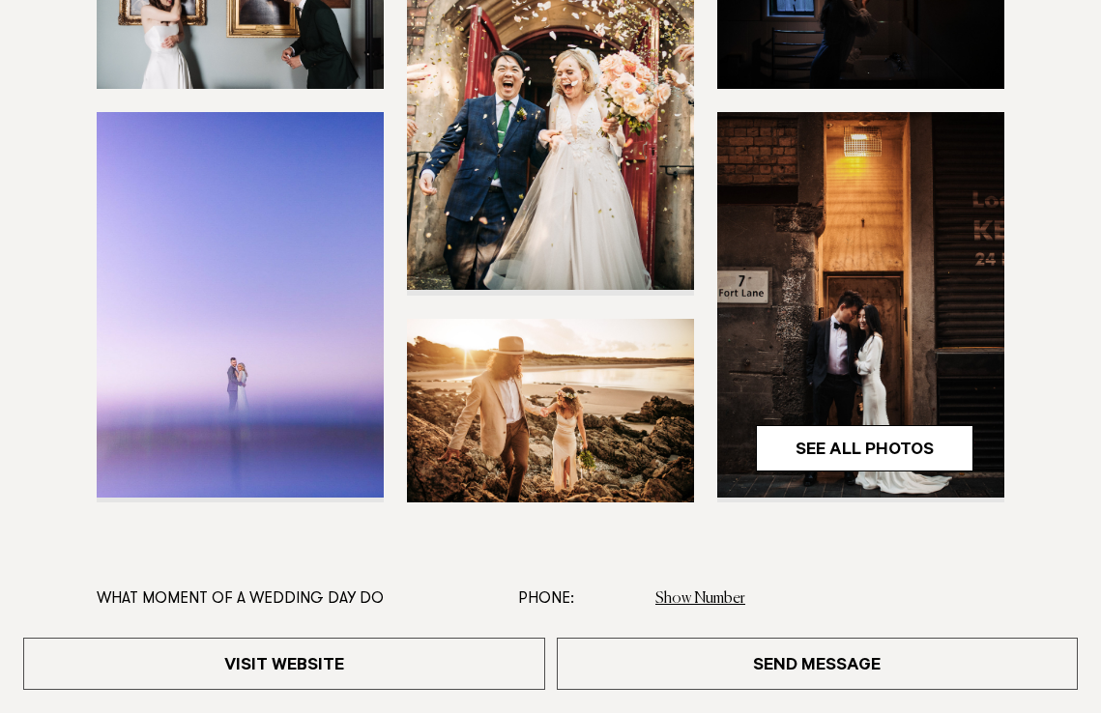
scroll to position [553, 0]
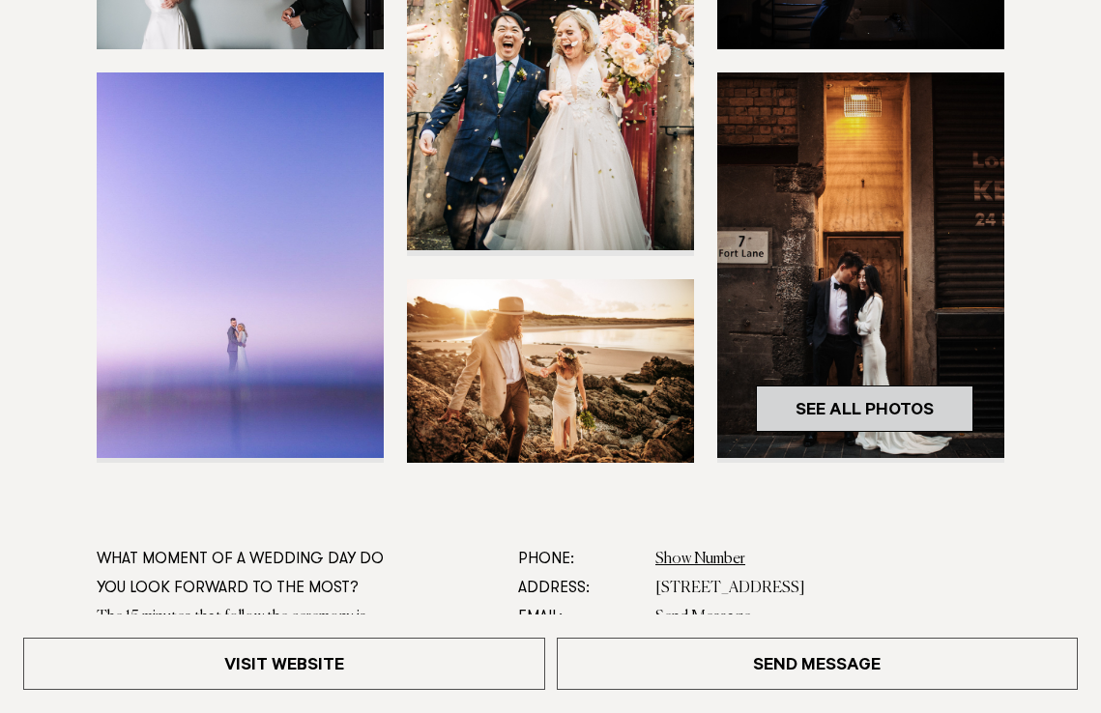
click at [809, 397] on link "See All Photos" at bounding box center [864, 409] width 217 height 46
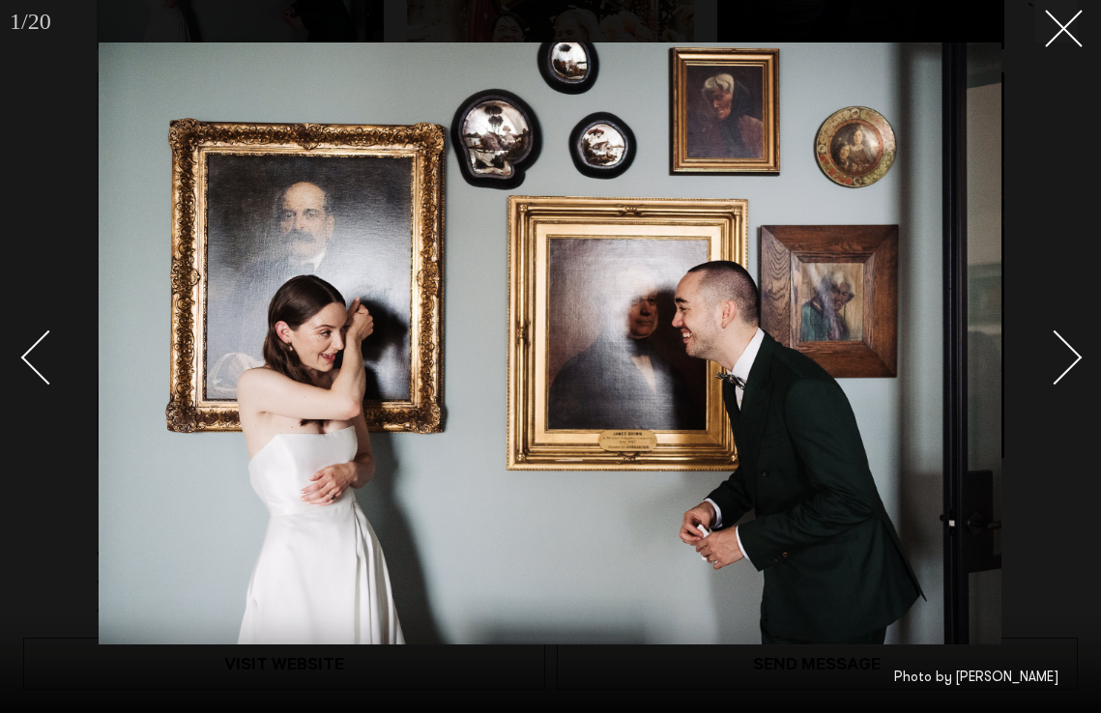
click at [1070, 357] on div "Next slide" at bounding box center [1054, 357] width 55 height 55
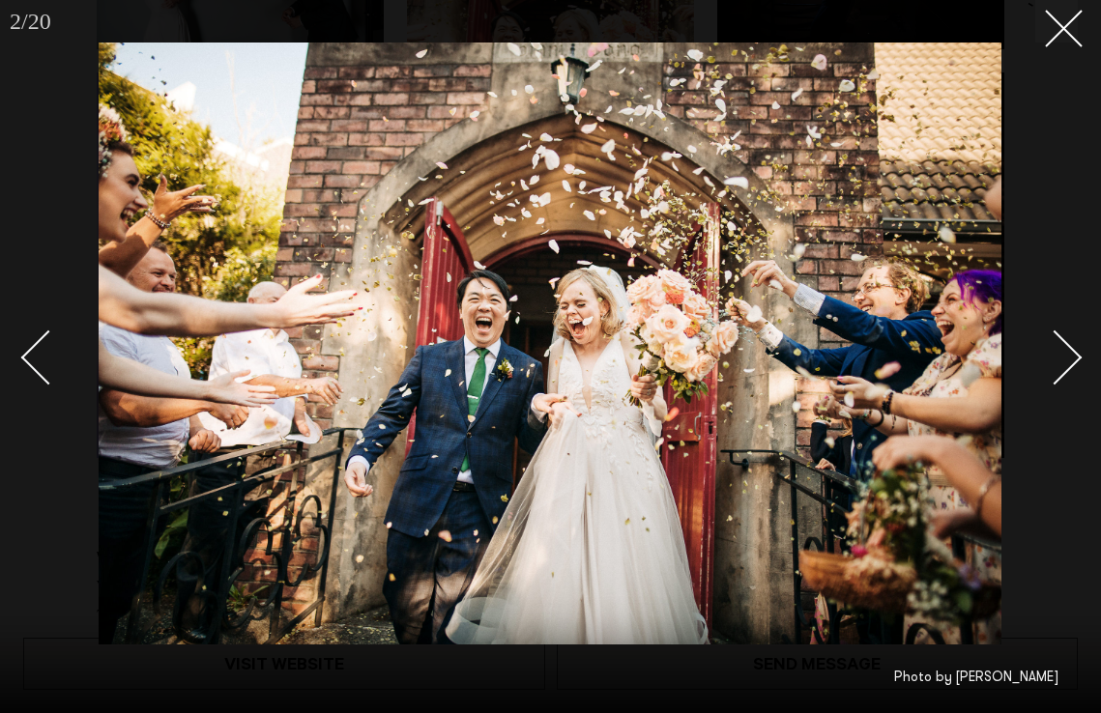
click at [1070, 357] on div "Next slide" at bounding box center [1054, 357] width 55 height 55
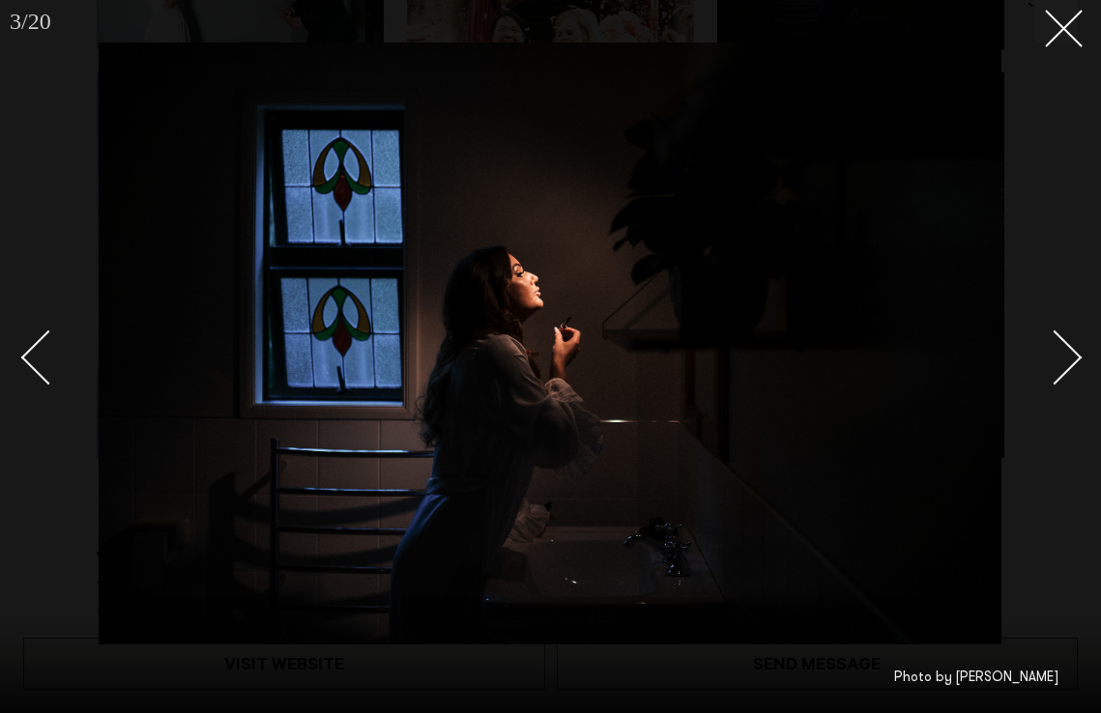
click at [1070, 357] on div "Next slide" at bounding box center [1054, 357] width 55 height 55
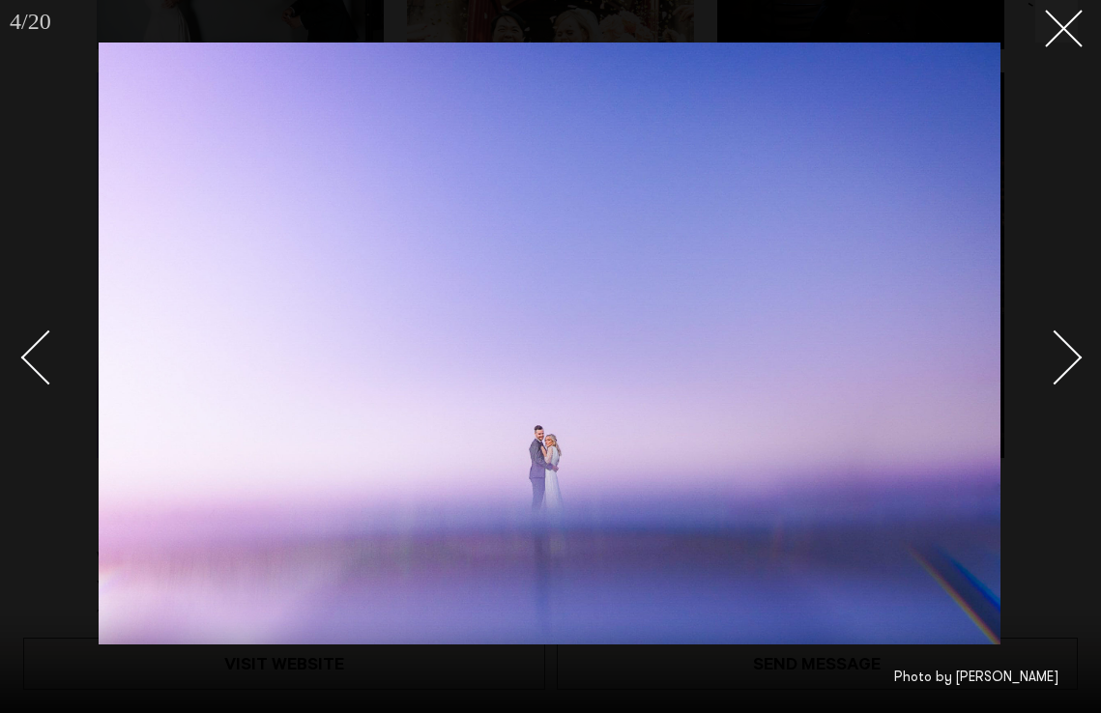
click at [1070, 357] on div "Next slide" at bounding box center [1054, 357] width 55 height 55
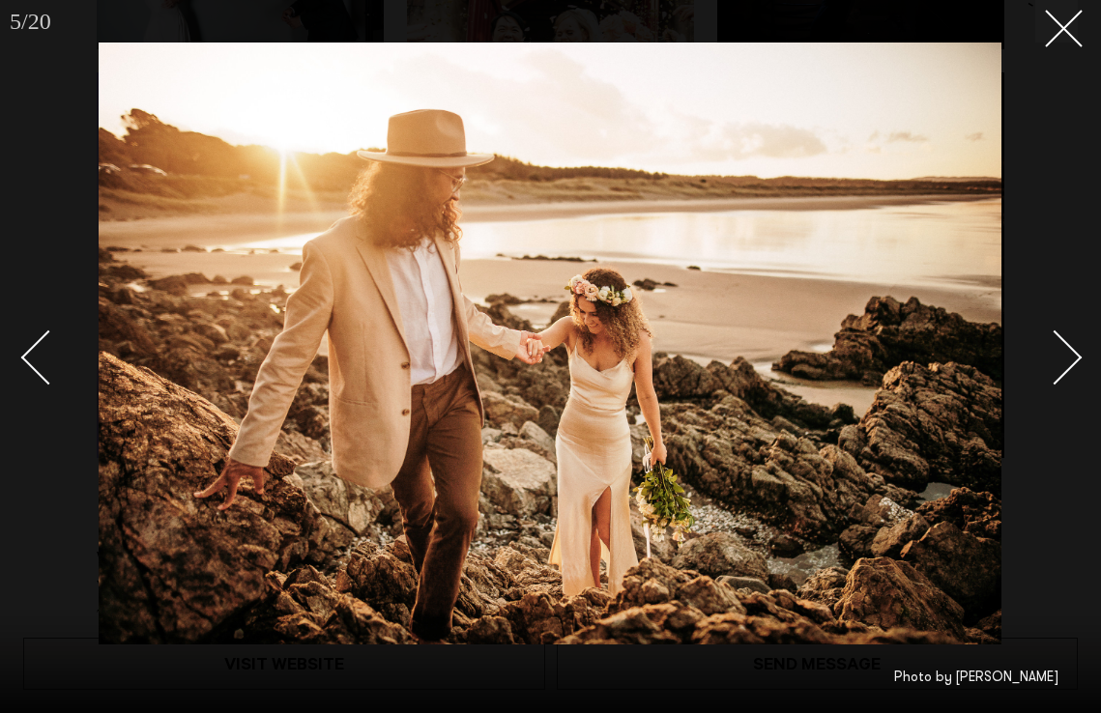
click at [1070, 357] on div "Next slide" at bounding box center [1054, 357] width 55 height 55
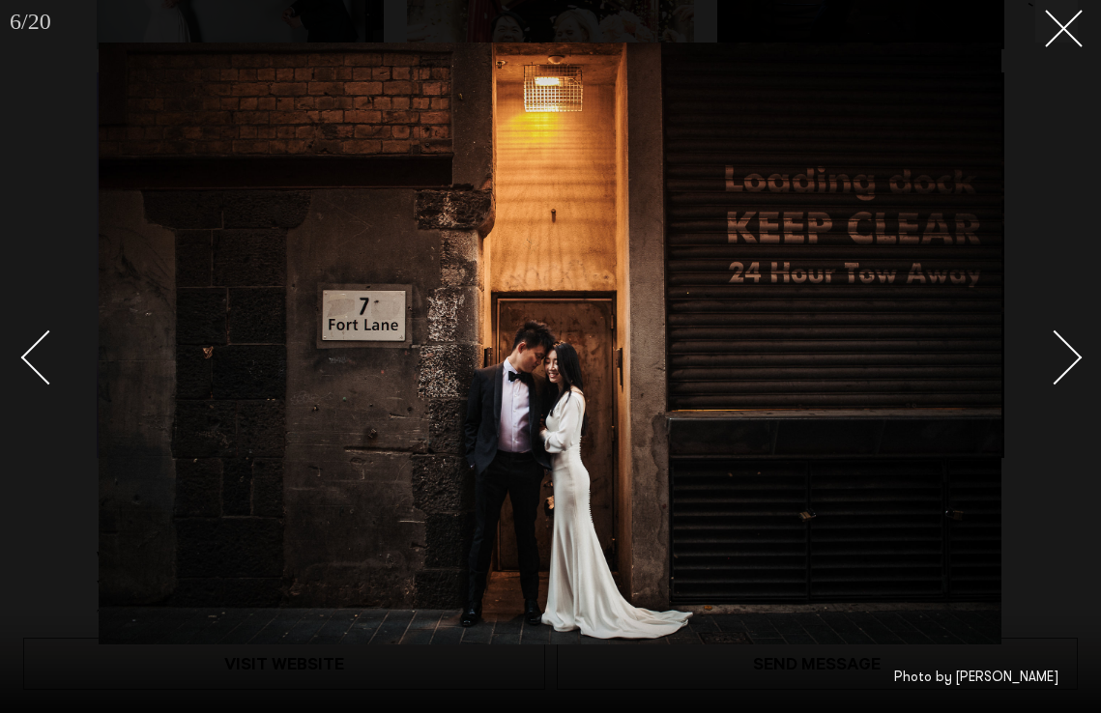
click at [1070, 357] on div "Next slide" at bounding box center [1054, 357] width 55 height 55
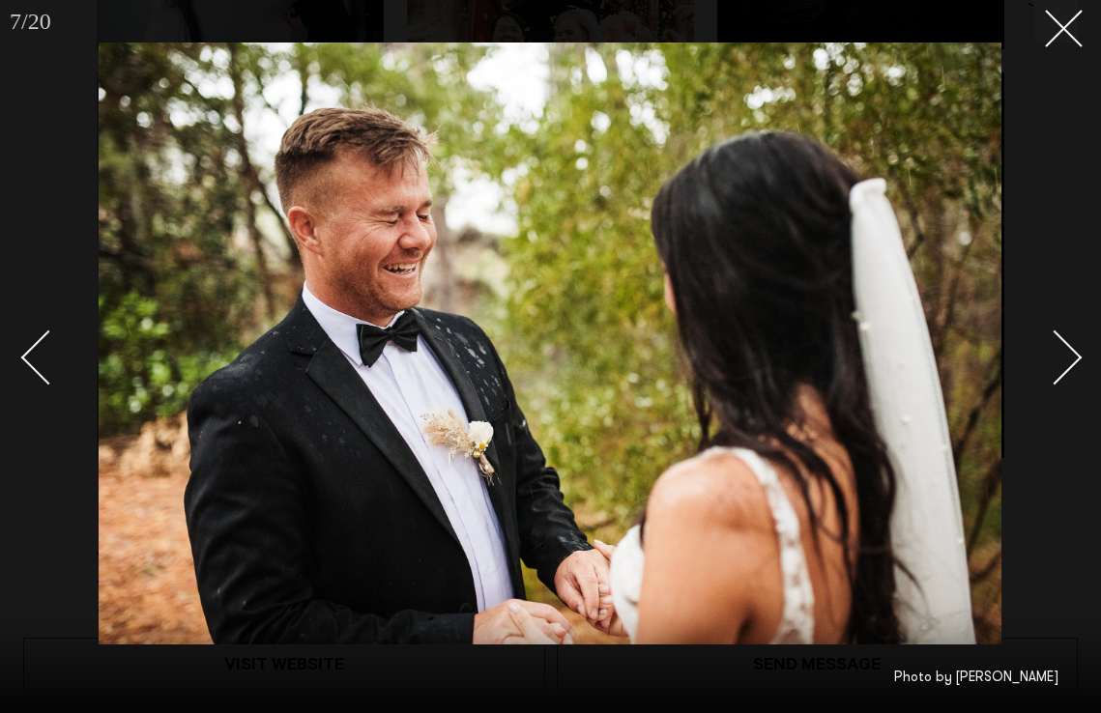
click at [1070, 357] on div "Next slide" at bounding box center [1054, 357] width 55 height 55
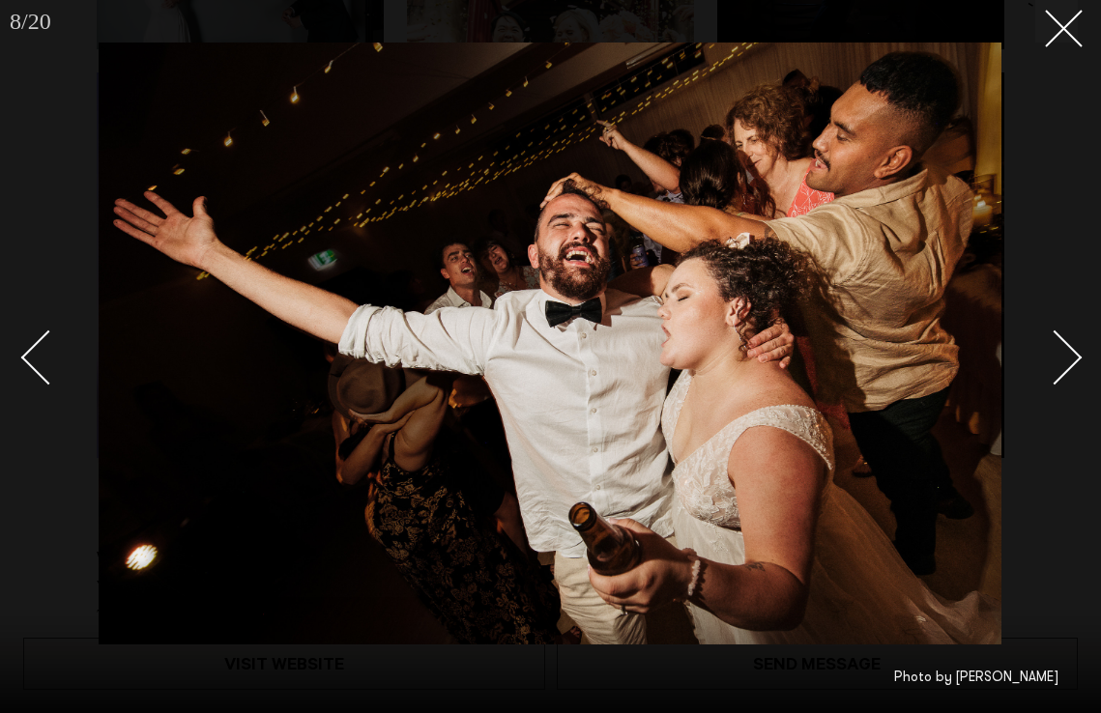
click at [1069, 344] on link at bounding box center [1044, 356] width 68 height 97
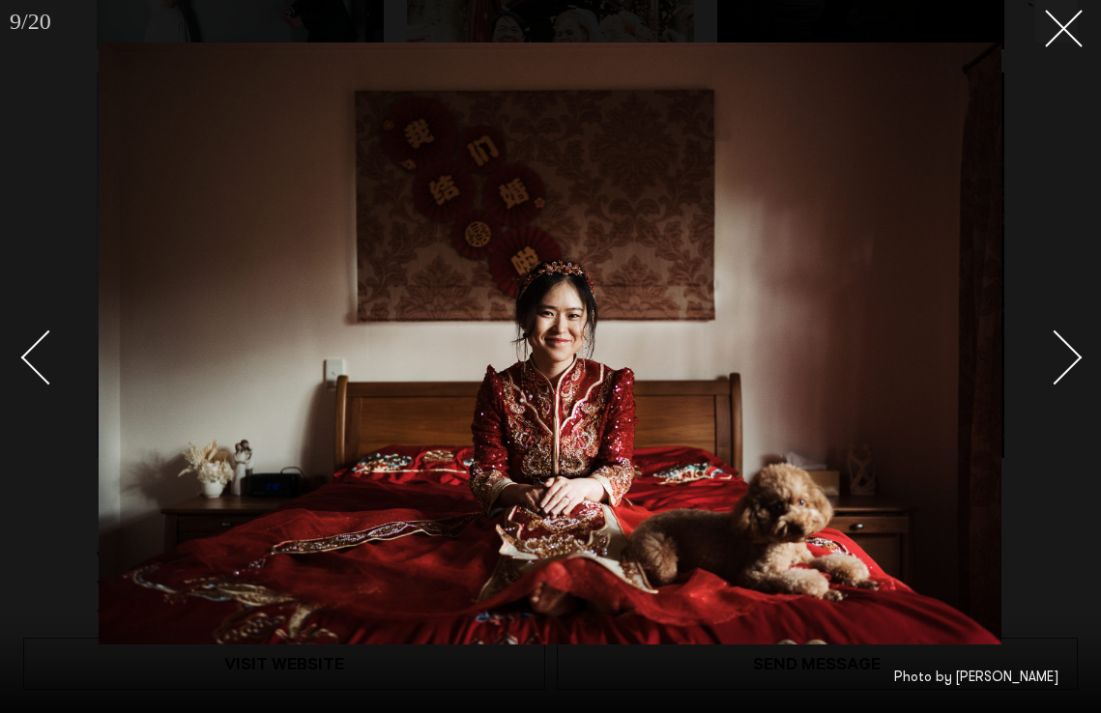
click at [1069, 344] on link at bounding box center [1044, 356] width 68 height 97
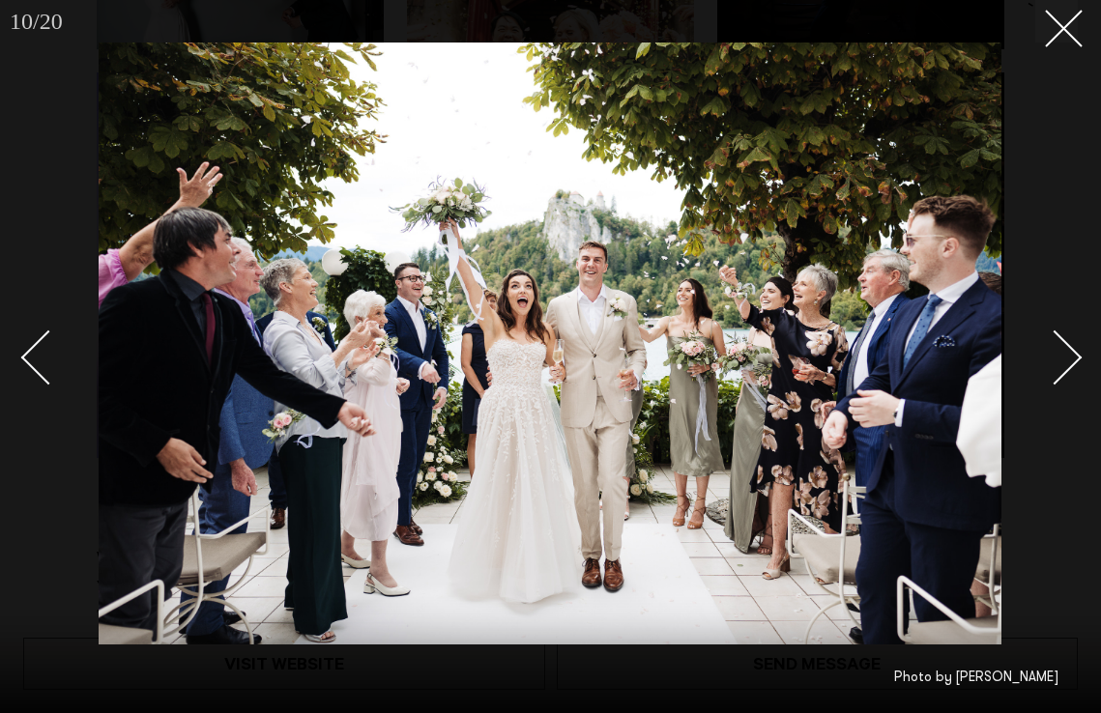
click at [1068, 344] on div "Next slide" at bounding box center [1054, 357] width 55 height 55
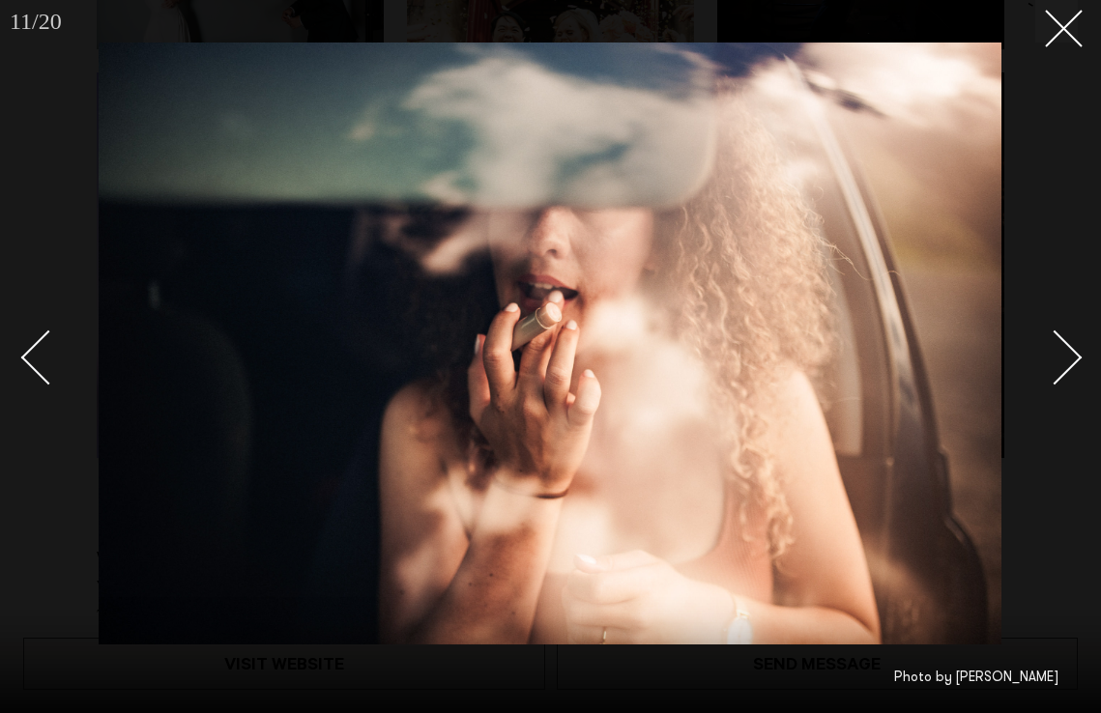
click at [1068, 344] on div "Next slide" at bounding box center [1054, 357] width 55 height 55
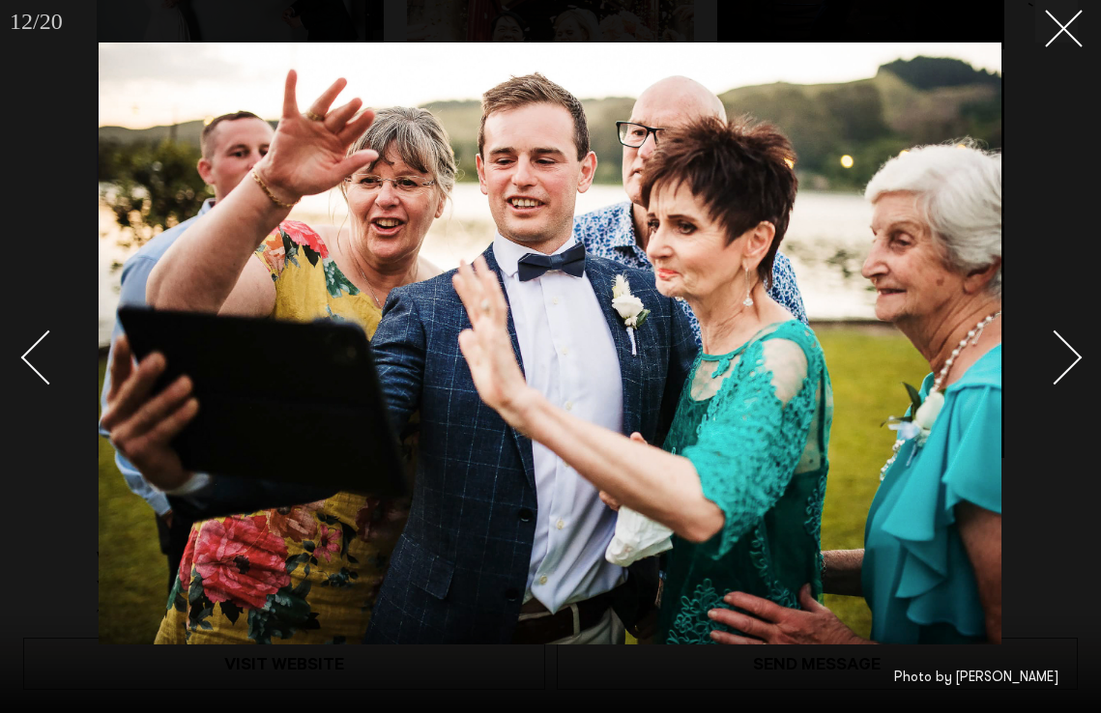
click at [1067, 341] on link at bounding box center [1044, 356] width 68 height 97
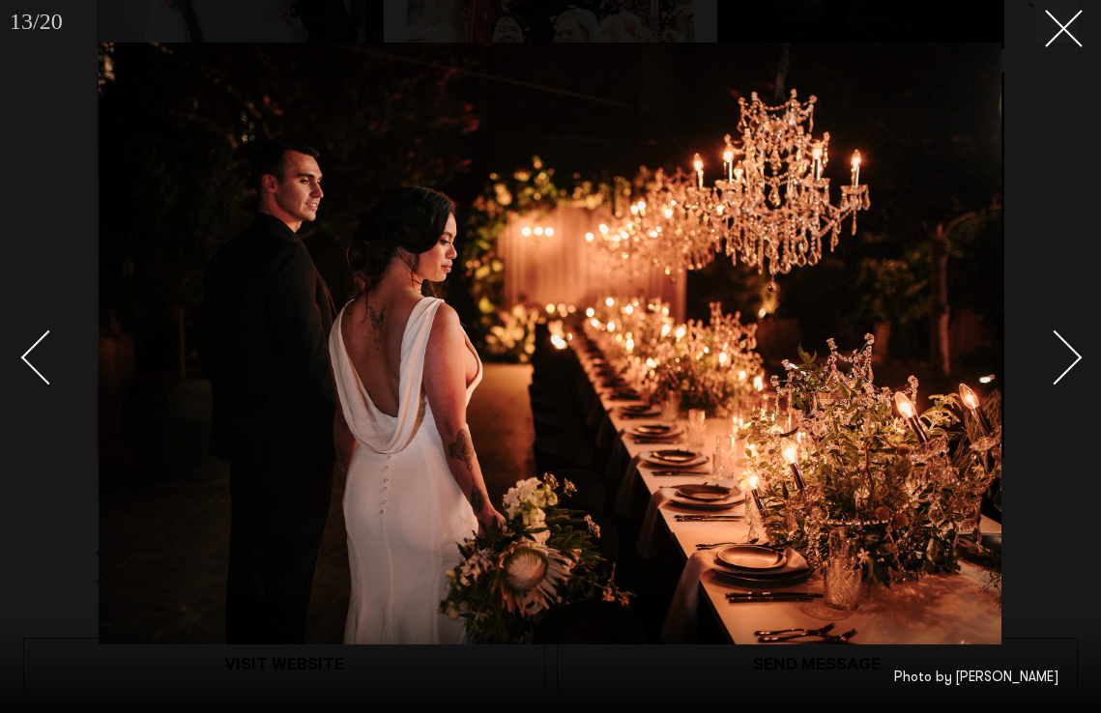
click at [1067, 341] on link at bounding box center [1044, 356] width 68 height 97
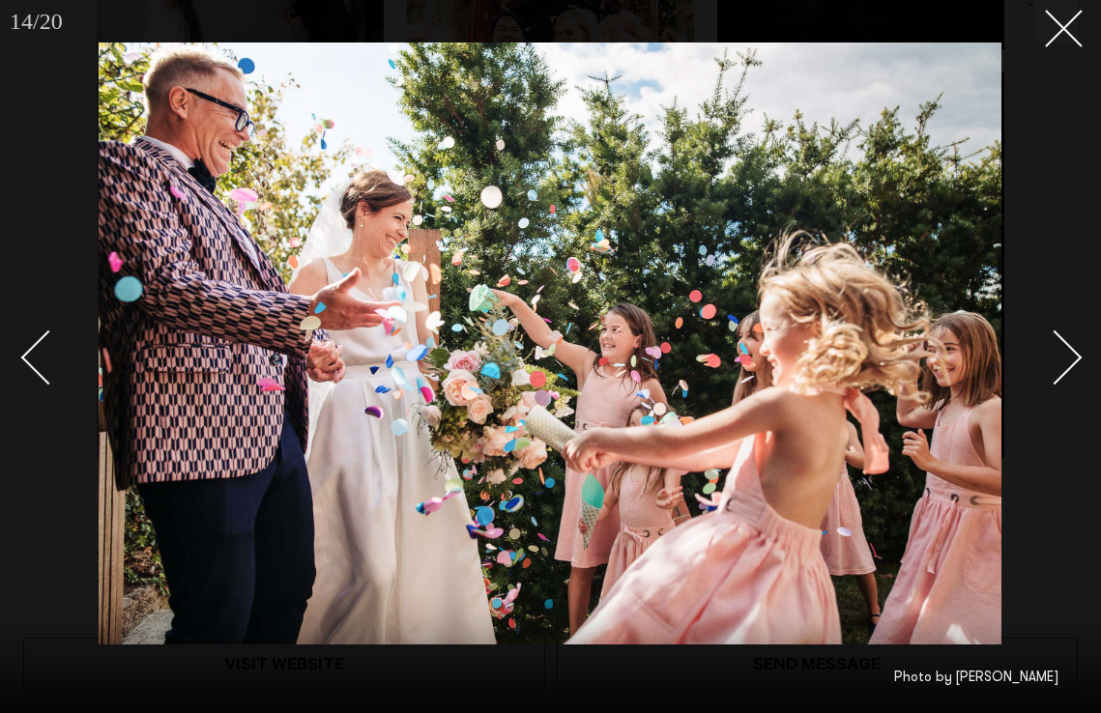
click at [1067, 341] on link at bounding box center [1044, 356] width 68 height 97
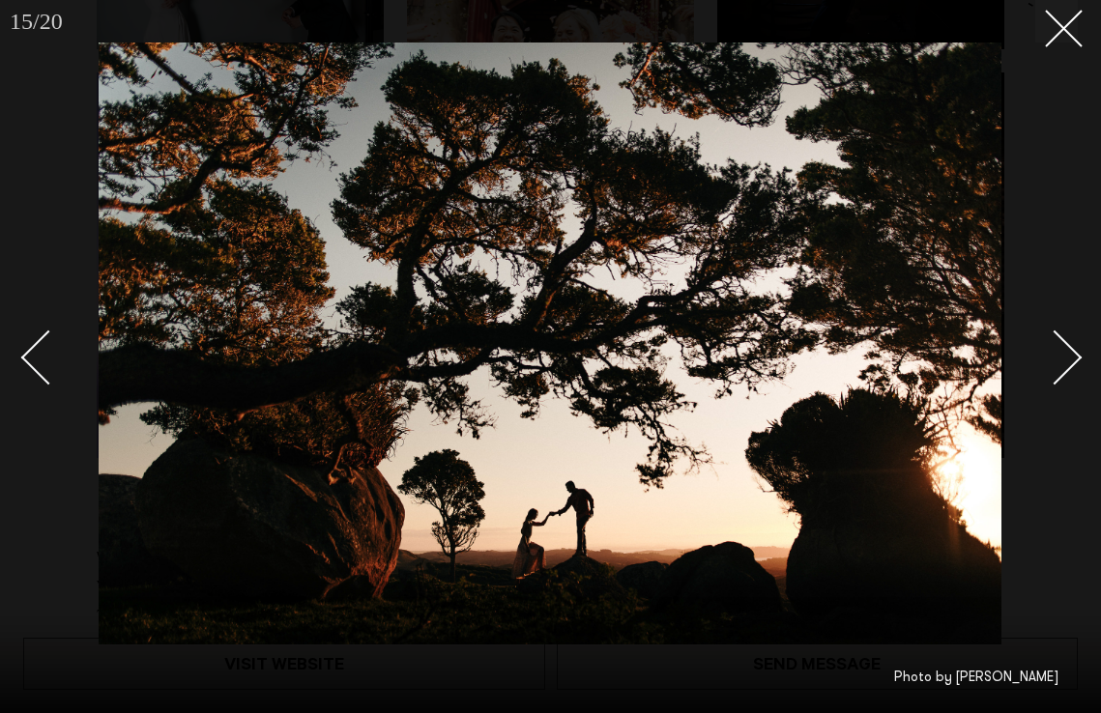
click at [1067, 341] on link at bounding box center [1044, 356] width 68 height 97
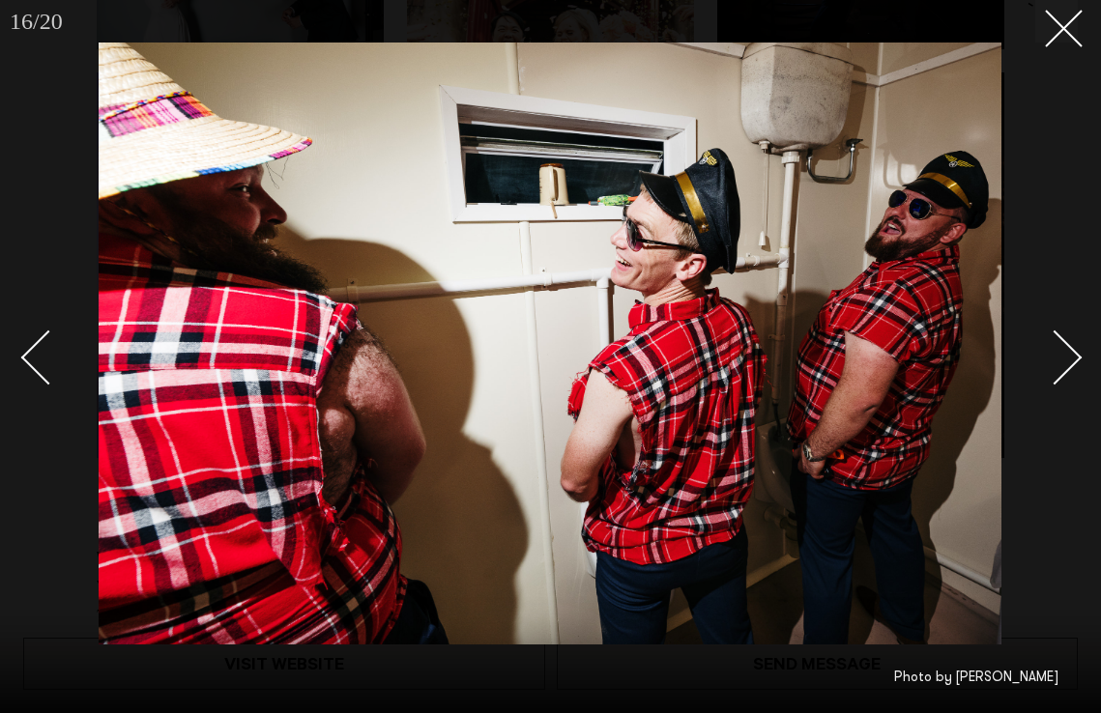
click at [1065, 340] on link at bounding box center [1044, 356] width 68 height 97
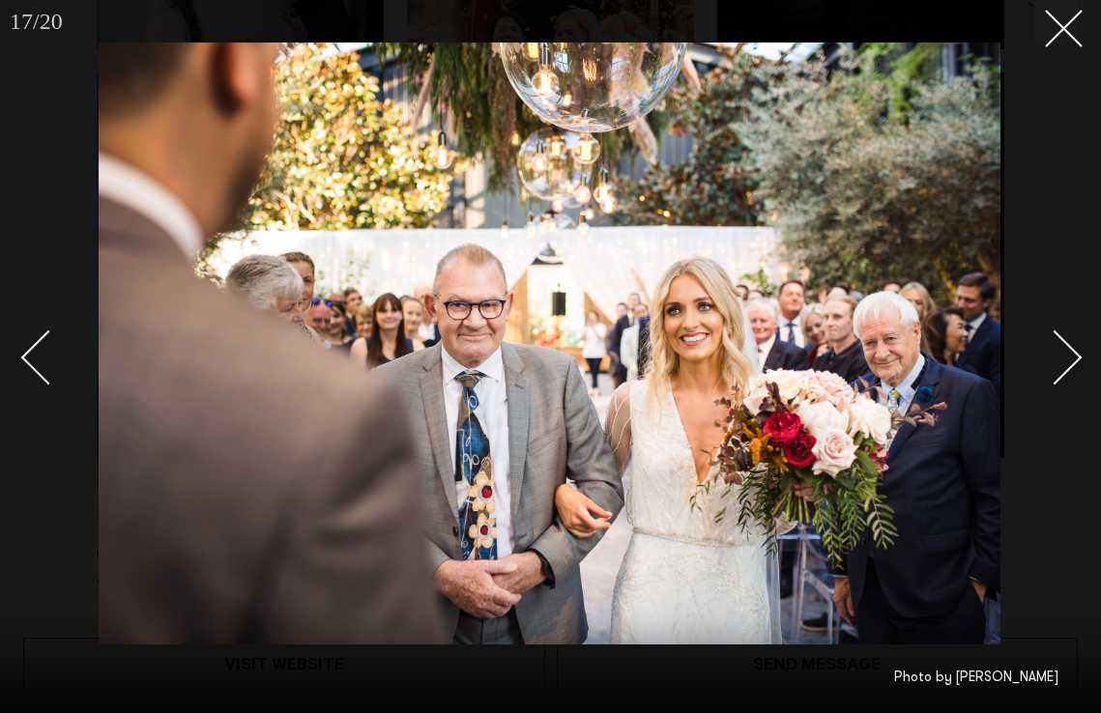
click at [1065, 340] on link at bounding box center [1044, 356] width 68 height 97
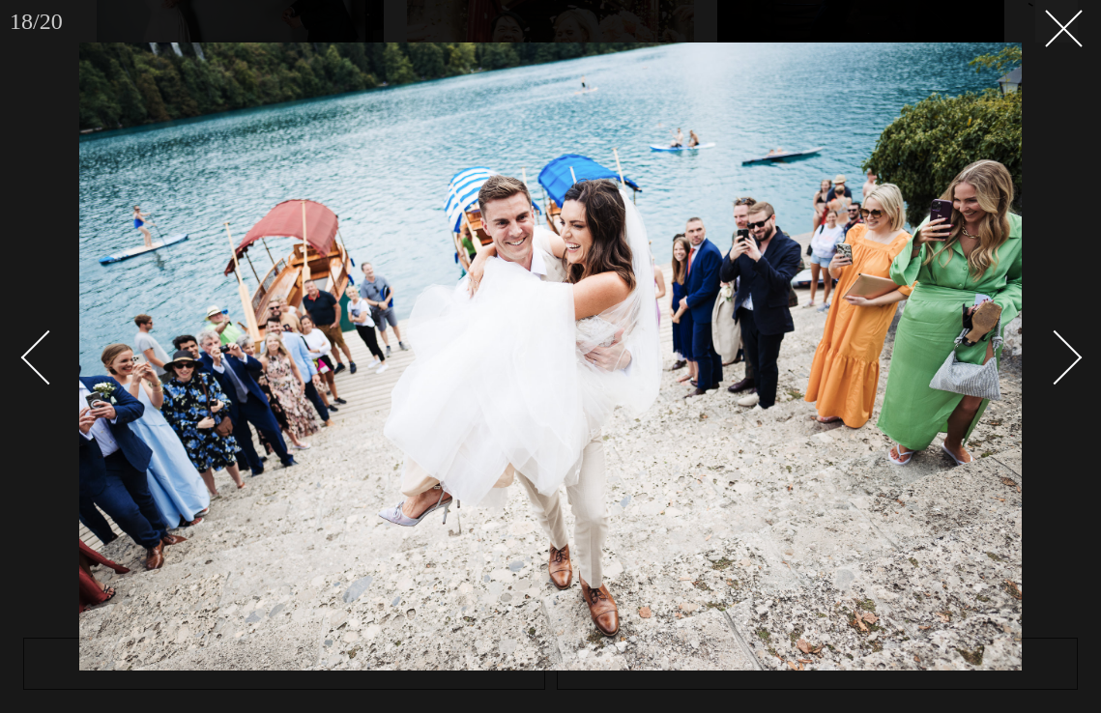
click at [1065, 340] on link at bounding box center [1044, 356] width 68 height 97
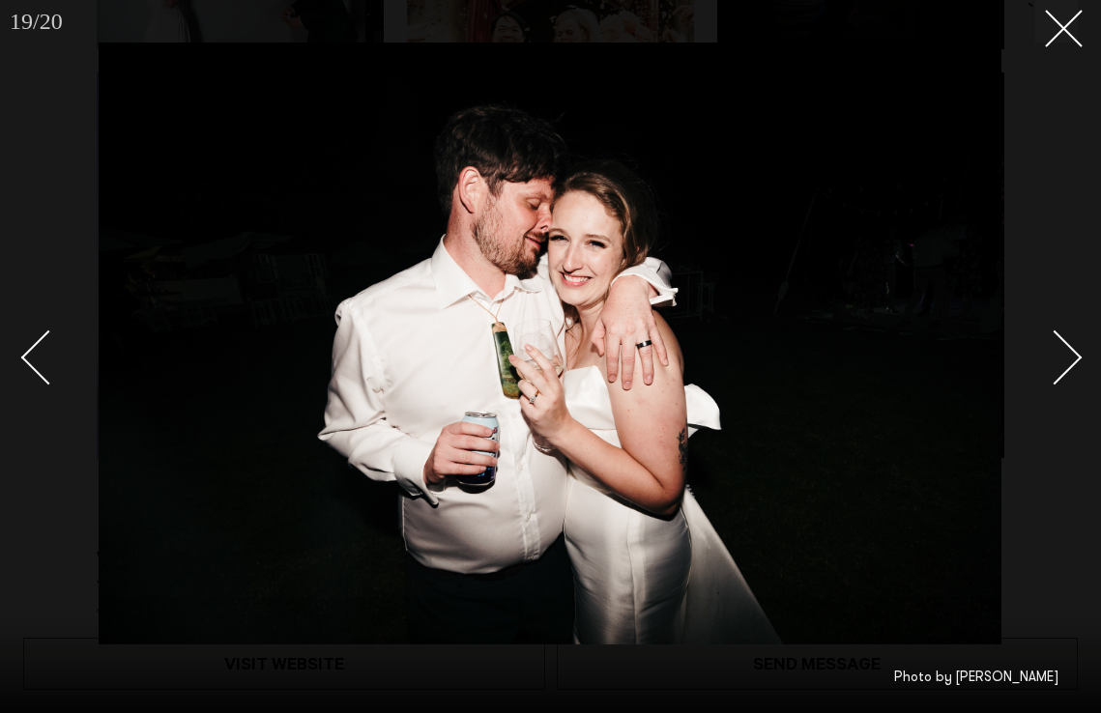
click at [1065, 340] on link at bounding box center [1044, 356] width 68 height 97
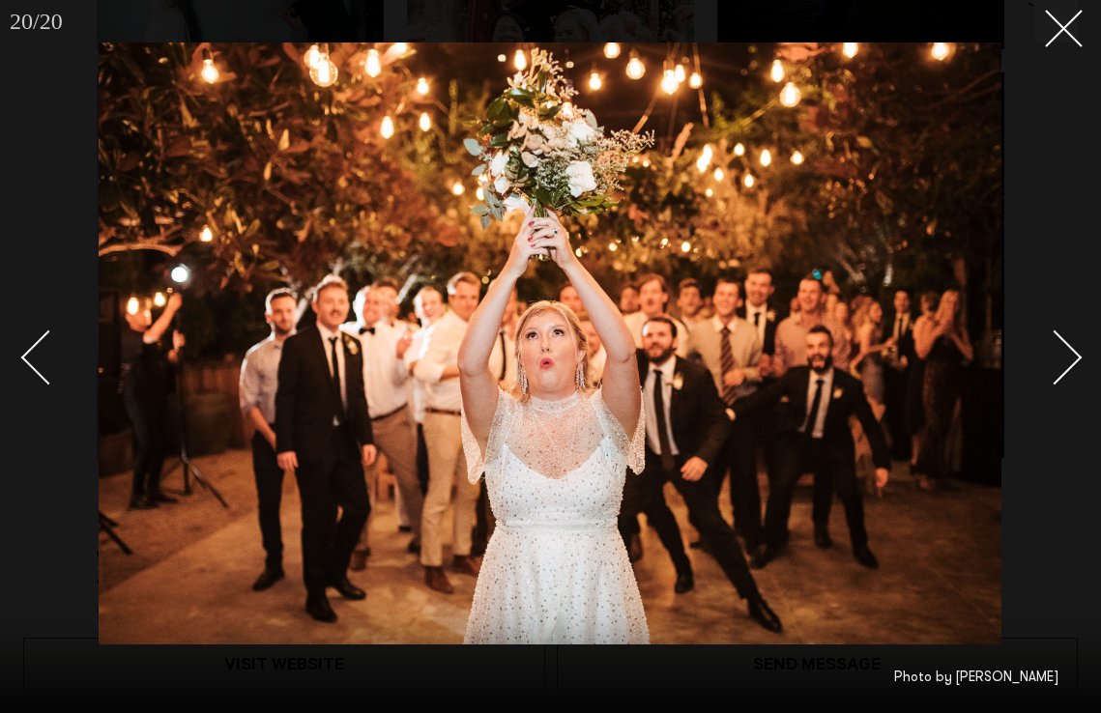
click at [1065, 340] on link at bounding box center [1044, 356] width 68 height 97
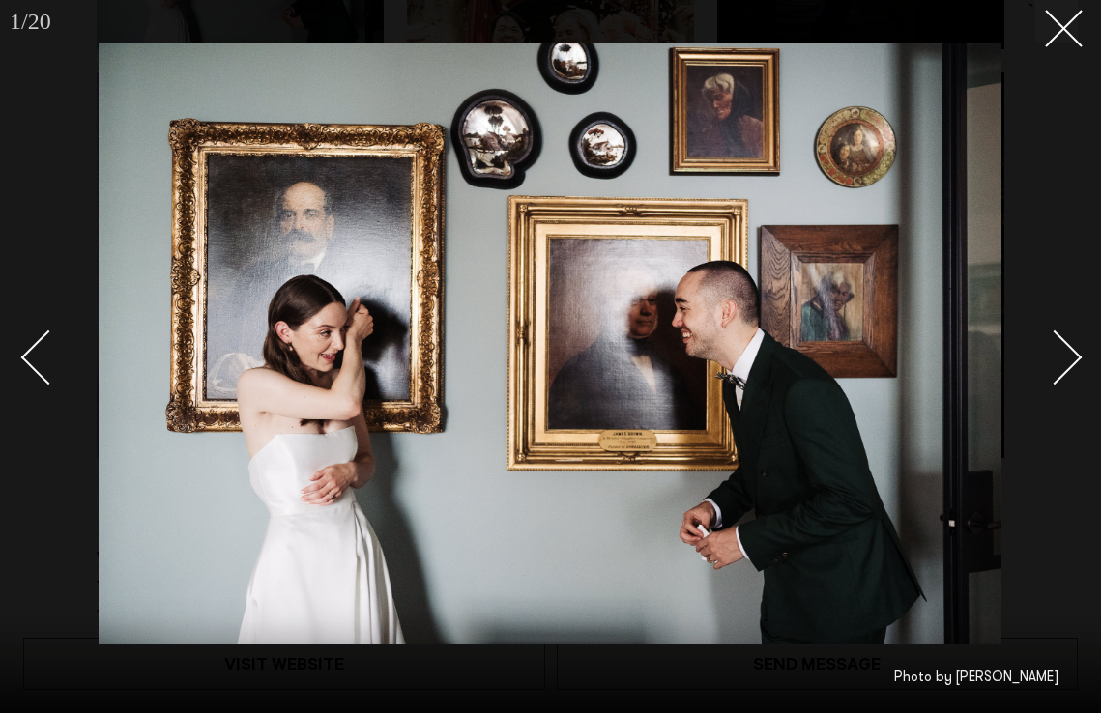
click at [1065, 340] on link at bounding box center [1044, 356] width 68 height 97
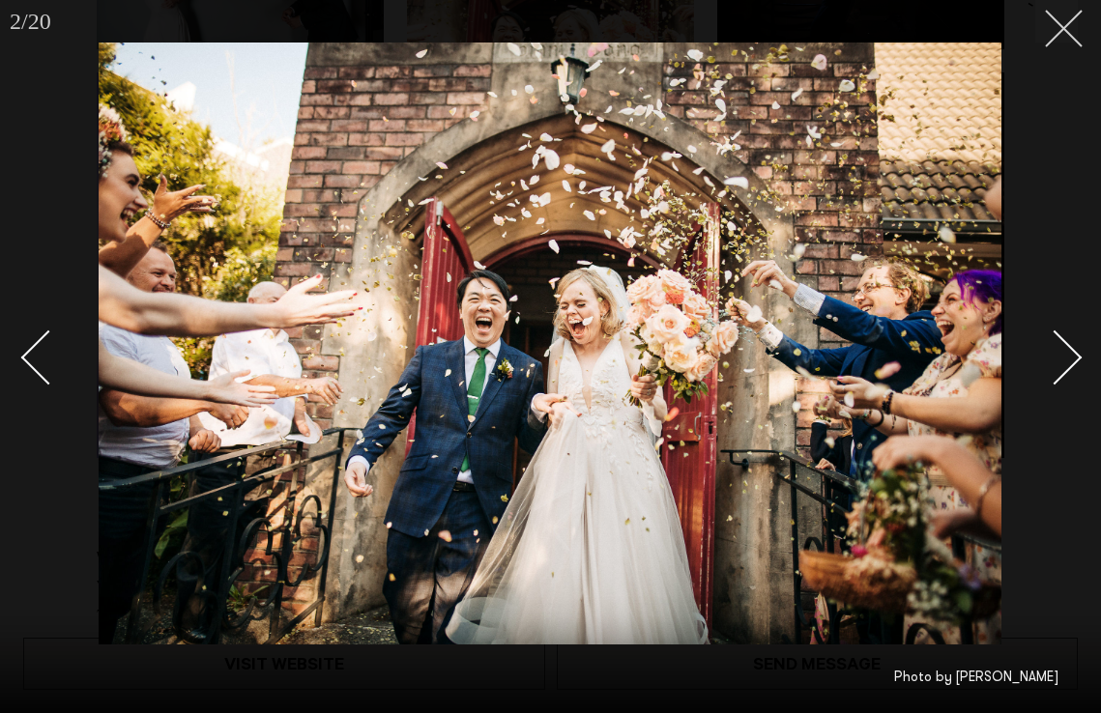
click at [1053, 31] on icon at bounding box center [1056, 21] width 23 height 23
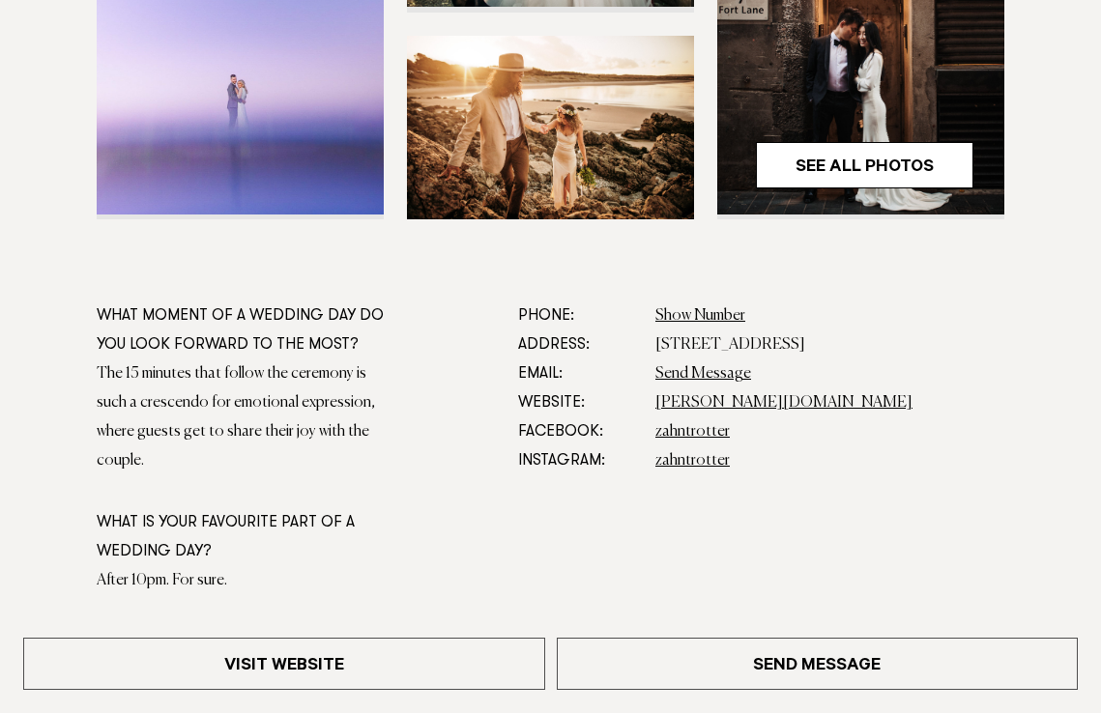
scroll to position [798, 0]
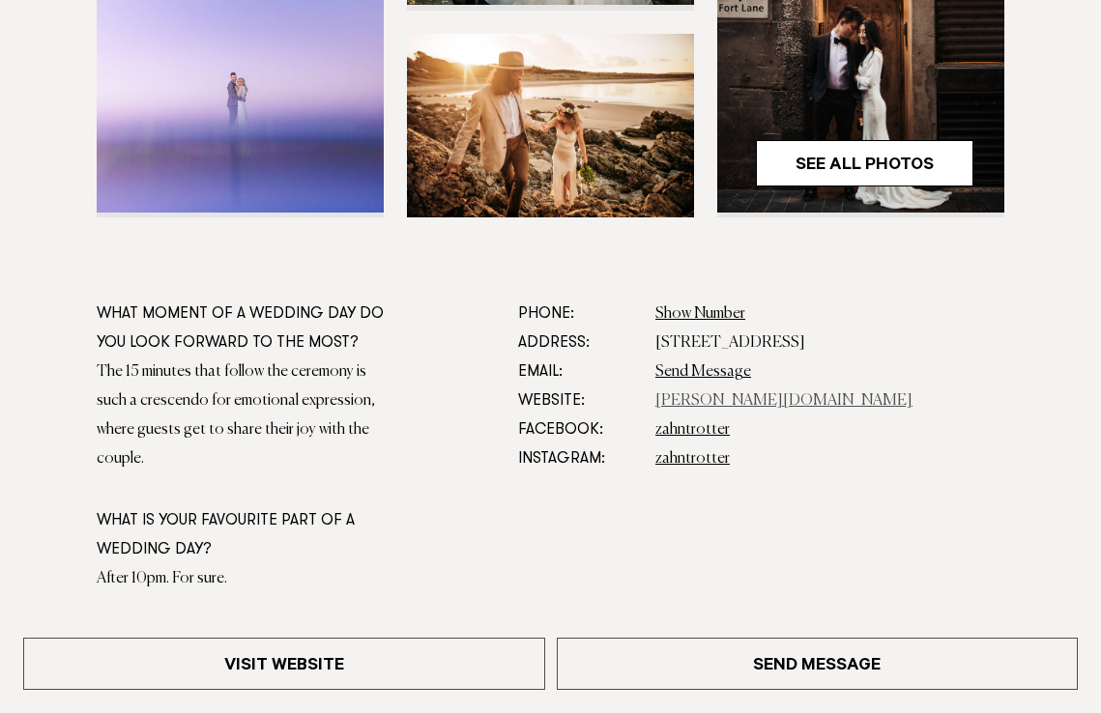
click at [674, 403] on link "zahn.co.nz" at bounding box center [783, 400] width 257 height 15
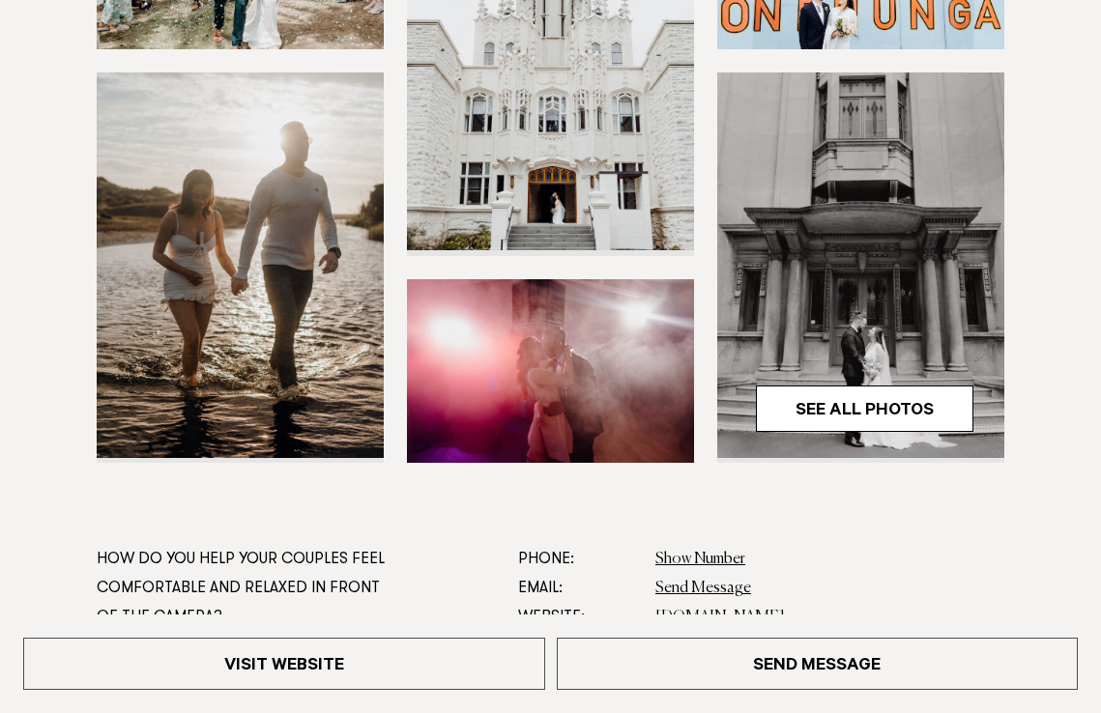
scroll to position [623, 0]
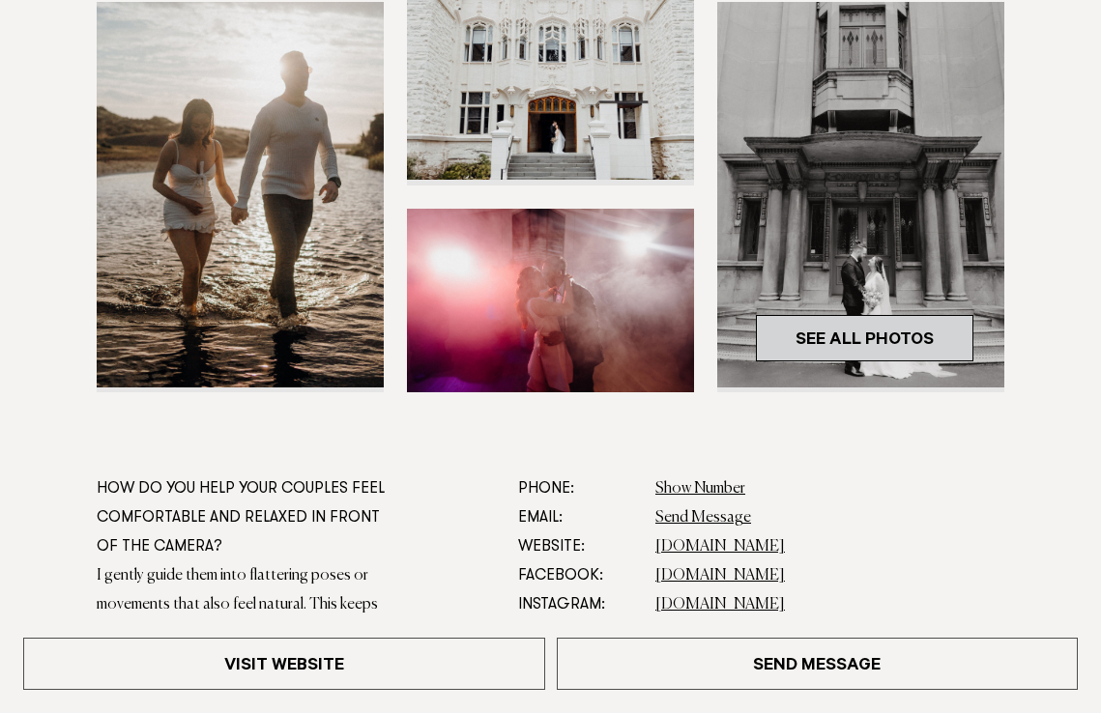
click at [842, 337] on link "See All Photos" at bounding box center [864, 338] width 217 height 46
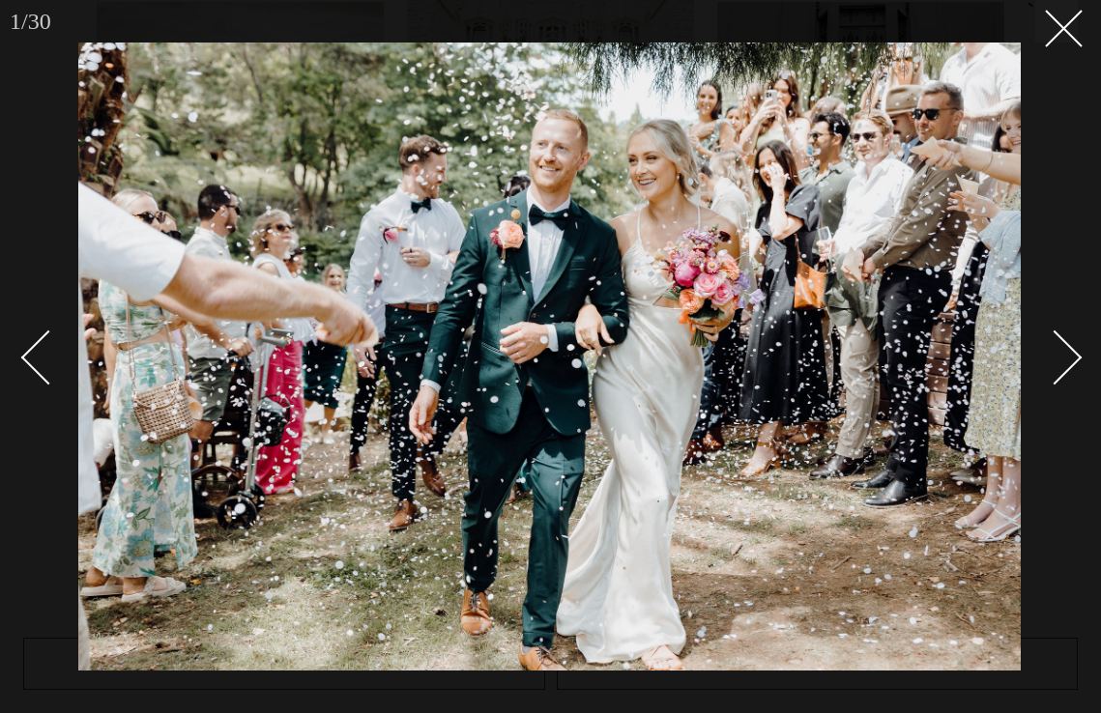
click at [1080, 348] on div at bounding box center [550, 356] width 1101 height 713
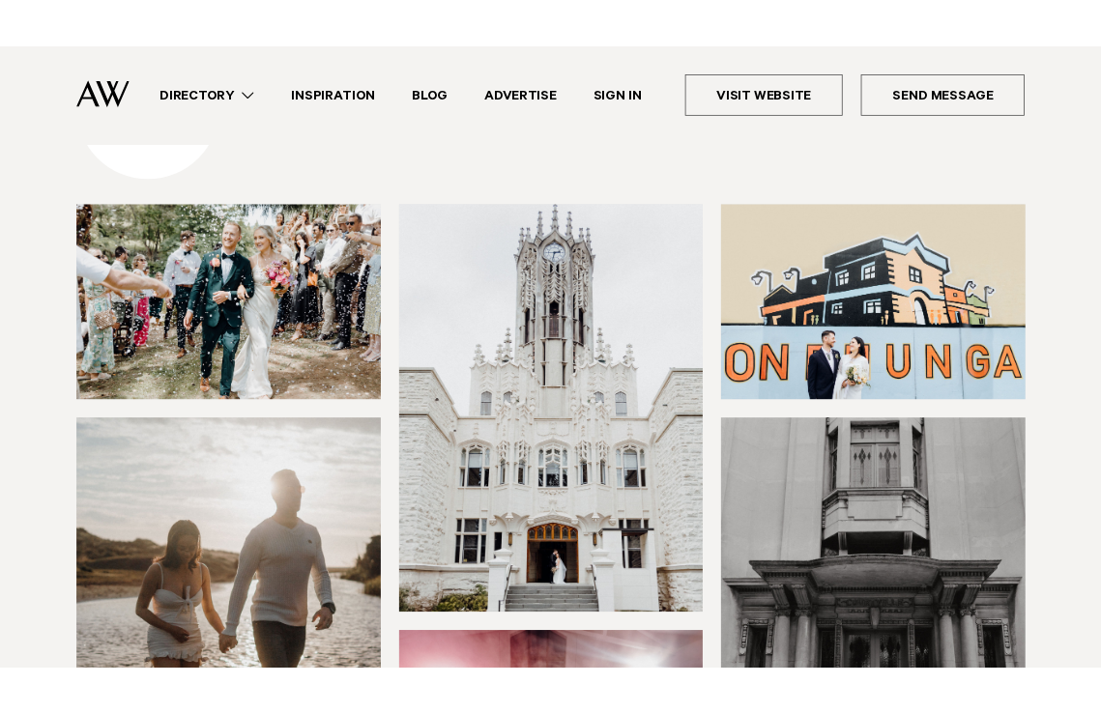
scroll to position [212, 0]
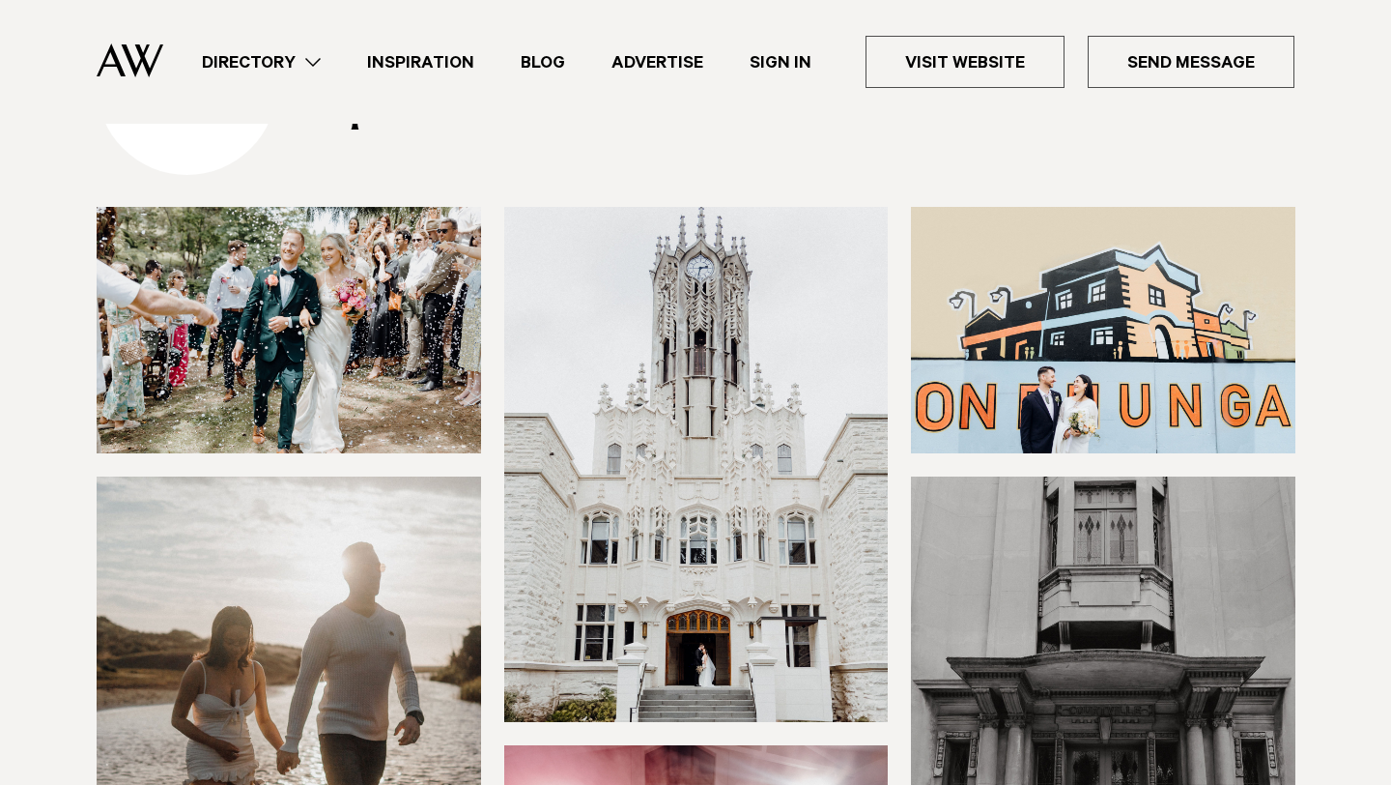
click at [370, 329] on img at bounding box center [289, 330] width 385 height 246
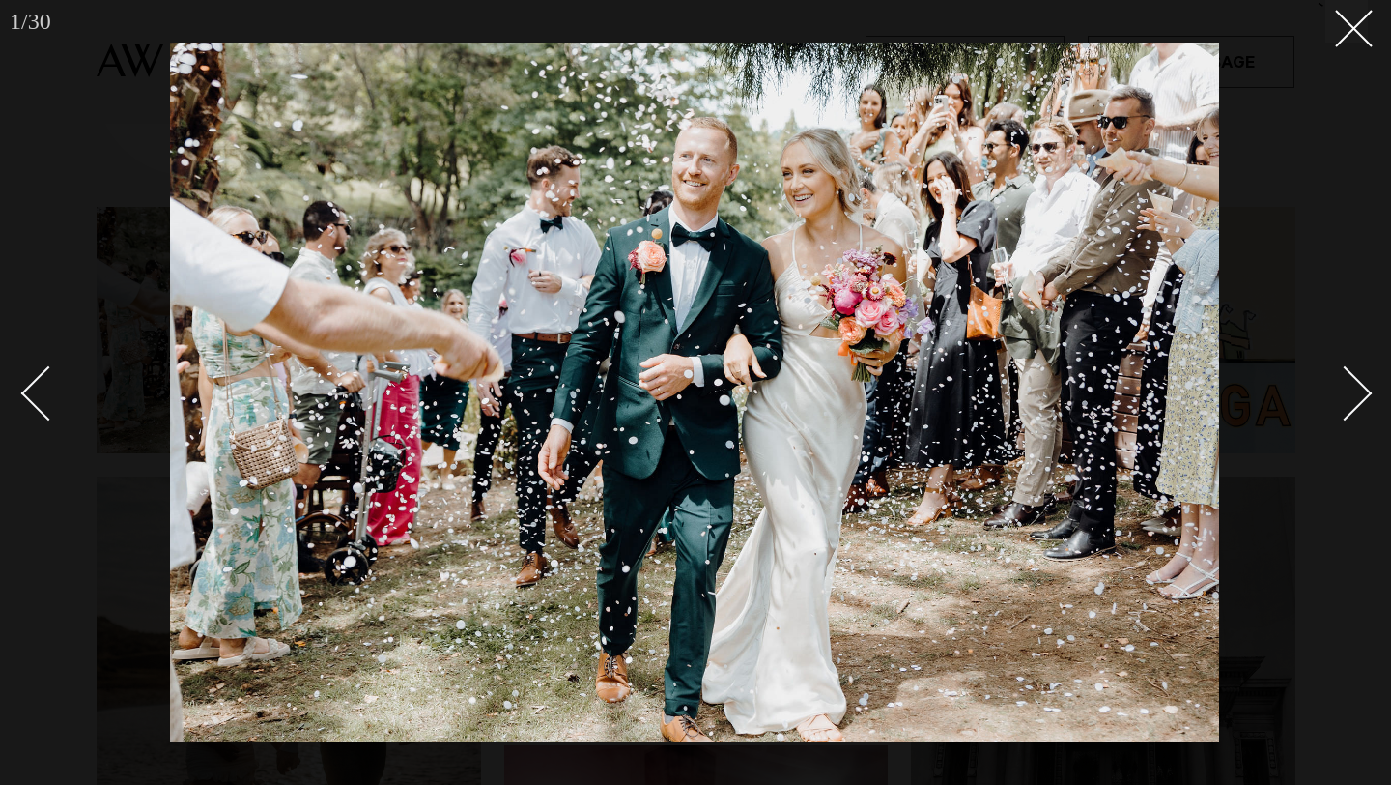
click at [1100, 383] on div at bounding box center [695, 392] width 1391 height 785
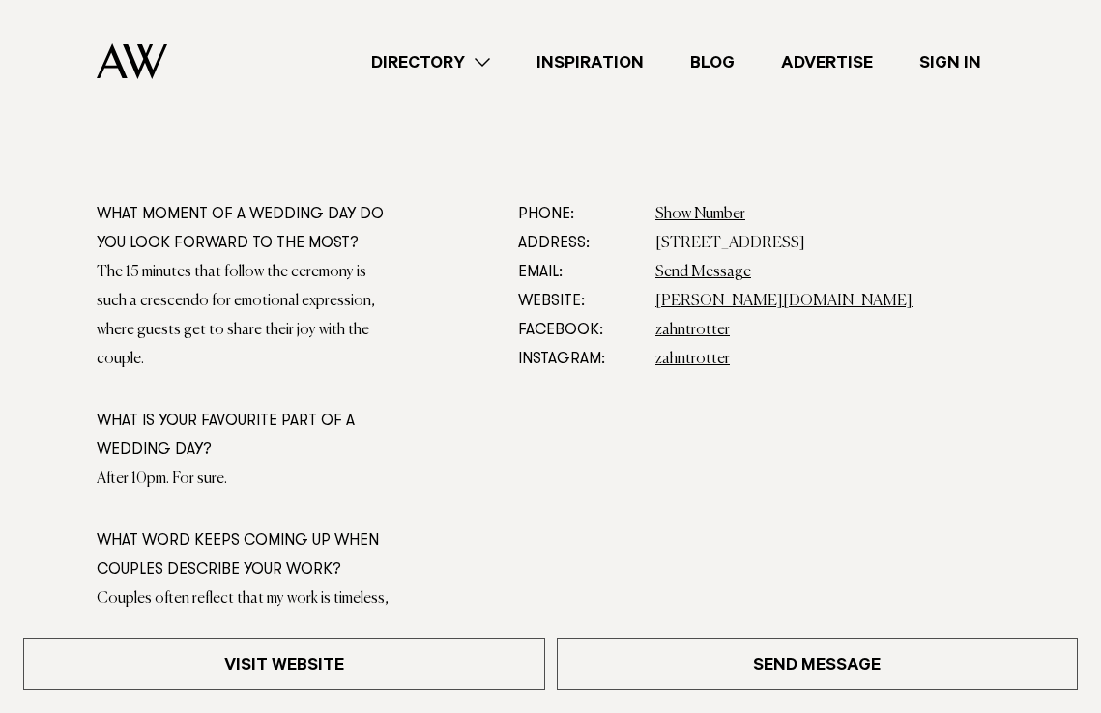
scroll to position [897, 0]
click at [732, 272] on link "Send Message" at bounding box center [703, 273] width 96 height 15
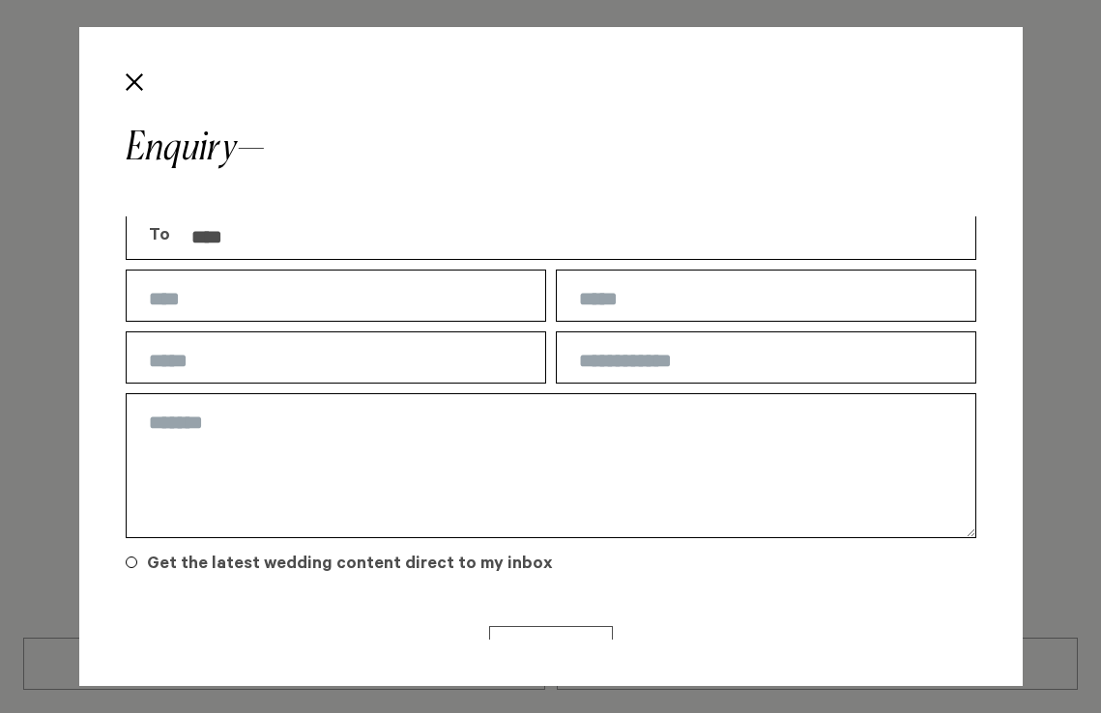
scroll to position [4, 0]
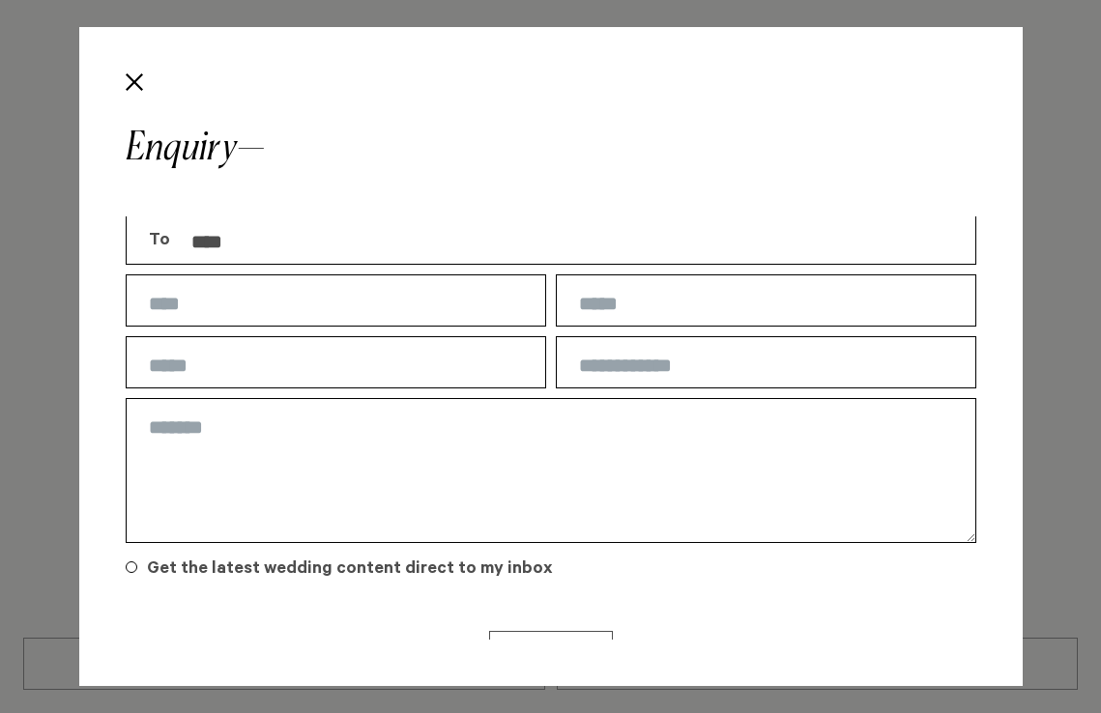
click at [460, 399] on textarea at bounding box center [551, 470] width 850 height 145
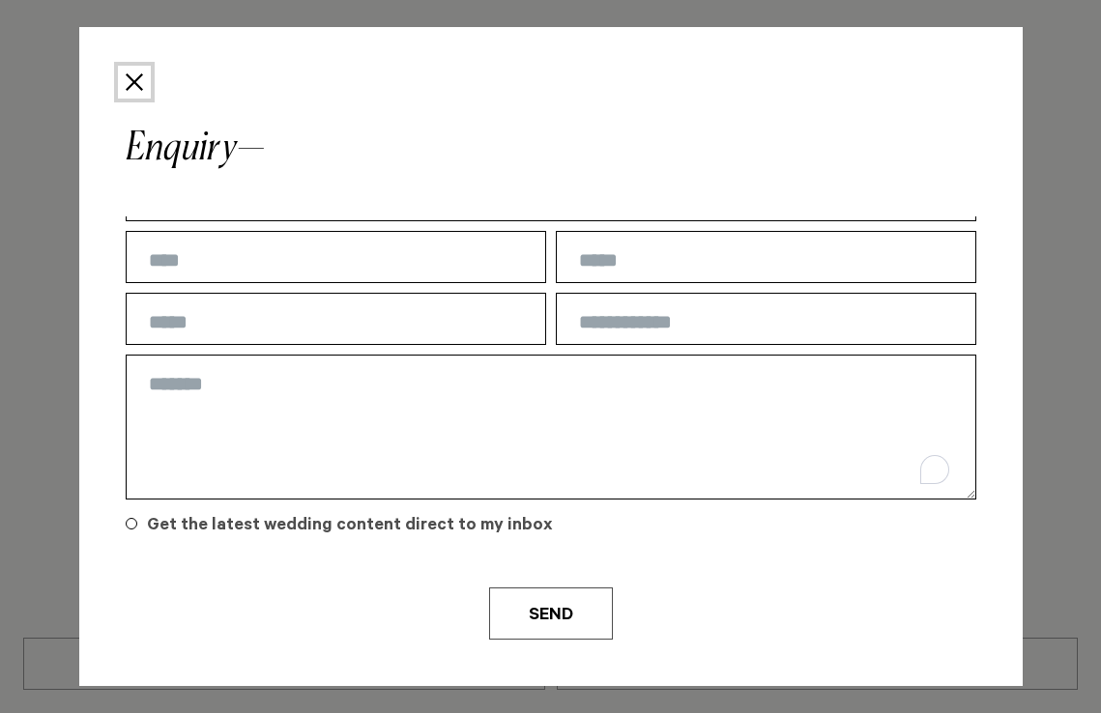
click at [132, 78] on button "Close" at bounding box center [134, 82] width 33 height 33
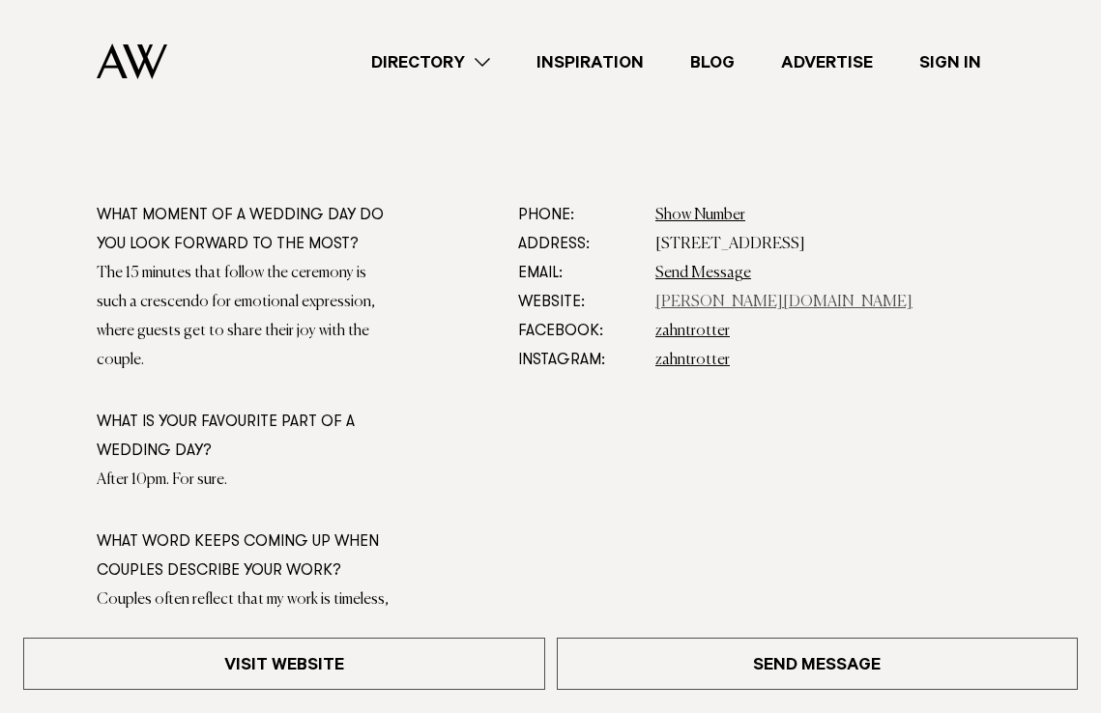
click at [667, 301] on link "[PERSON_NAME][DOMAIN_NAME]" at bounding box center [783, 302] width 257 height 15
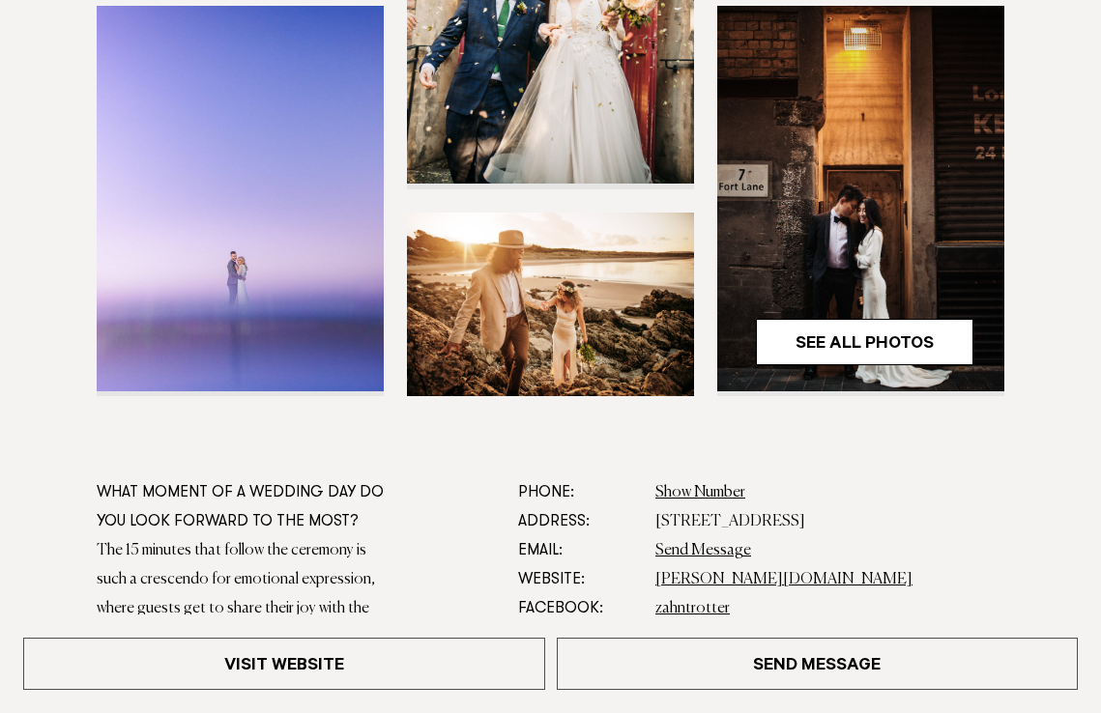
scroll to position [624, 0]
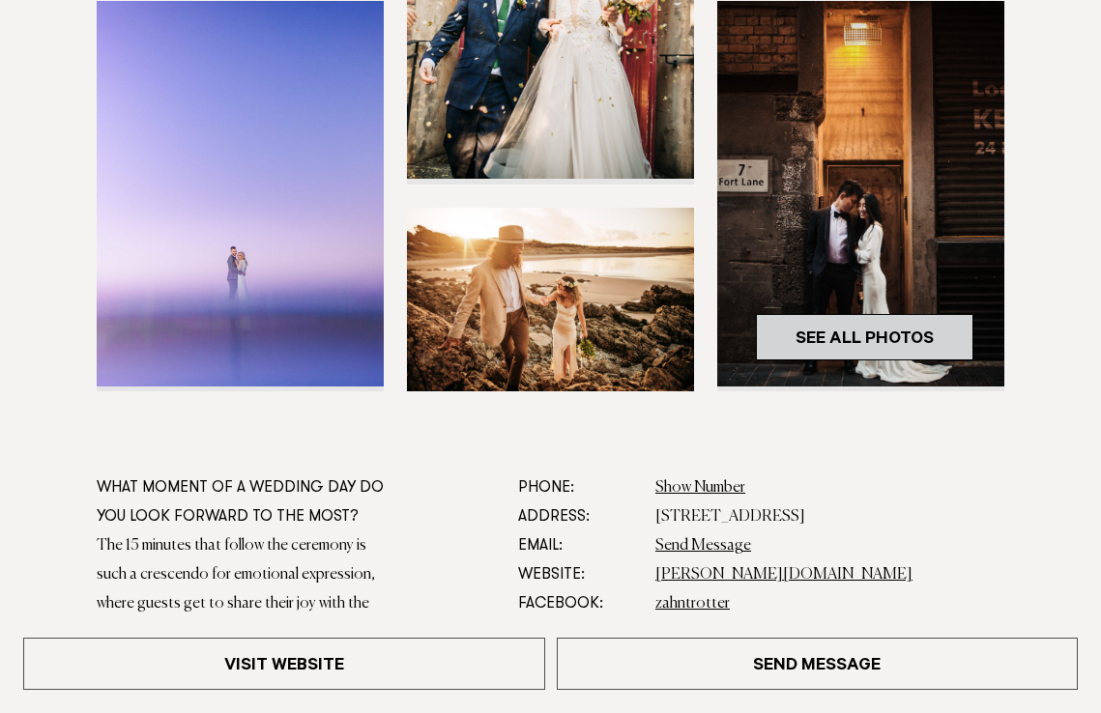
click at [838, 328] on link "See All Photos" at bounding box center [864, 337] width 217 height 46
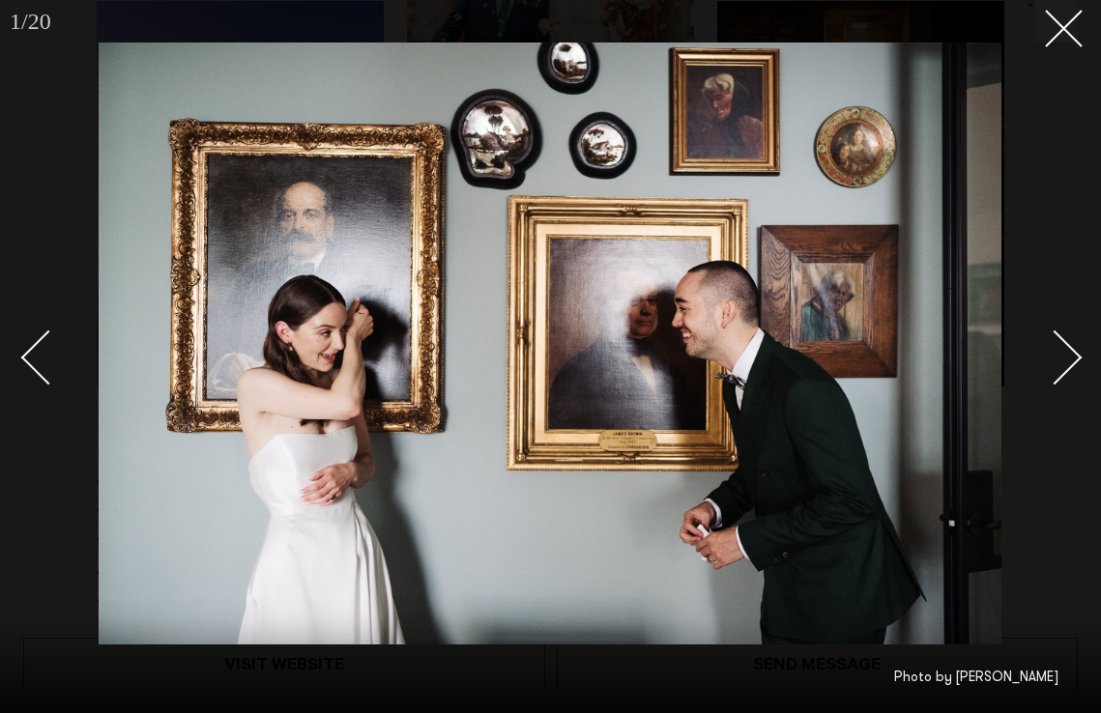
click at [1066, 361] on div "Next slide" at bounding box center [1054, 357] width 55 height 55
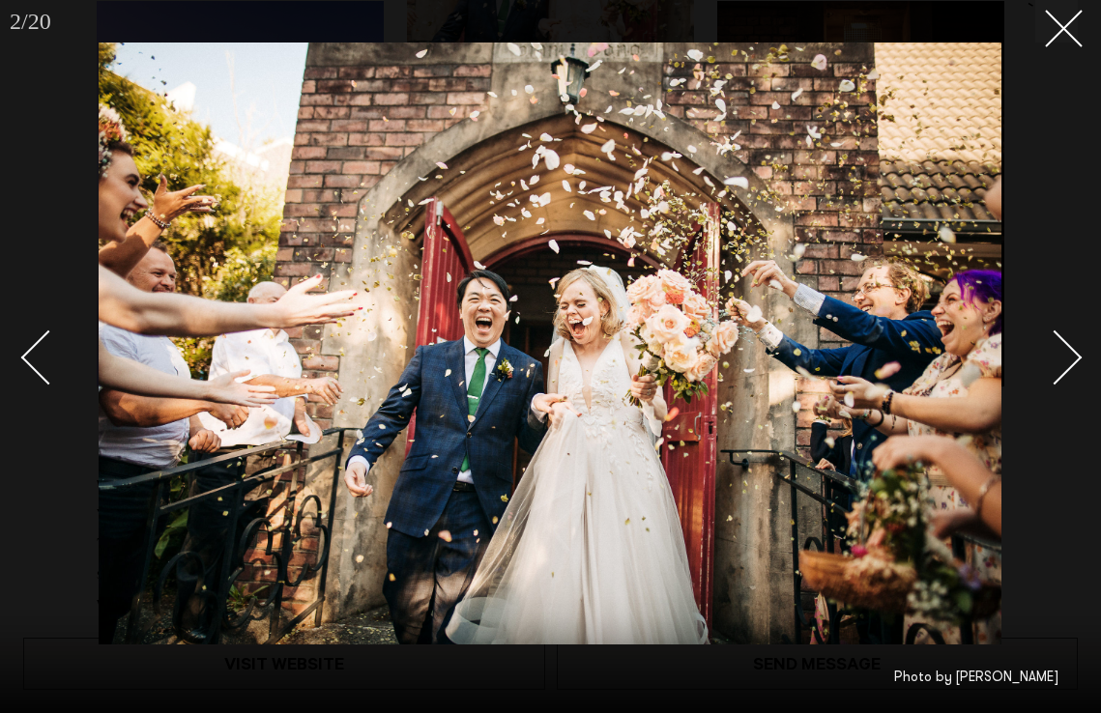
click at [1074, 354] on div "Next slide" at bounding box center [1054, 357] width 55 height 55
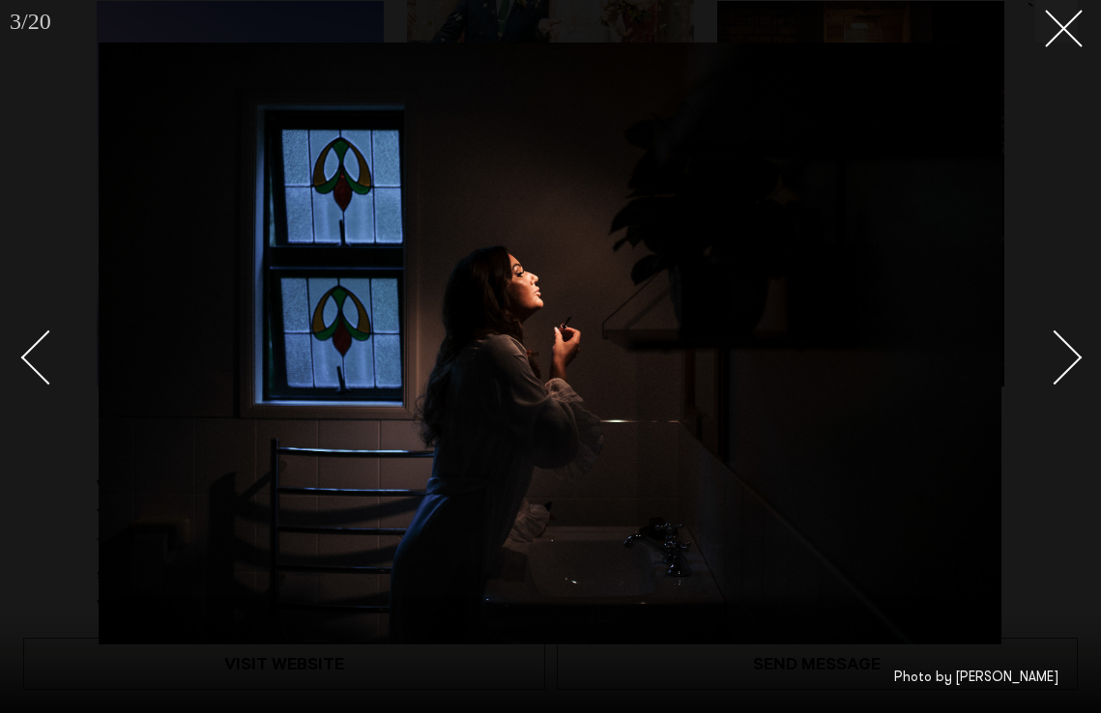
click at [1074, 354] on div "Next slide" at bounding box center [1054, 357] width 55 height 55
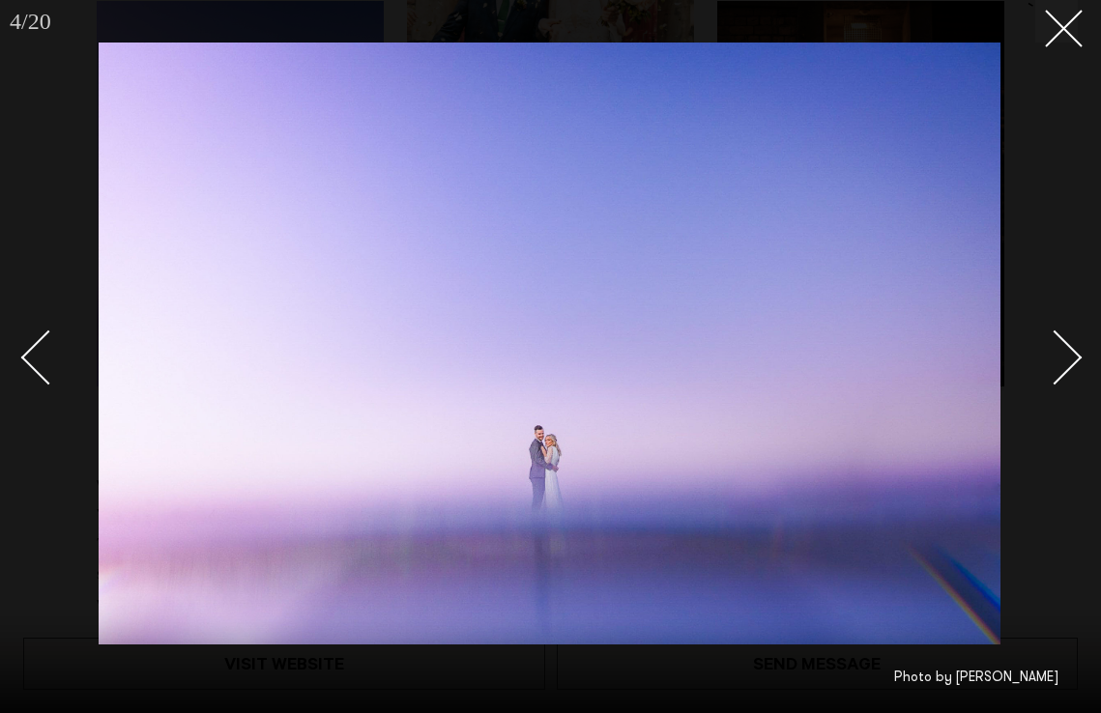
click at [1074, 354] on div "Next slide" at bounding box center [1054, 357] width 55 height 55
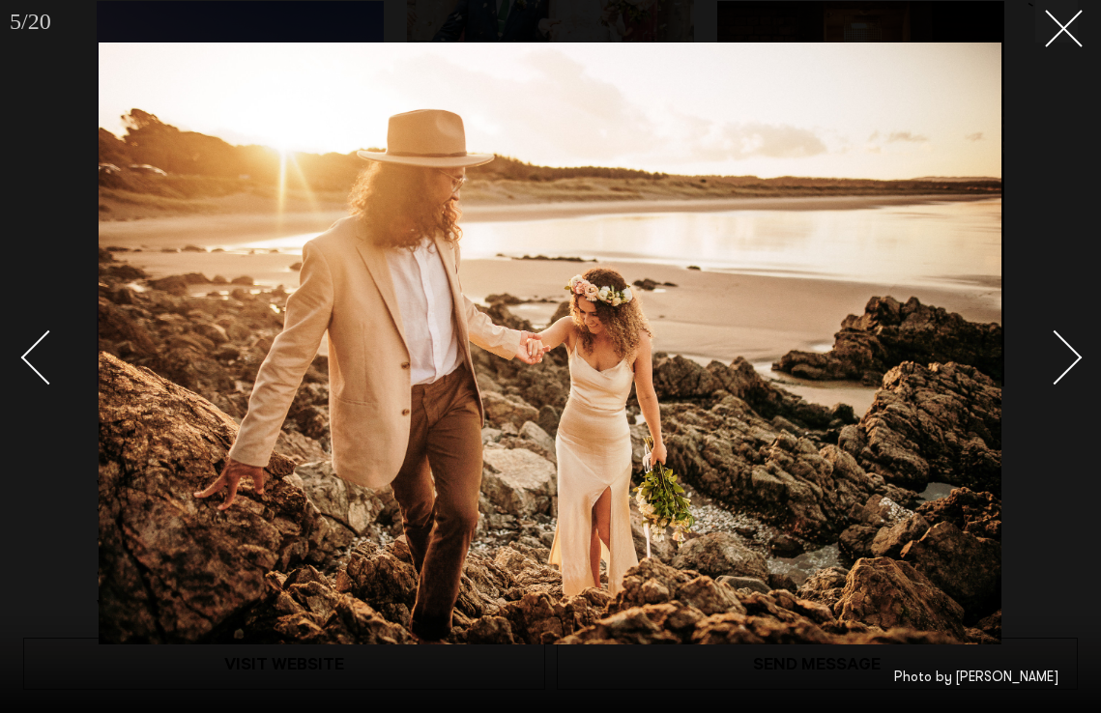
click at [1074, 354] on div "Next slide" at bounding box center [1054, 357] width 55 height 55
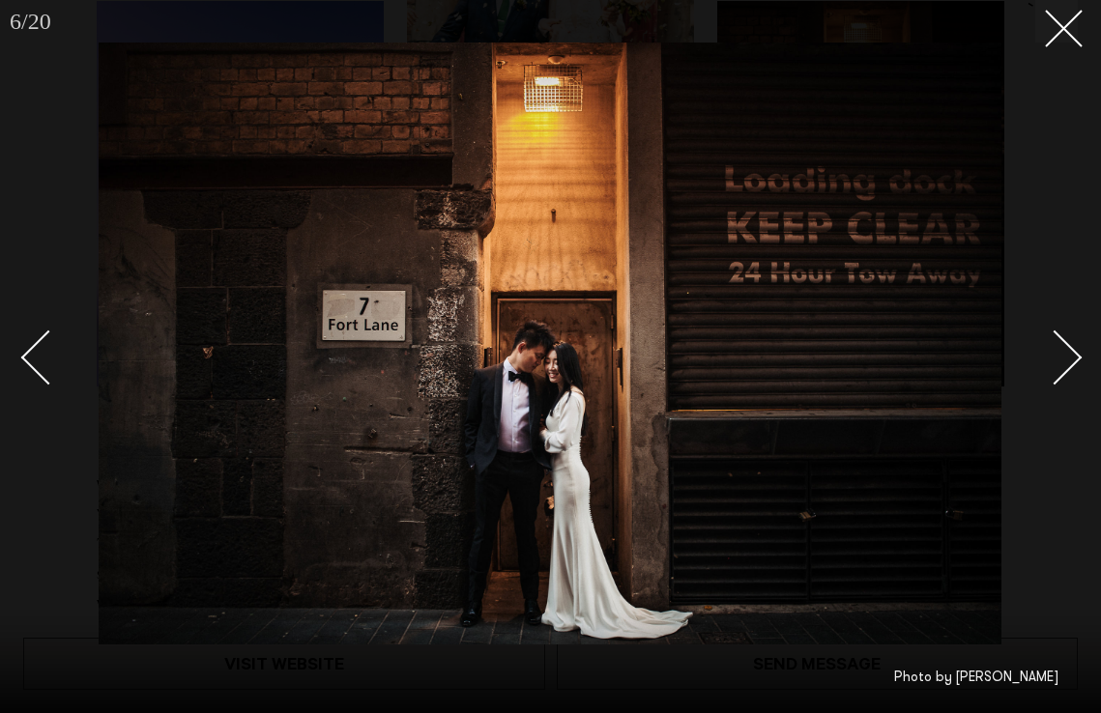
click at [1074, 354] on div "Next slide" at bounding box center [1054, 357] width 55 height 55
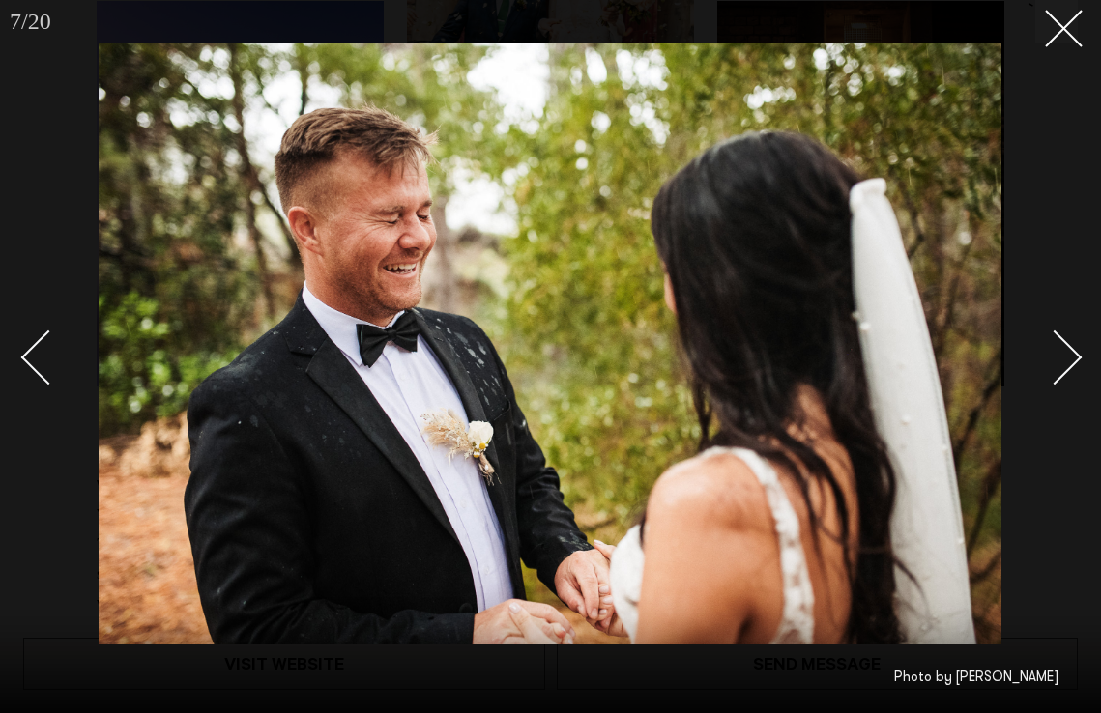
click at [1074, 354] on div "Next slide" at bounding box center [1054, 357] width 55 height 55
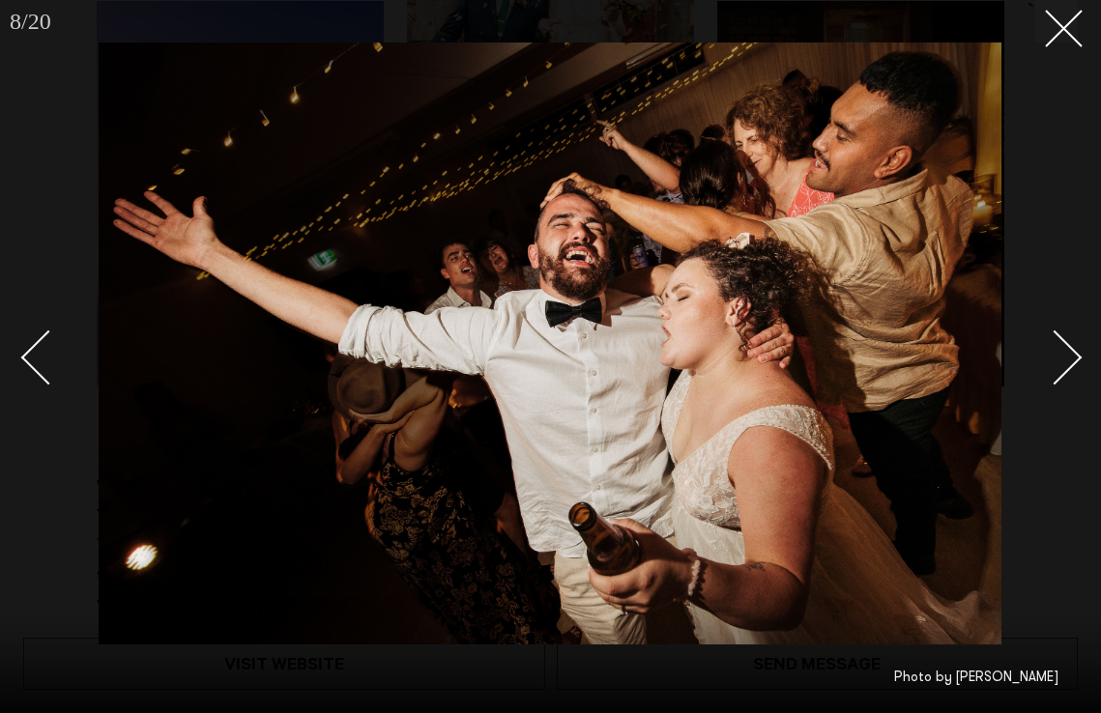
click at [1074, 354] on div "Next slide" at bounding box center [1054, 357] width 55 height 55
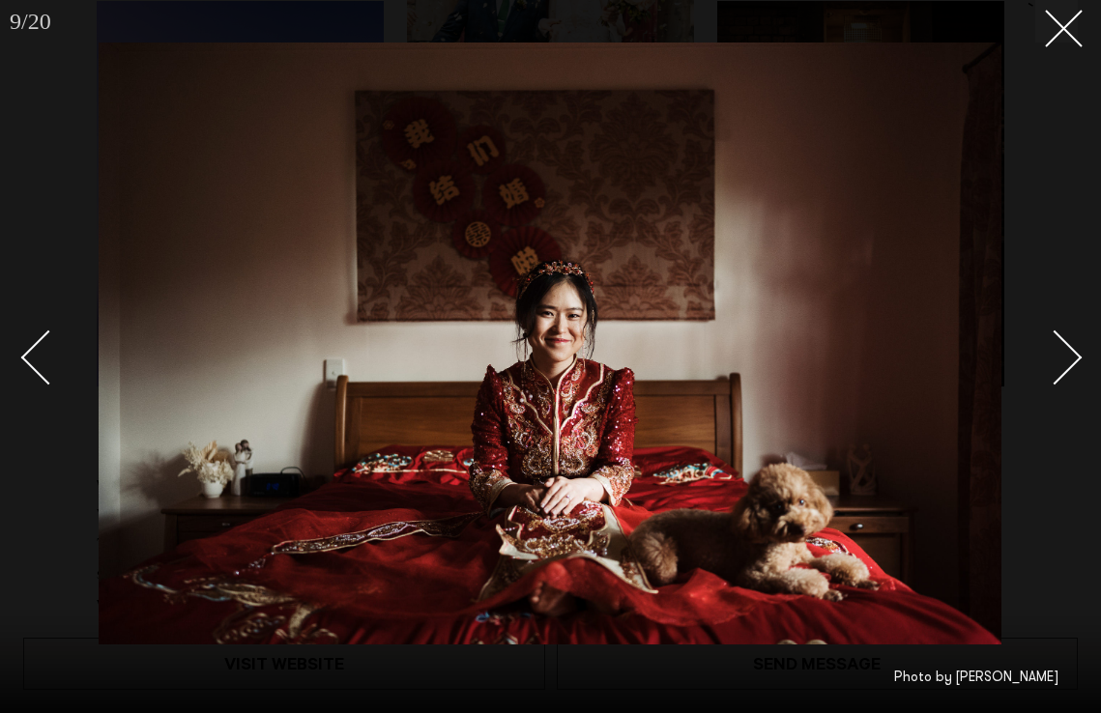
click at [1074, 354] on div "Next slide" at bounding box center [1054, 357] width 55 height 55
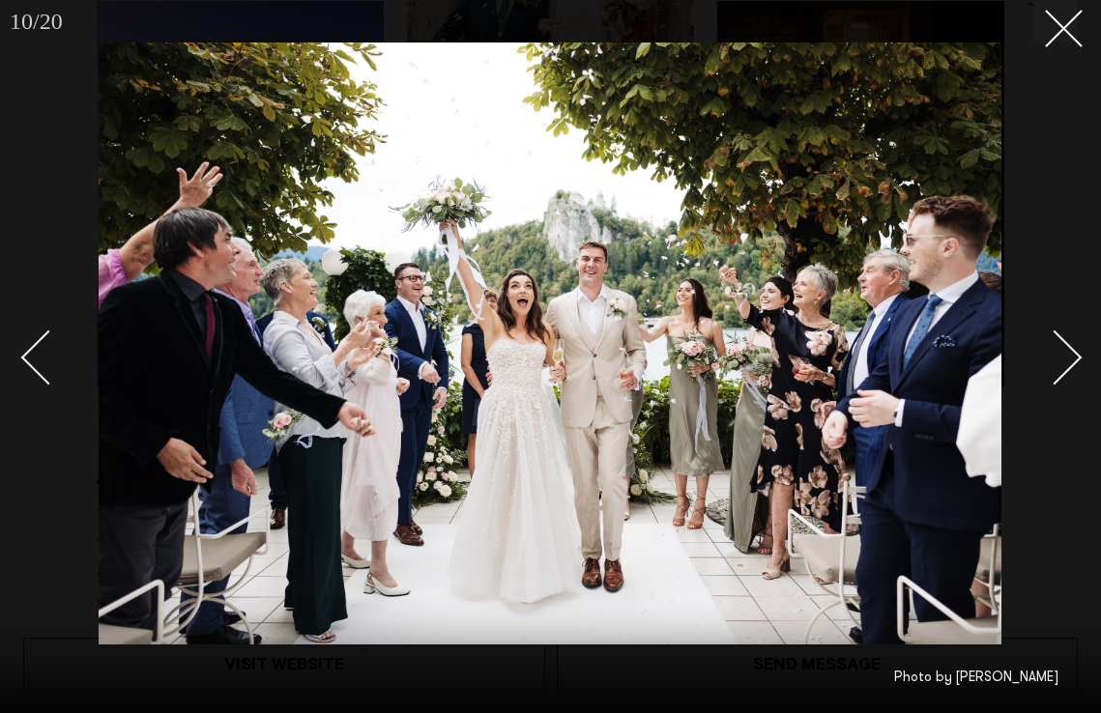
click at [1074, 354] on div "Next slide" at bounding box center [1054, 357] width 55 height 55
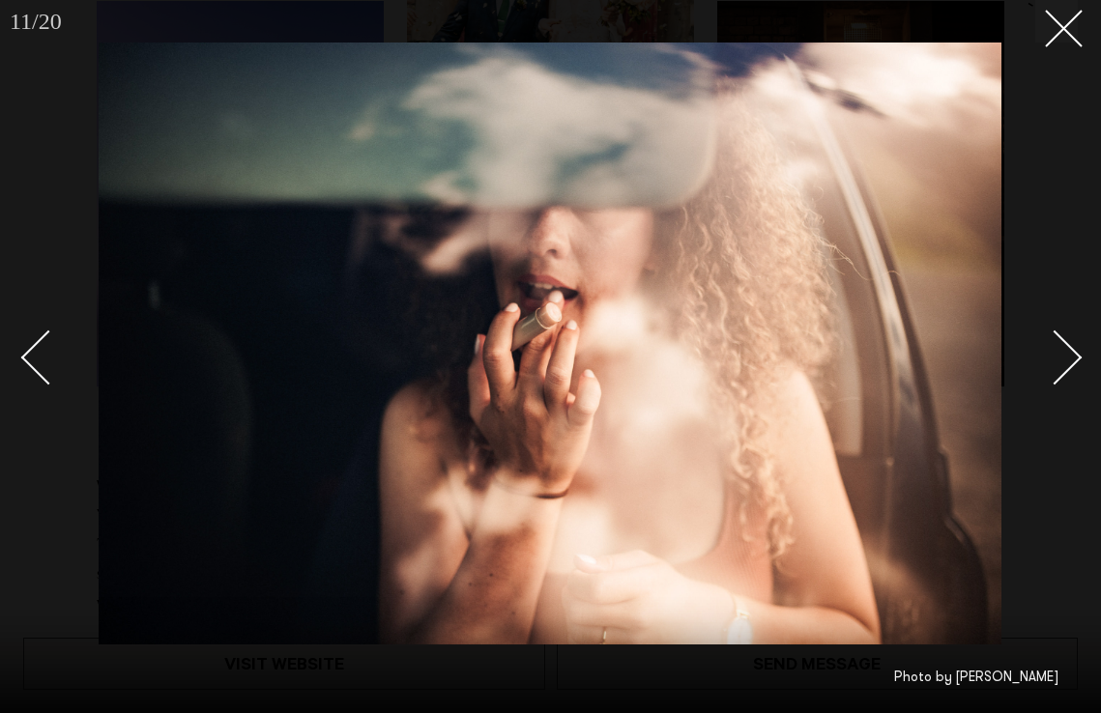
click at [1070, 353] on div "Next slide" at bounding box center [1054, 357] width 55 height 55
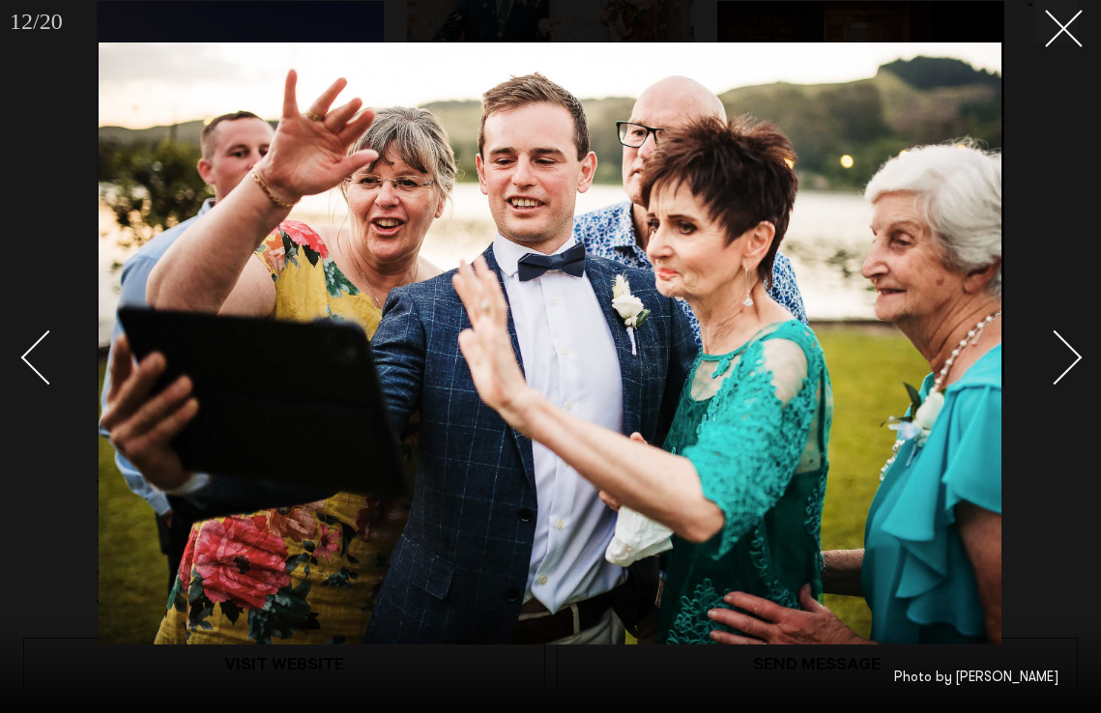
click at [1070, 353] on div "Next slide" at bounding box center [1054, 357] width 55 height 55
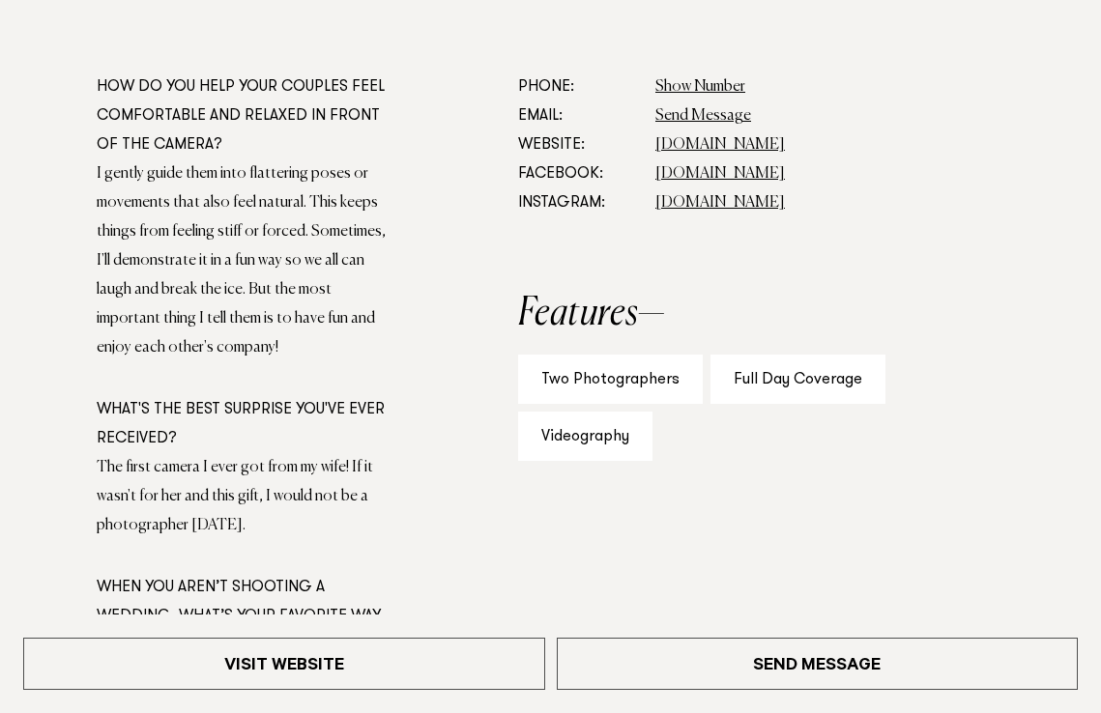
scroll to position [1026, 0]
click at [727, 148] on link "www.aperturedmedia.co.nz" at bounding box center [719, 143] width 129 height 15
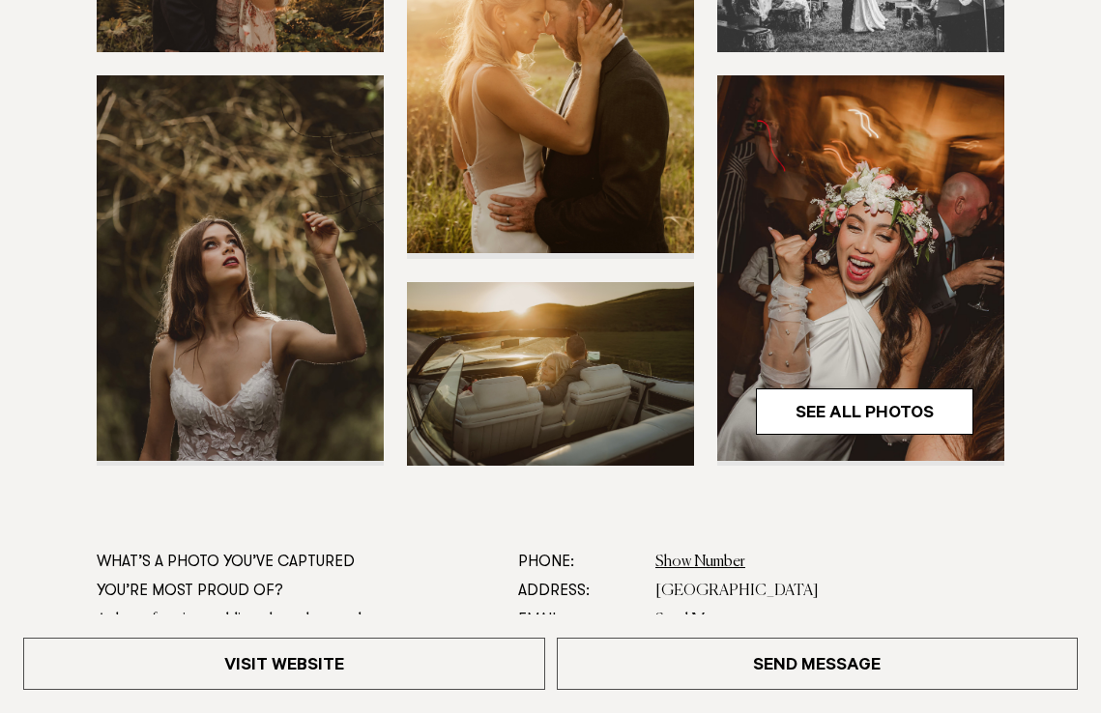
scroll to position [552, 0]
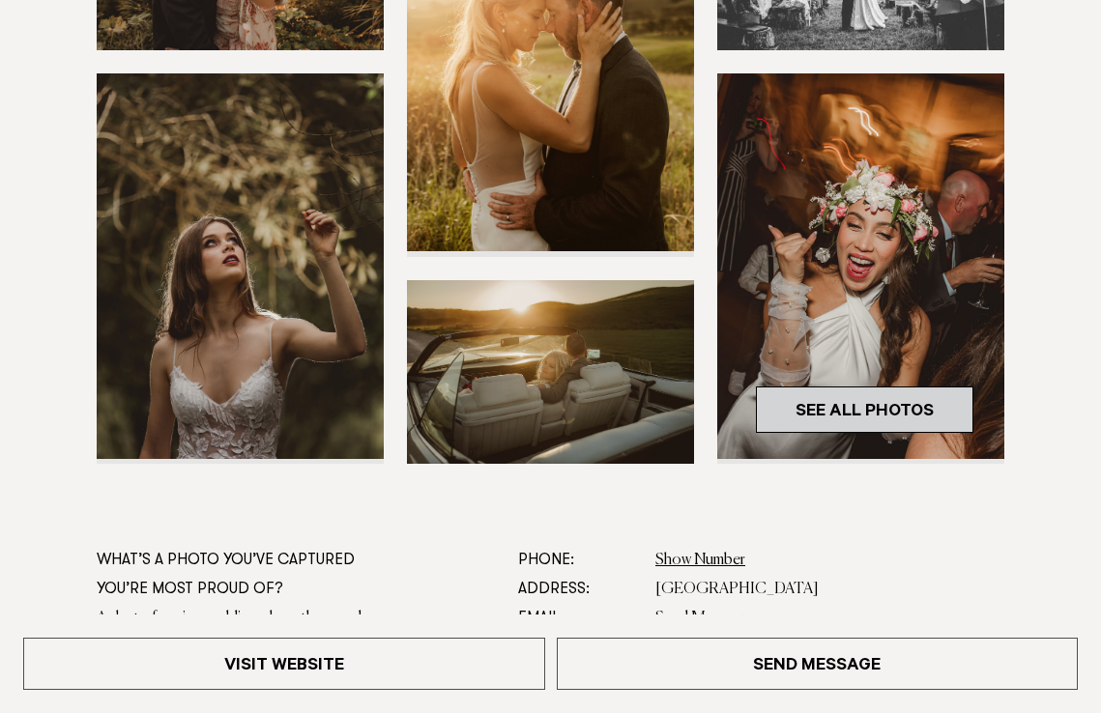
click at [845, 411] on link "See All Photos" at bounding box center [864, 410] width 217 height 46
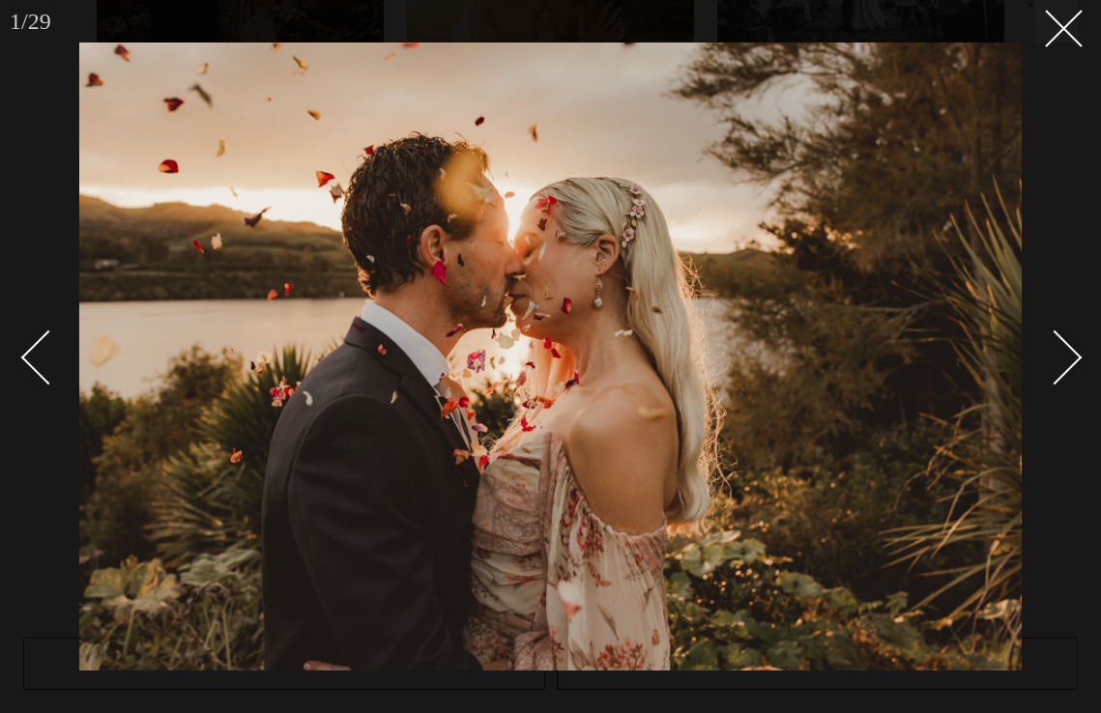
click at [1069, 362] on div "Next slide" at bounding box center [1054, 357] width 55 height 55
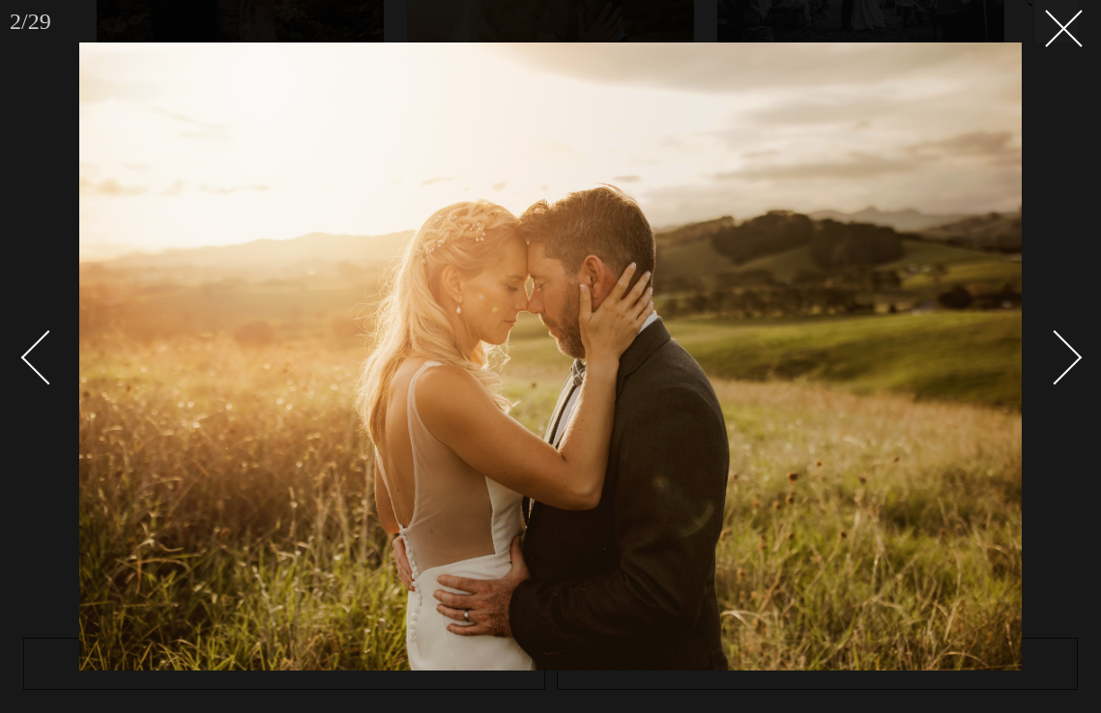
click at [1069, 363] on div "Next slide" at bounding box center [1054, 357] width 55 height 55
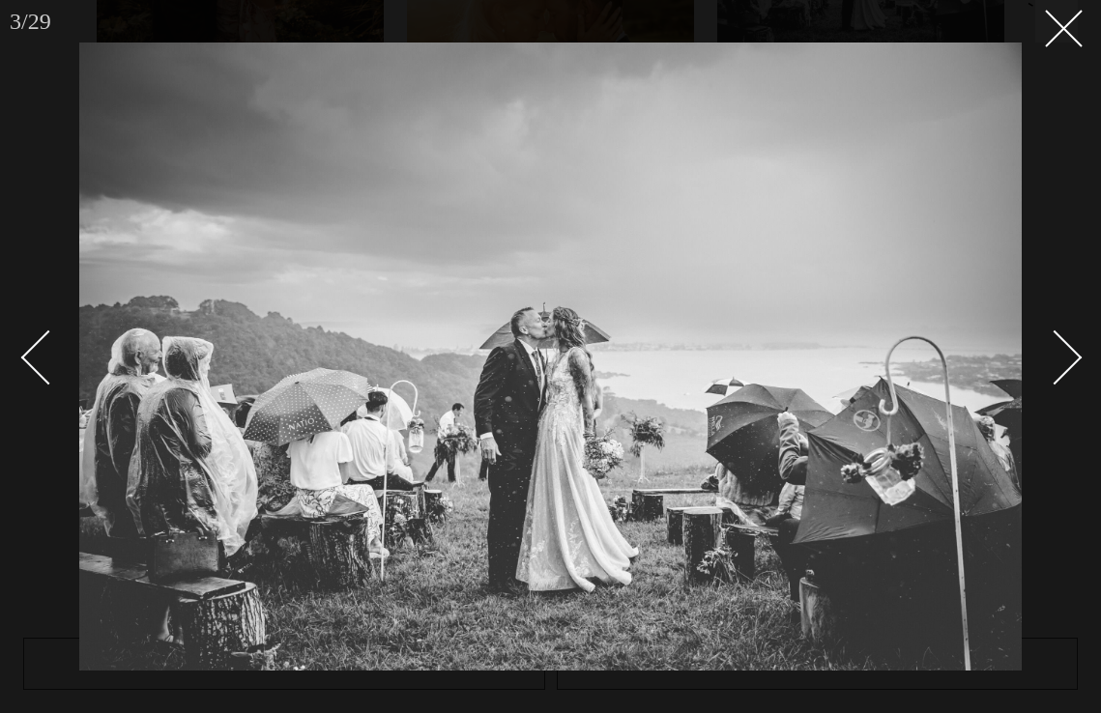
click at [1069, 363] on div "Next slide" at bounding box center [1054, 357] width 55 height 55
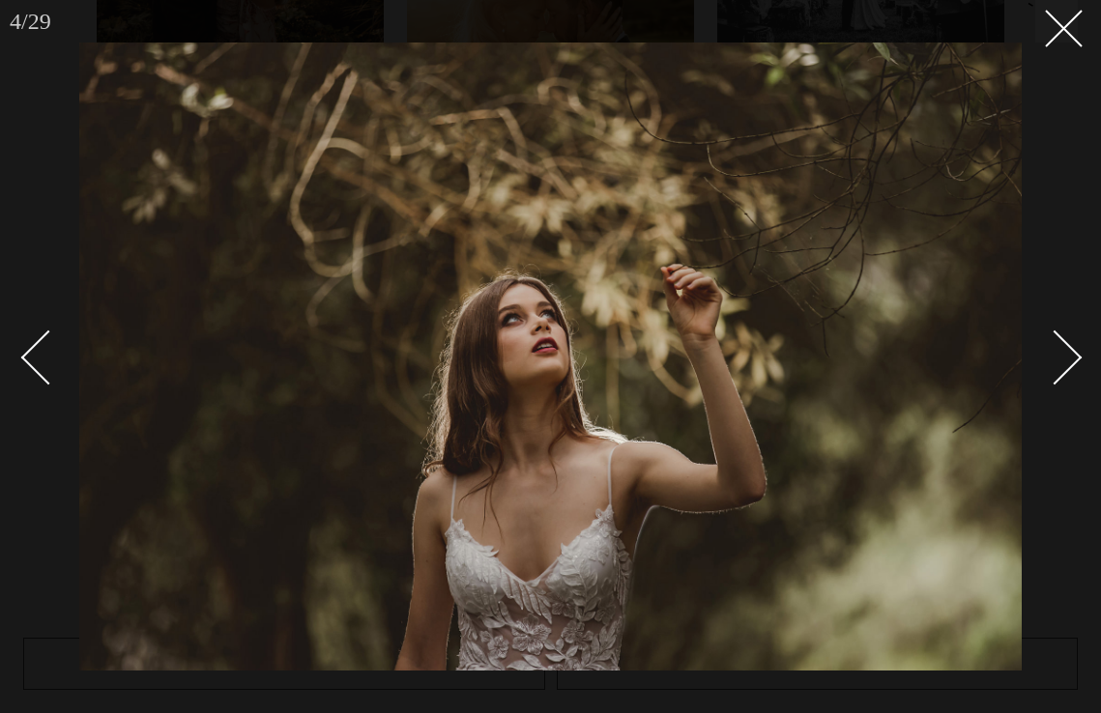
click at [1069, 363] on div "Next slide" at bounding box center [1054, 357] width 55 height 55
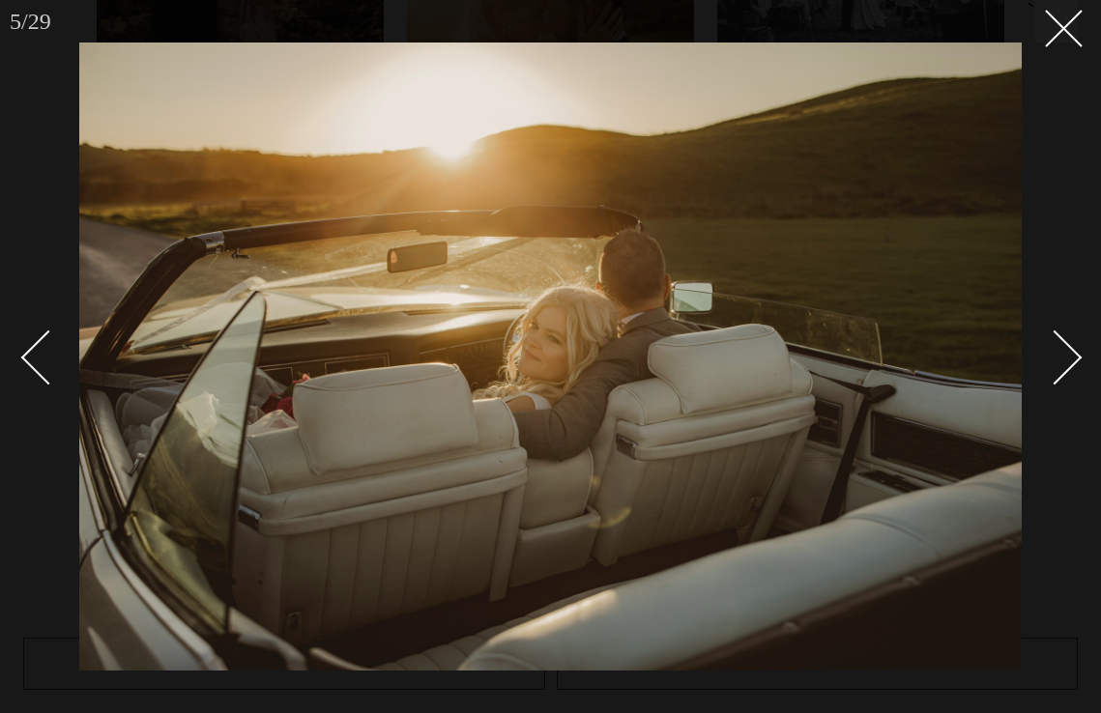
click at [1069, 363] on div "Next slide" at bounding box center [1054, 357] width 55 height 55
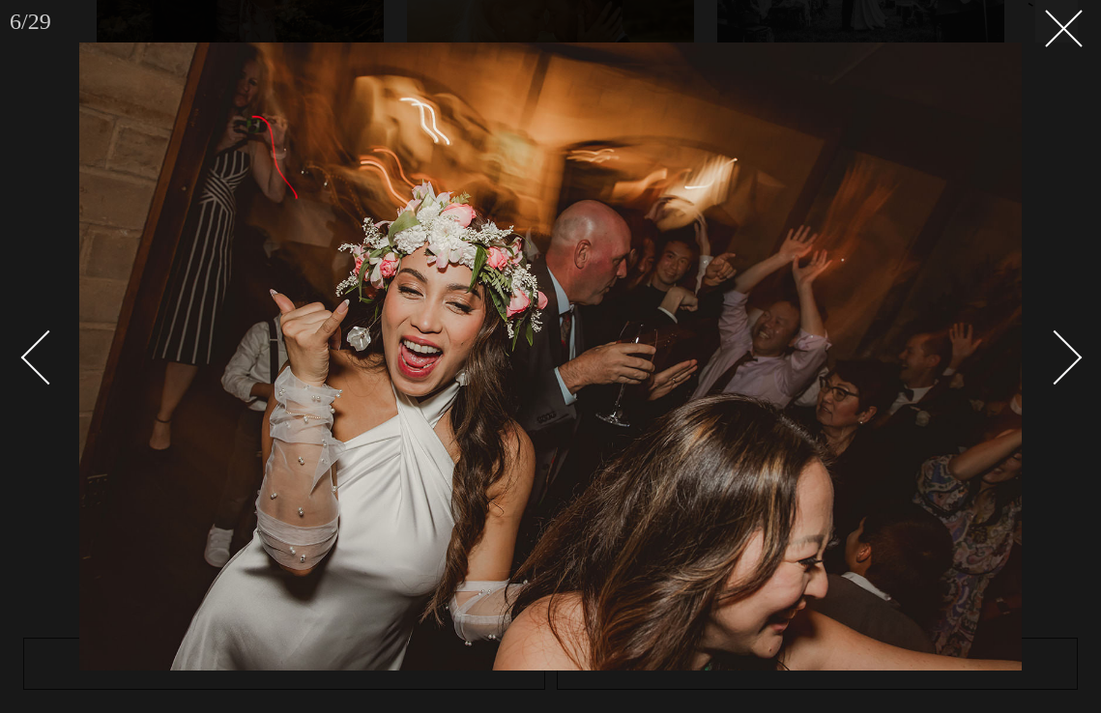
click at [1069, 363] on div "Next slide" at bounding box center [1054, 357] width 55 height 55
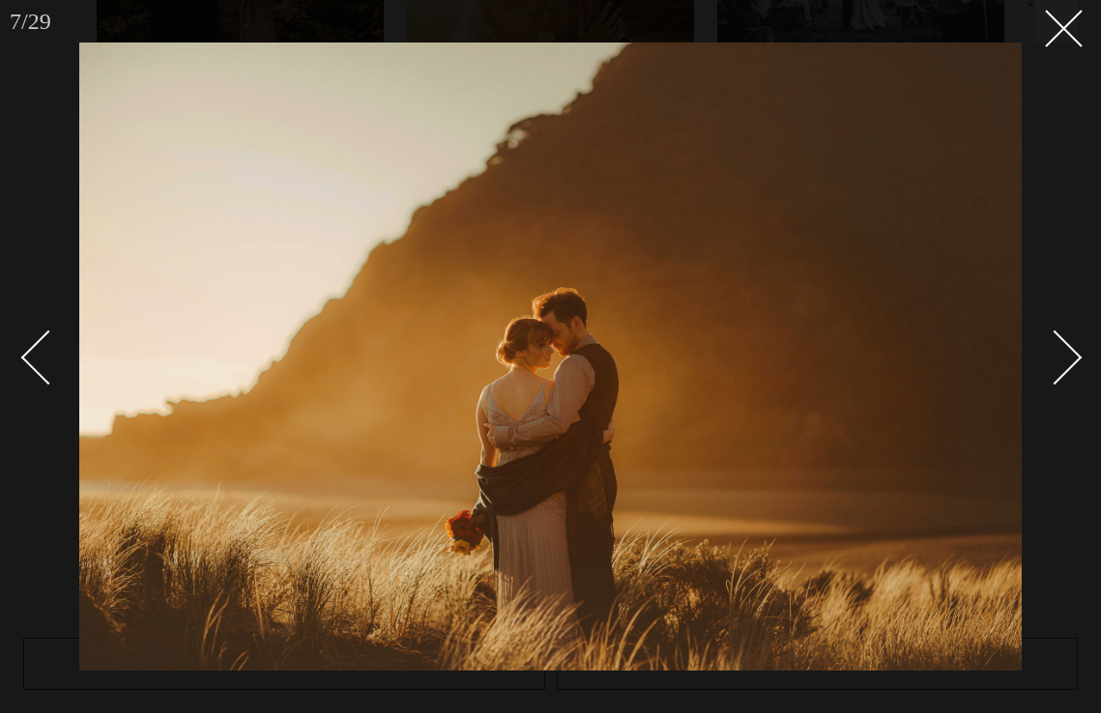
click at [1069, 363] on div "Next slide" at bounding box center [1054, 357] width 55 height 55
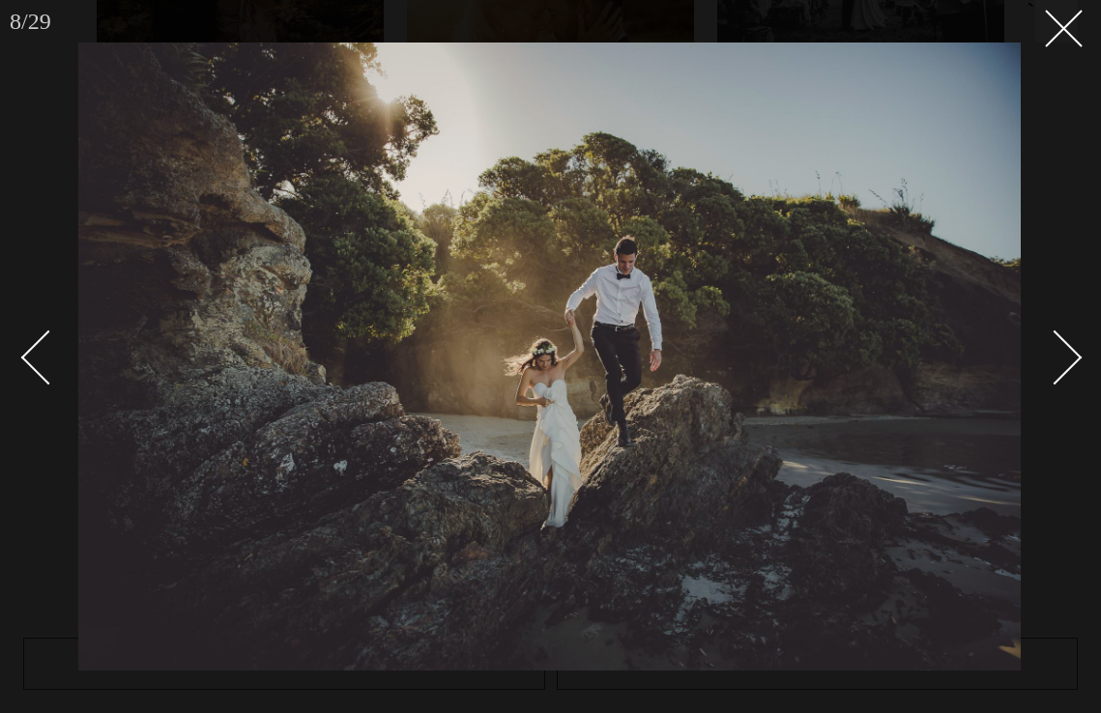
click at [1069, 363] on div "Next slide" at bounding box center [1054, 357] width 55 height 55
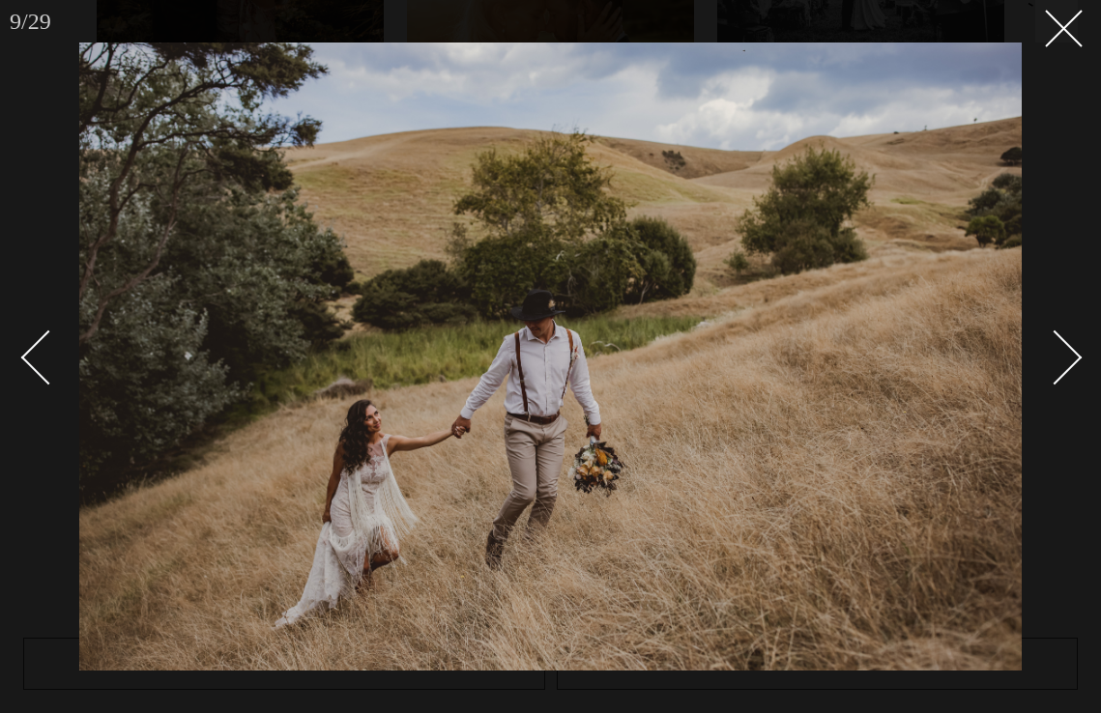
click at [1069, 363] on div "Next slide" at bounding box center [1054, 357] width 55 height 55
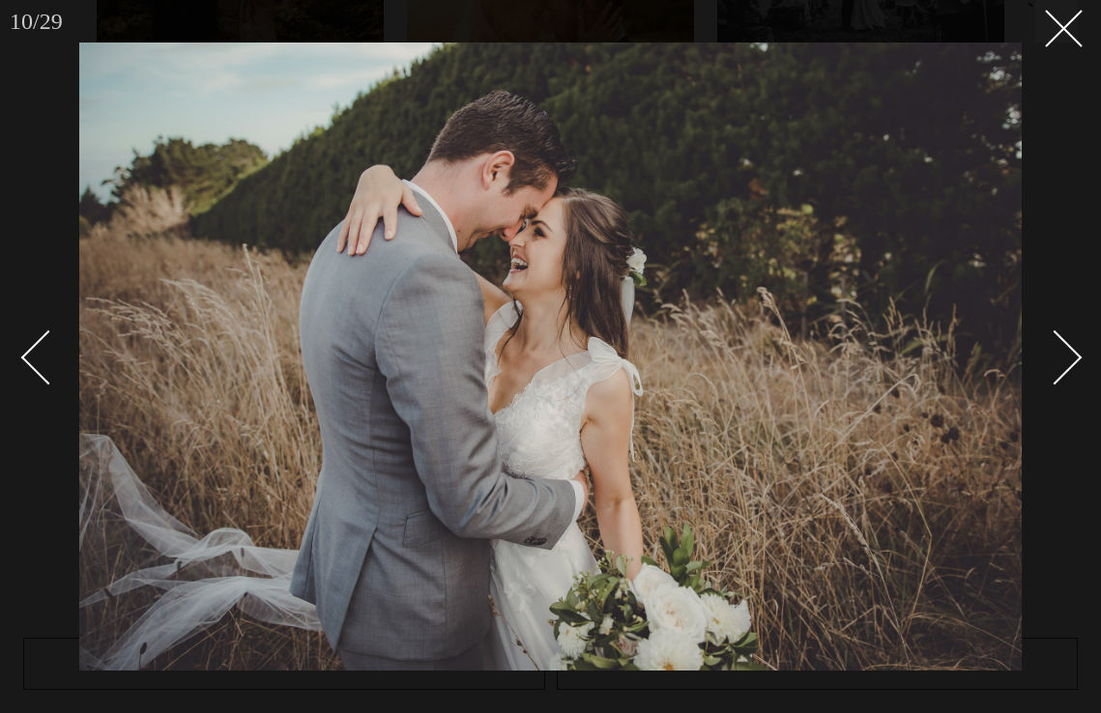
click at [1069, 363] on div "Next slide" at bounding box center [1054, 357] width 55 height 55
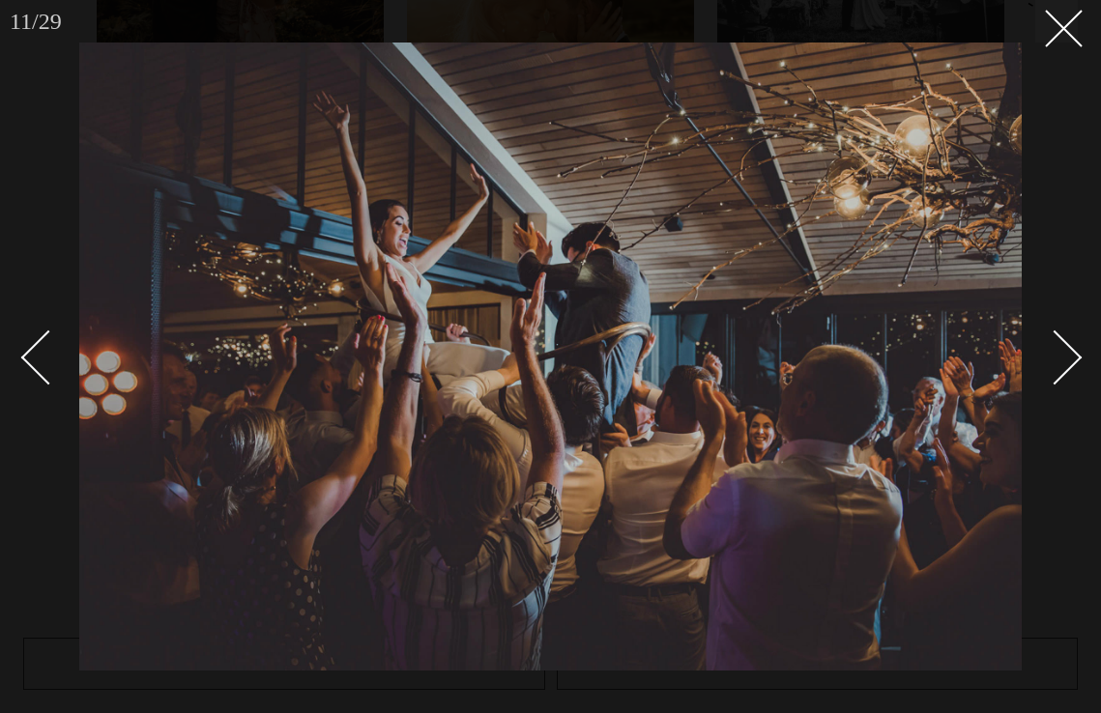
click at [1069, 363] on div "Next slide" at bounding box center [1054, 357] width 55 height 55
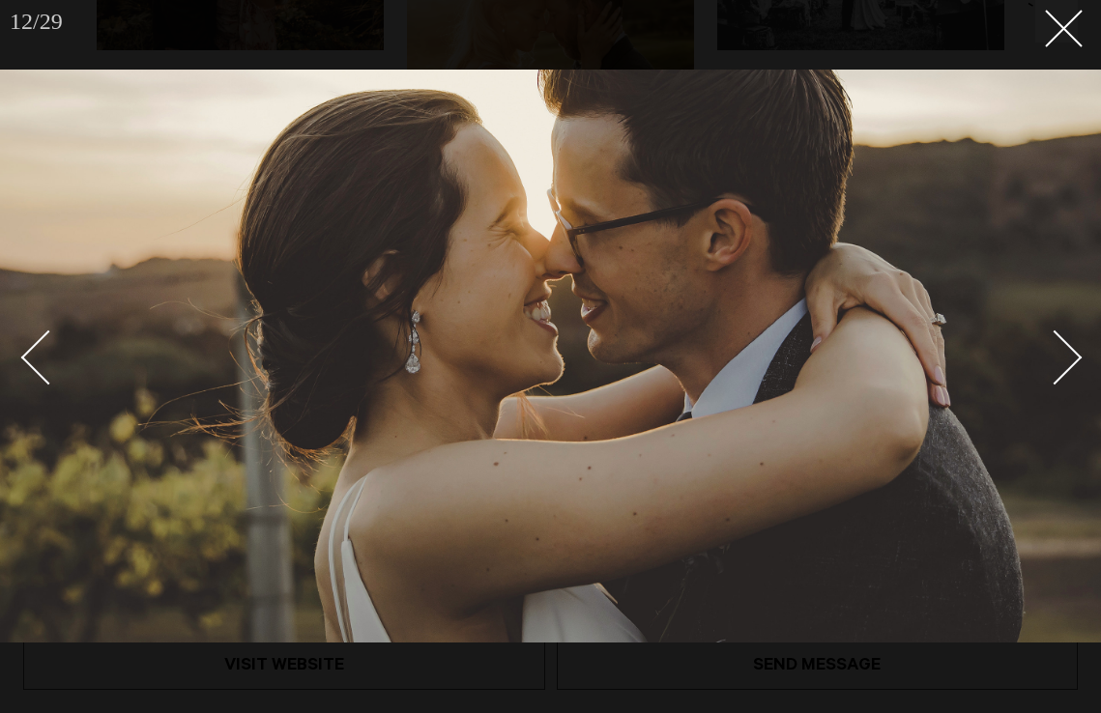
click at [1069, 363] on div "Next slide" at bounding box center [1054, 357] width 55 height 55
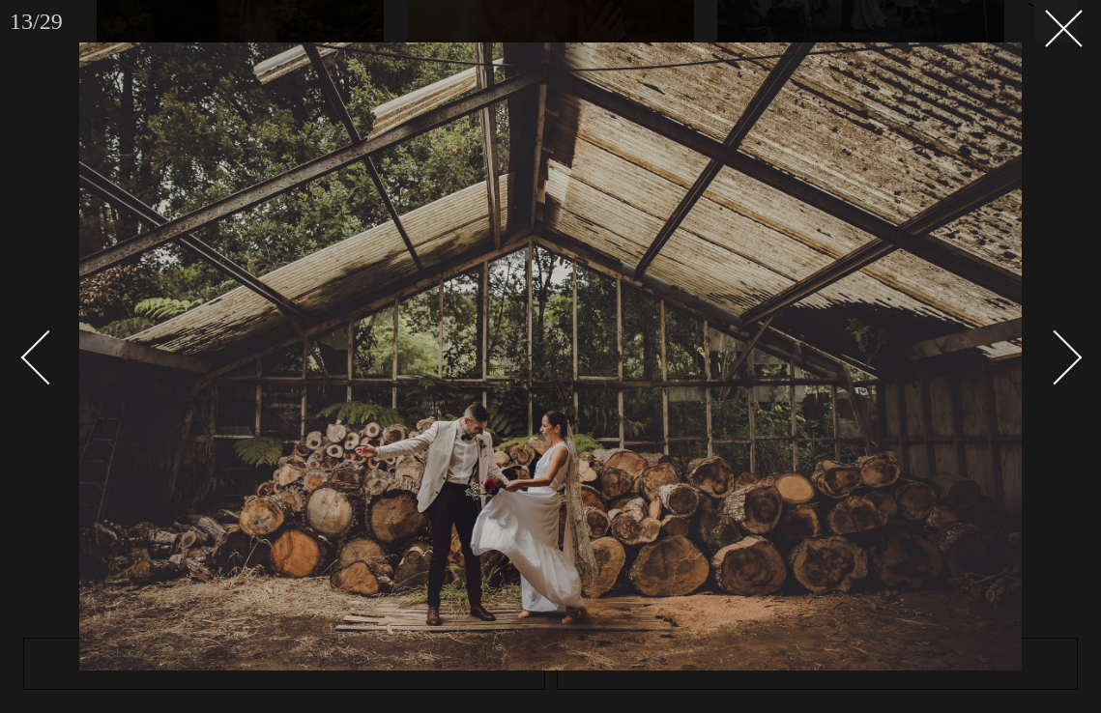
click at [1071, 351] on div "Next slide" at bounding box center [1054, 357] width 55 height 55
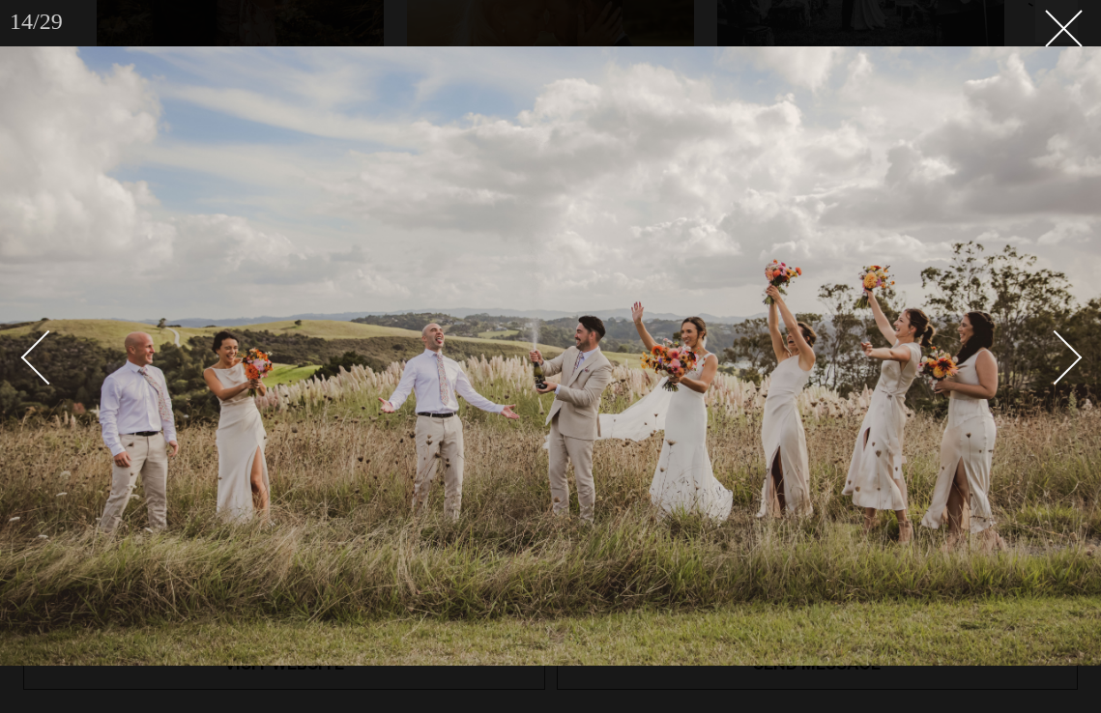
click at [1071, 351] on div "Next slide" at bounding box center [1054, 357] width 55 height 55
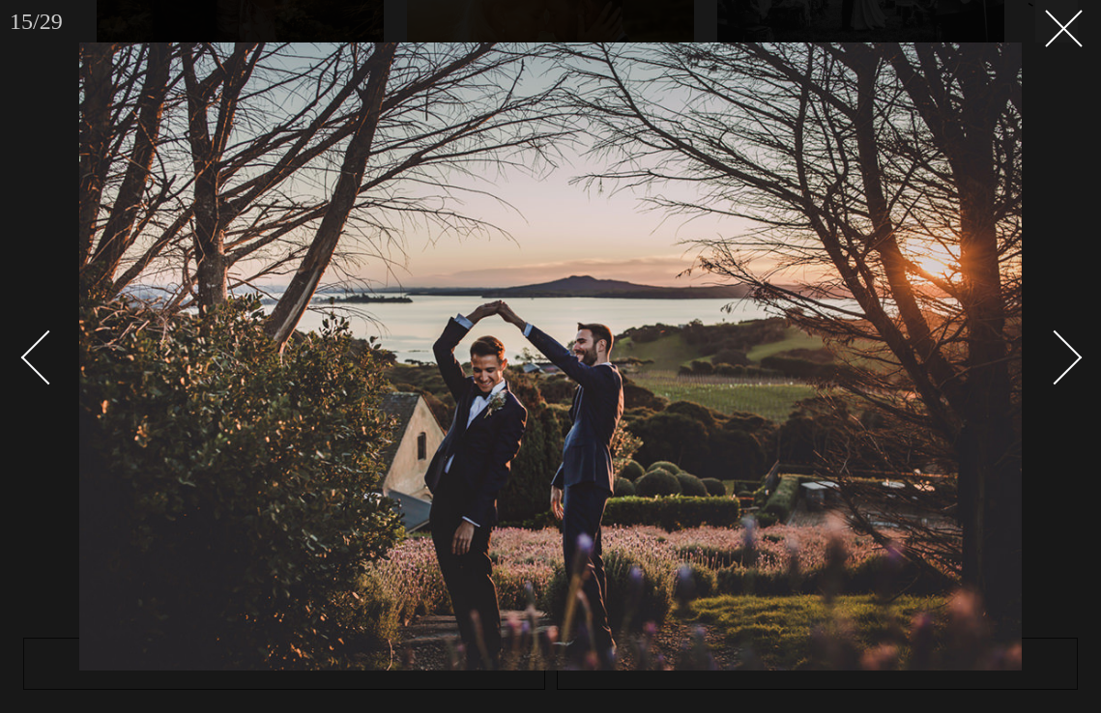
click at [1071, 351] on div "Next slide" at bounding box center [1054, 357] width 55 height 55
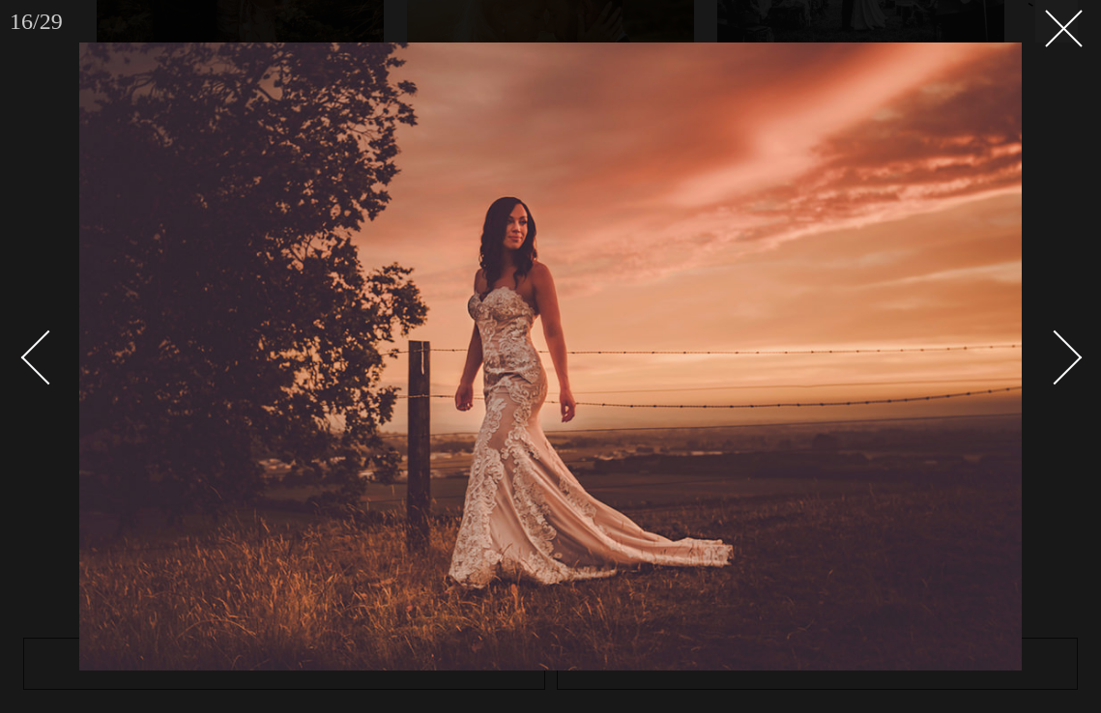
click at [1071, 351] on div "Next slide" at bounding box center [1054, 357] width 55 height 55
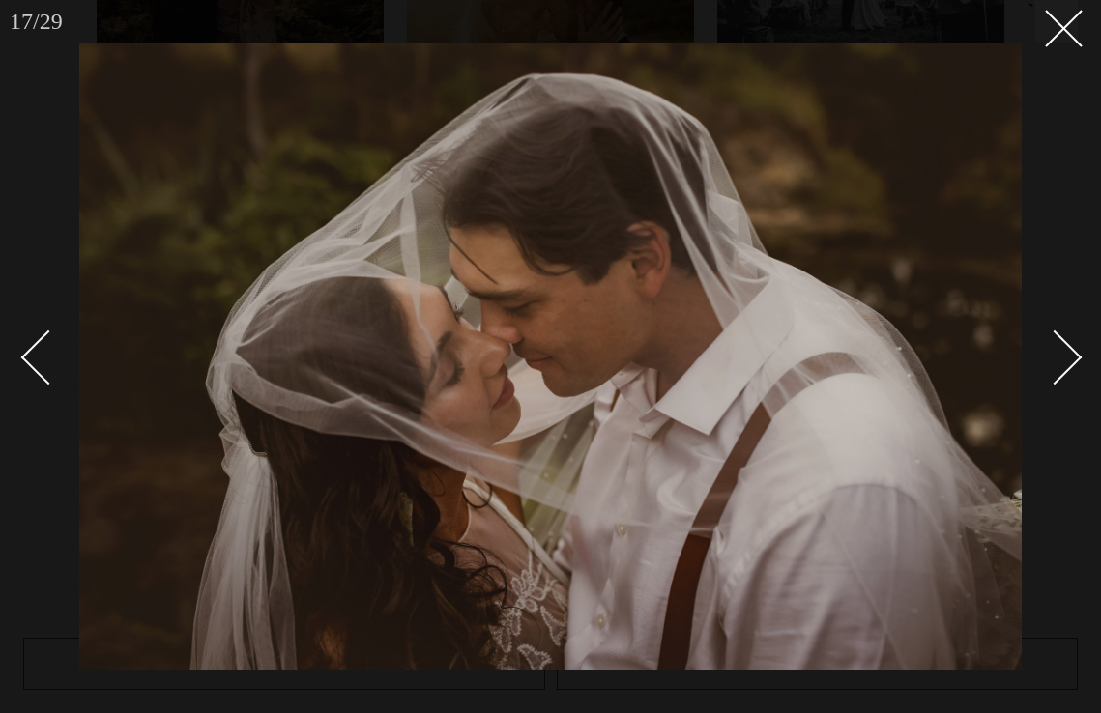
click at [1071, 351] on div "Next slide" at bounding box center [1054, 357] width 55 height 55
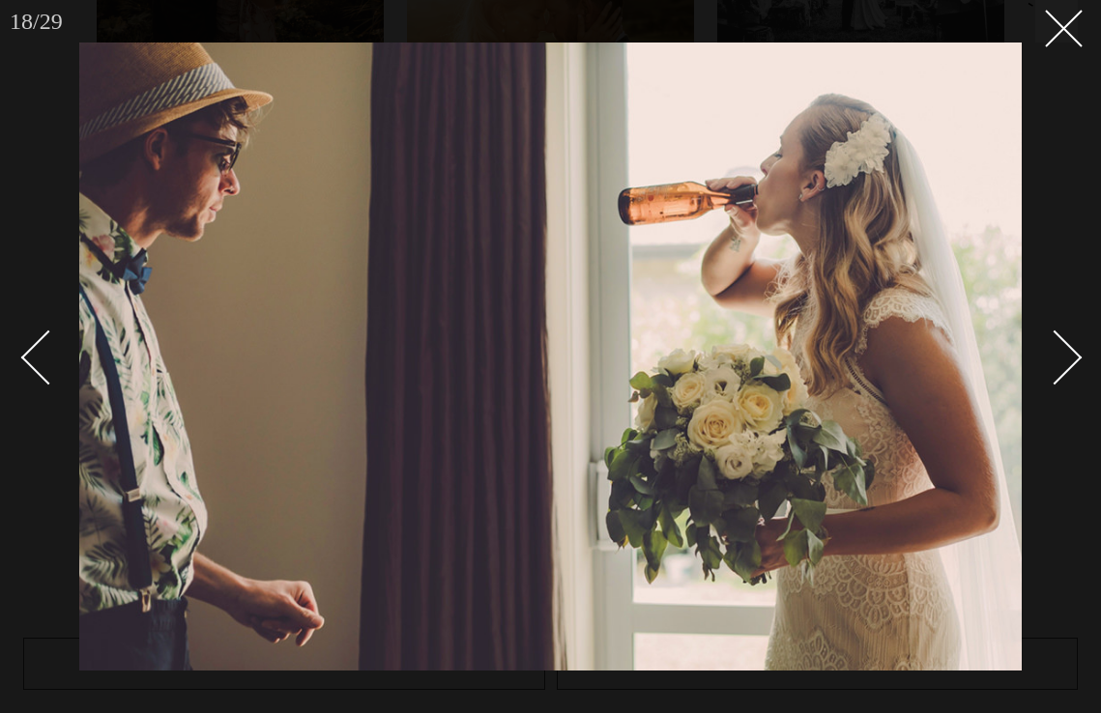
click at [1071, 351] on div "Next slide" at bounding box center [1054, 357] width 55 height 55
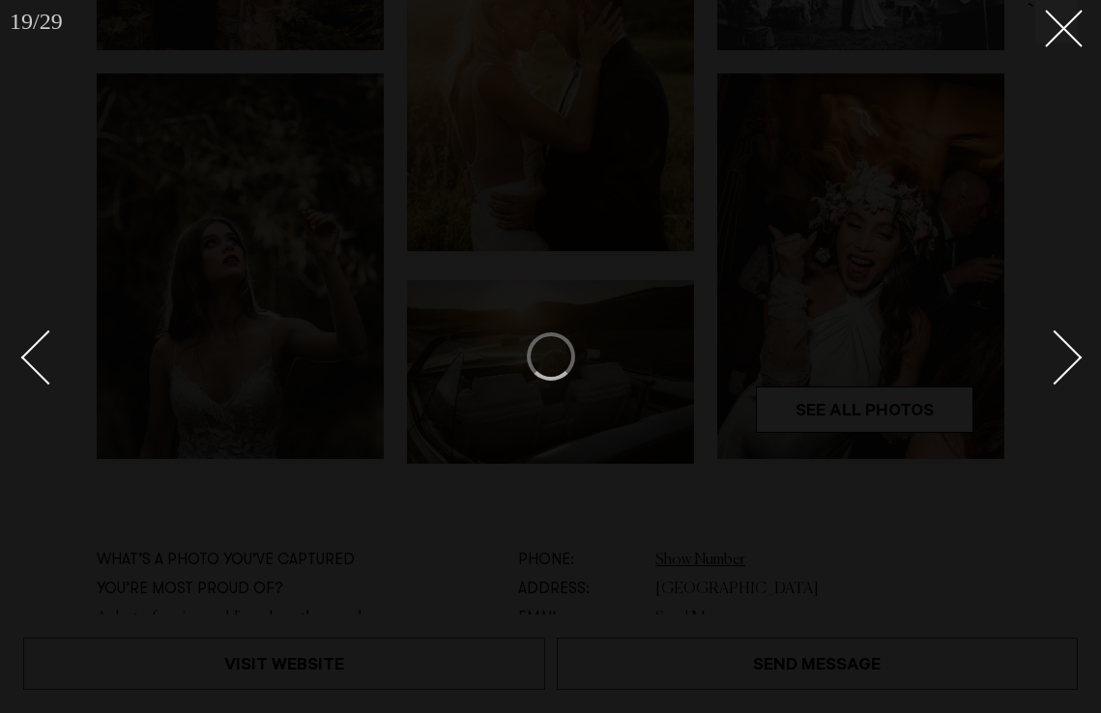
click at [1064, 351] on div "Next slide" at bounding box center [1054, 357] width 55 height 55
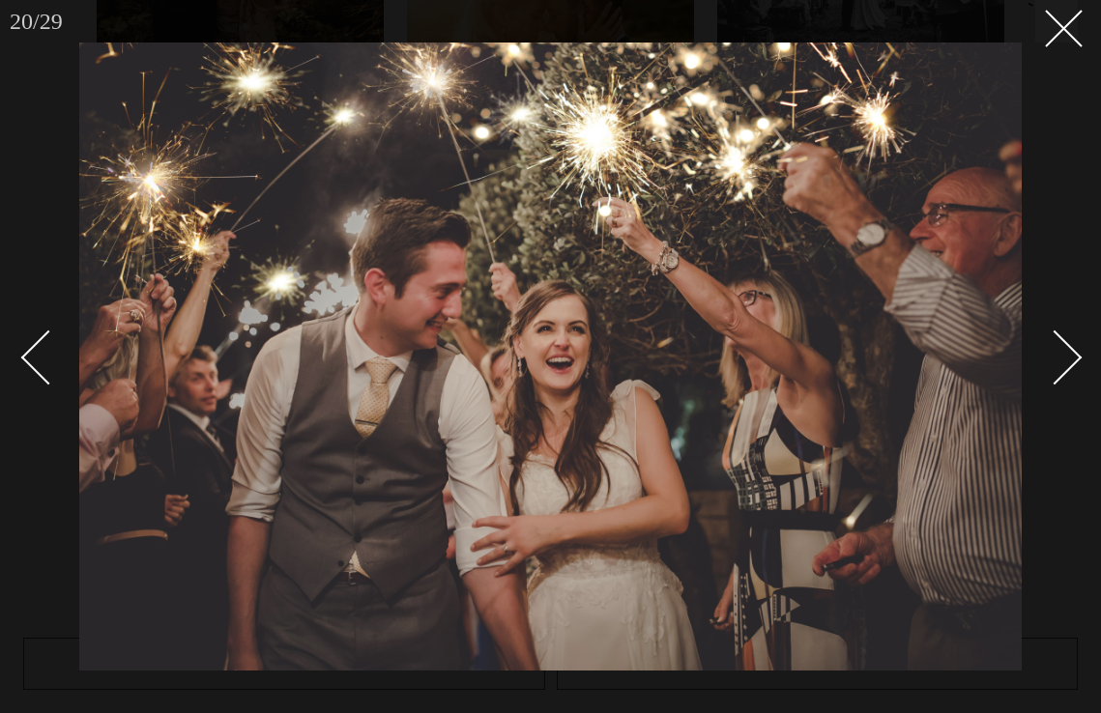
click at [1064, 351] on div "Next slide" at bounding box center [1054, 357] width 55 height 55
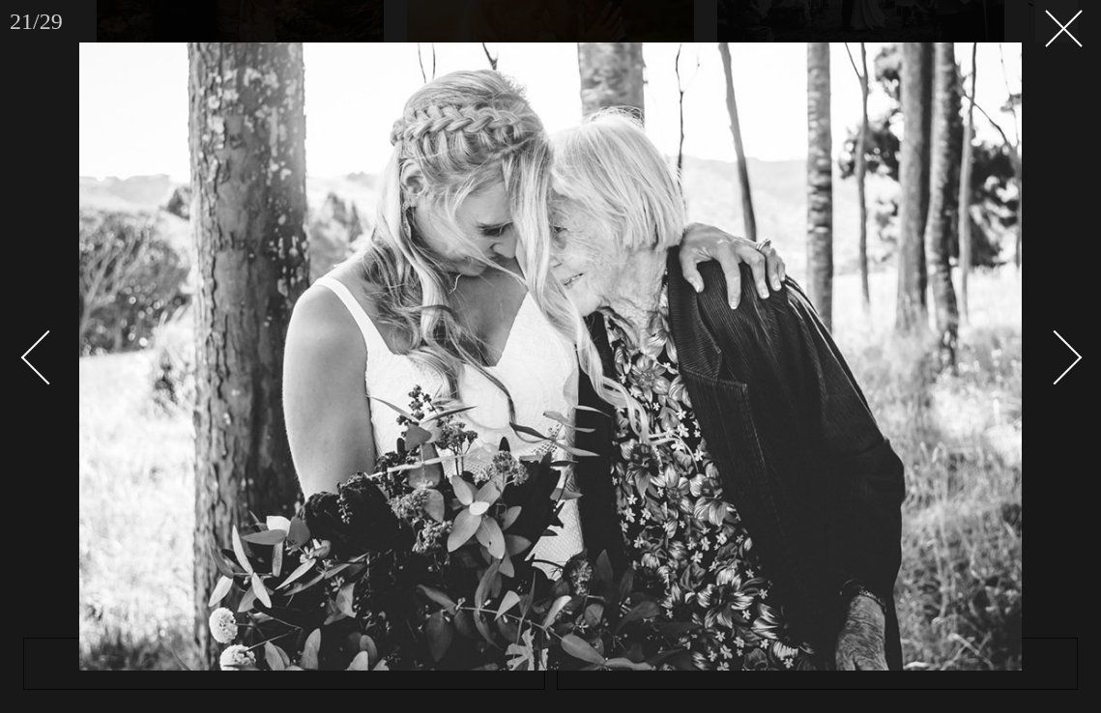
click at [1064, 351] on div "Next slide" at bounding box center [1054, 357] width 55 height 55
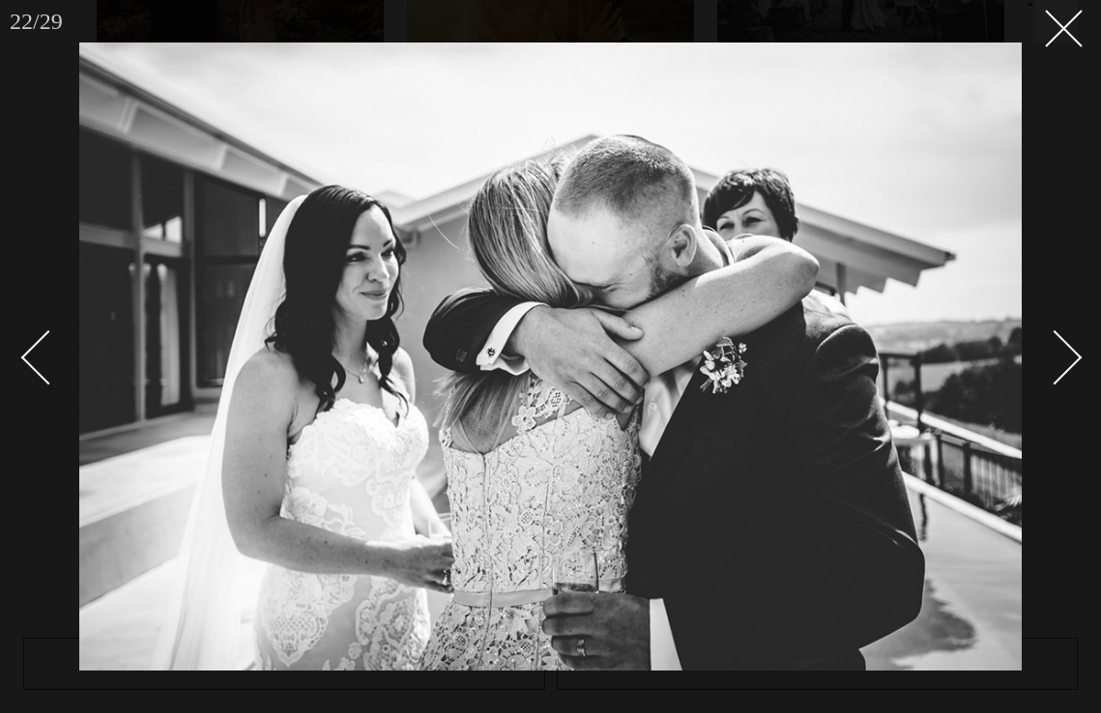
click at [1065, 352] on div "Next slide" at bounding box center [1054, 357] width 55 height 55
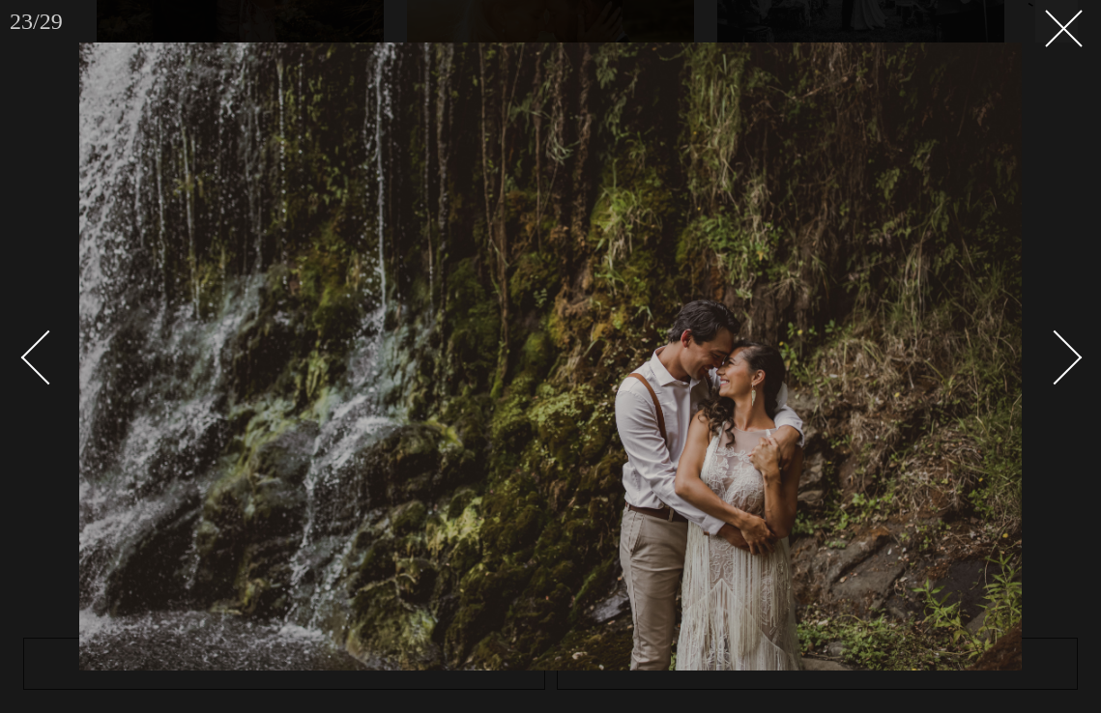
click at [1065, 352] on div "Next slide" at bounding box center [1054, 357] width 55 height 55
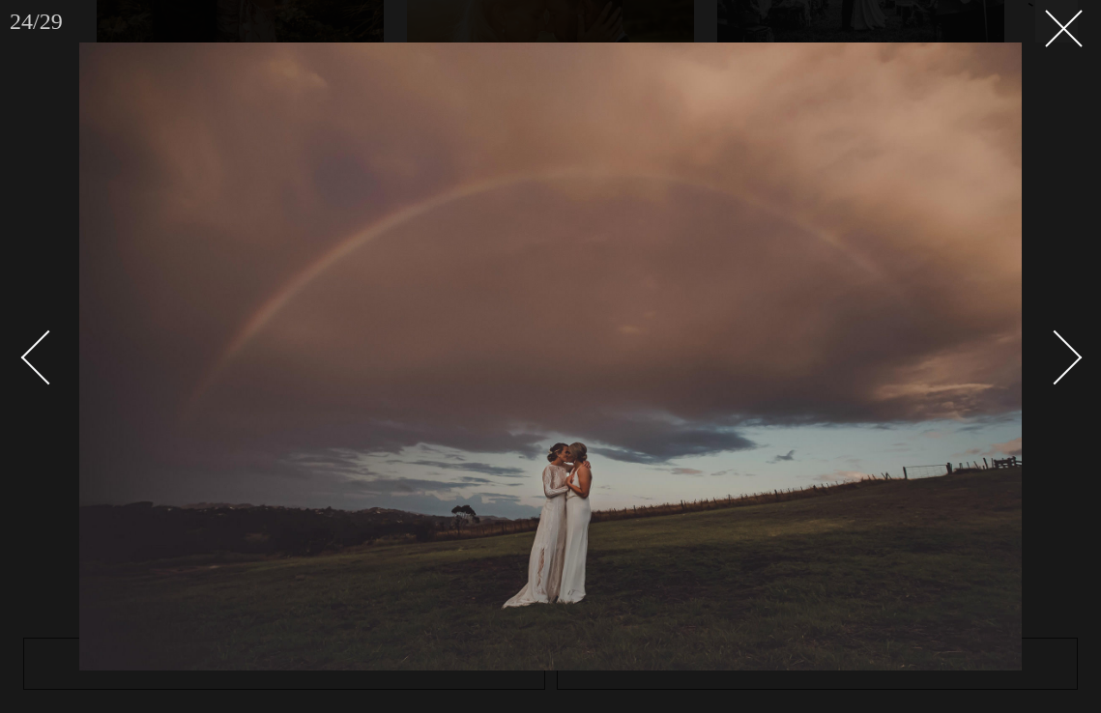
click at [1065, 352] on div "Next slide" at bounding box center [1054, 357] width 55 height 55
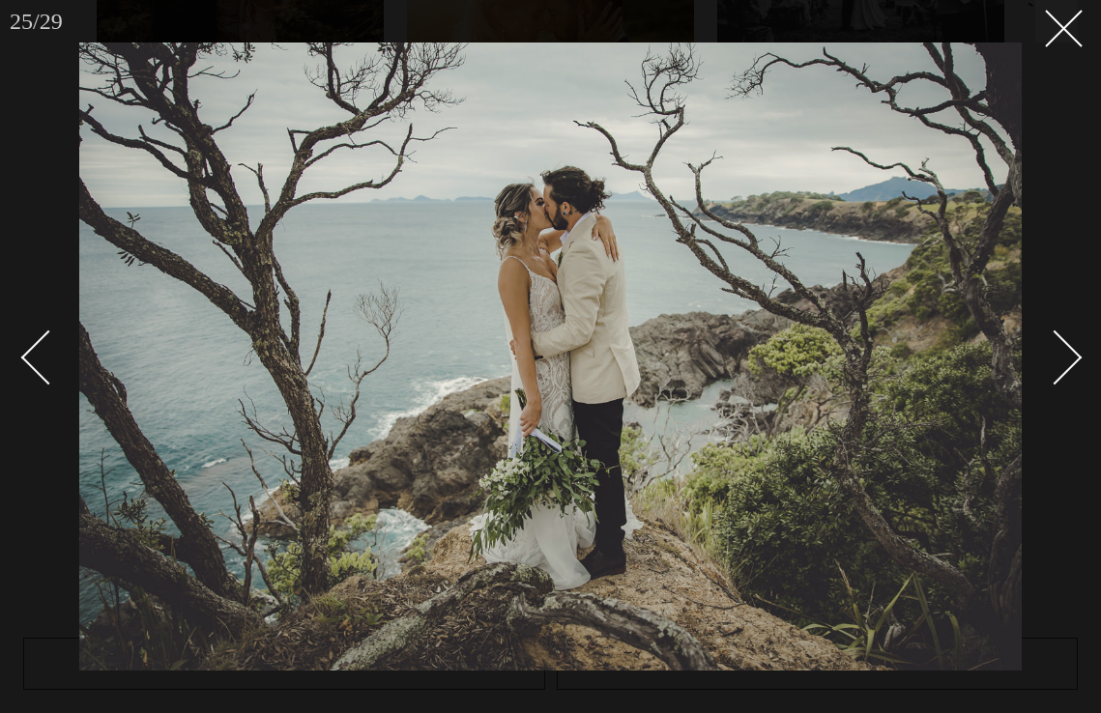
click at [1065, 352] on div "Next slide" at bounding box center [1054, 357] width 55 height 55
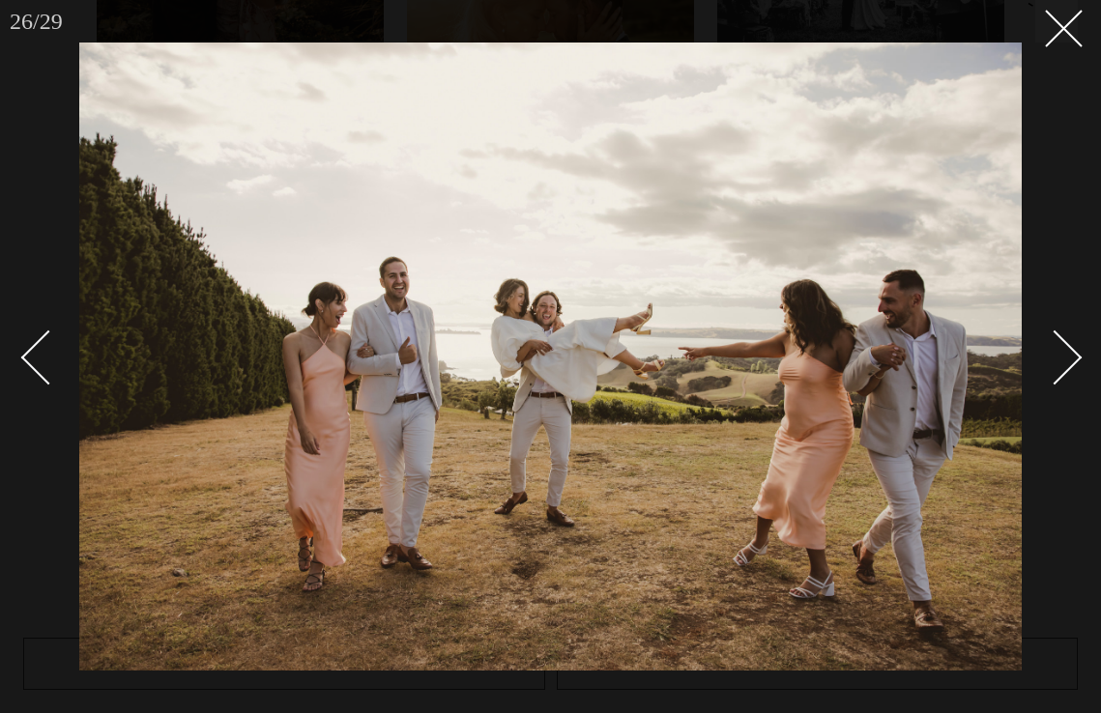
click at [1065, 352] on div "Next slide" at bounding box center [1054, 357] width 55 height 55
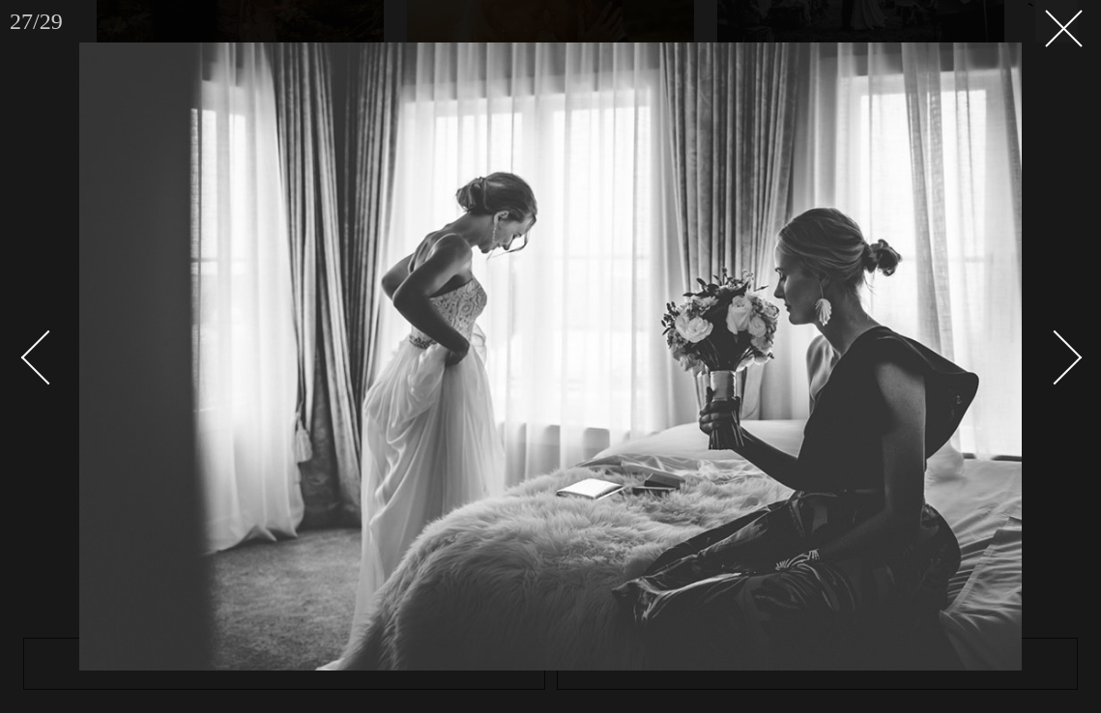
click at [1065, 352] on div "Next slide" at bounding box center [1054, 357] width 55 height 55
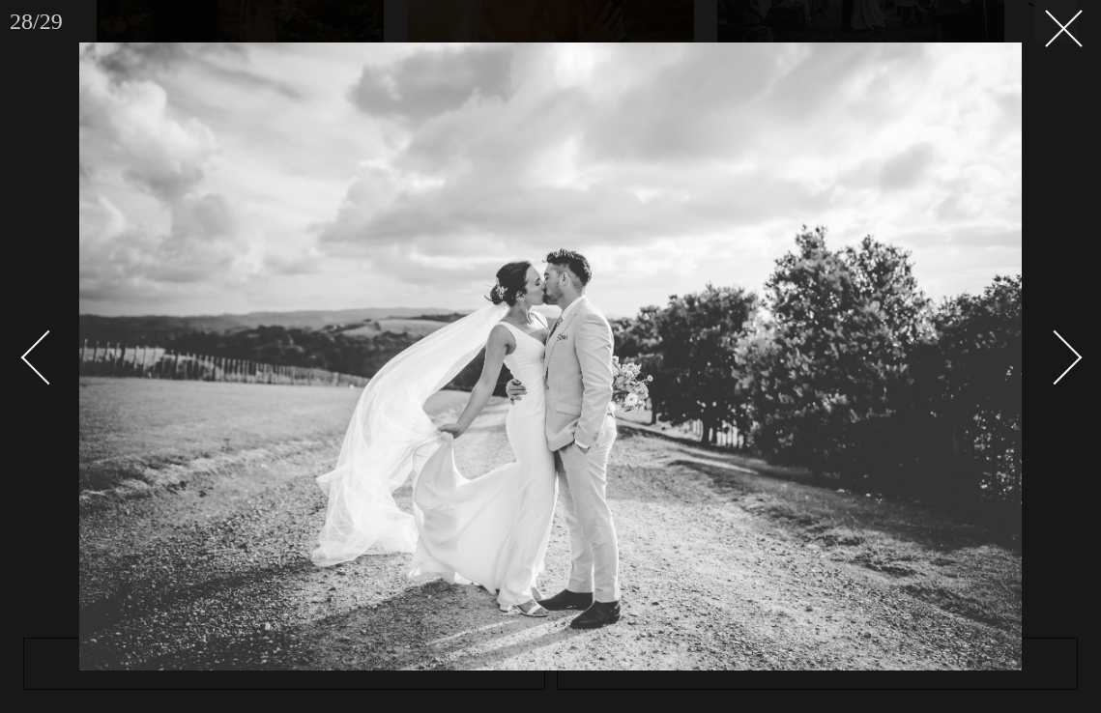
click at [1065, 352] on div "Next slide" at bounding box center [1054, 357] width 55 height 55
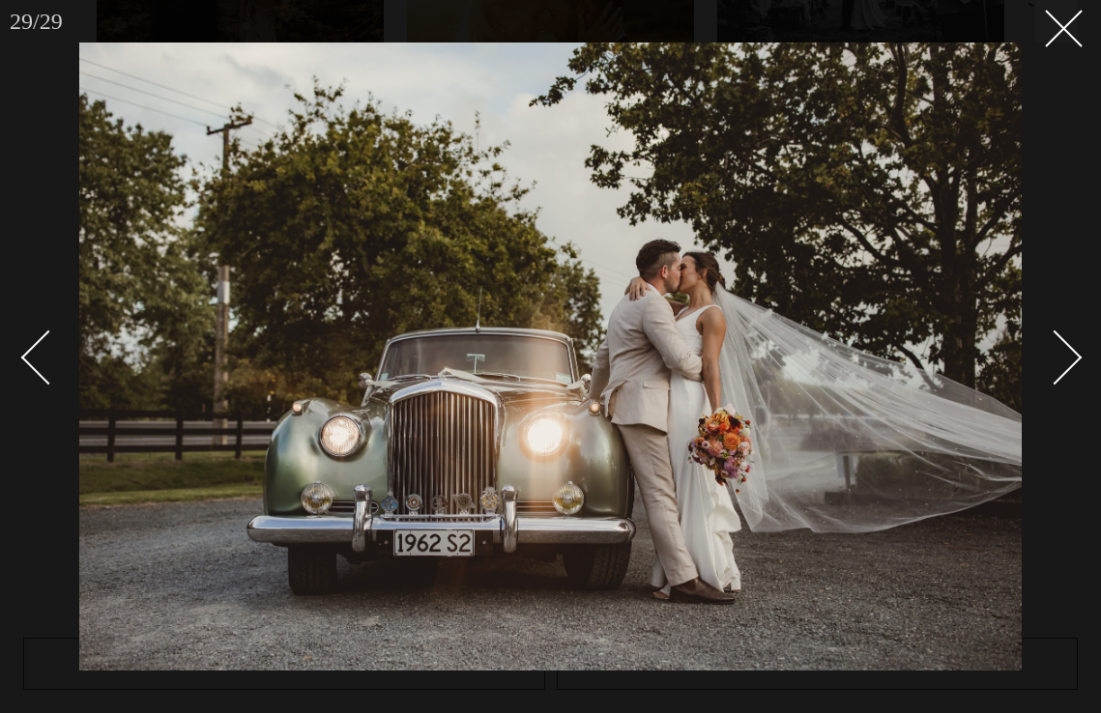
click at [1065, 352] on div "Next slide" at bounding box center [1054, 357] width 55 height 55
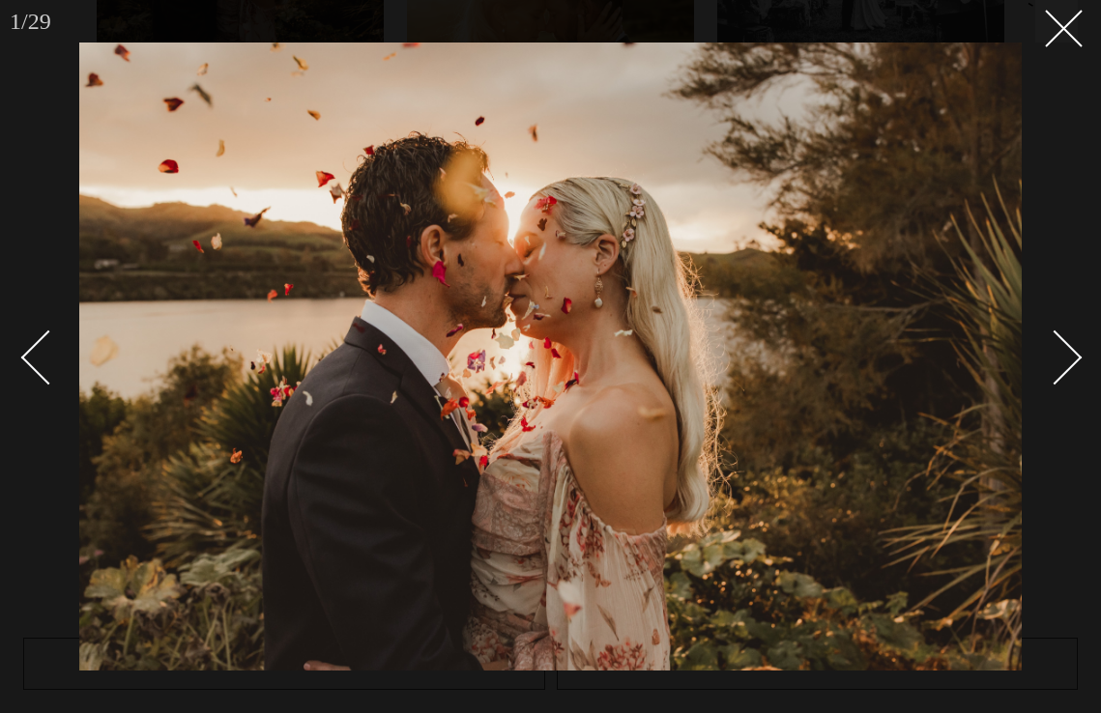
click at [1066, 349] on div "Next slide" at bounding box center [1054, 357] width 55 height 55
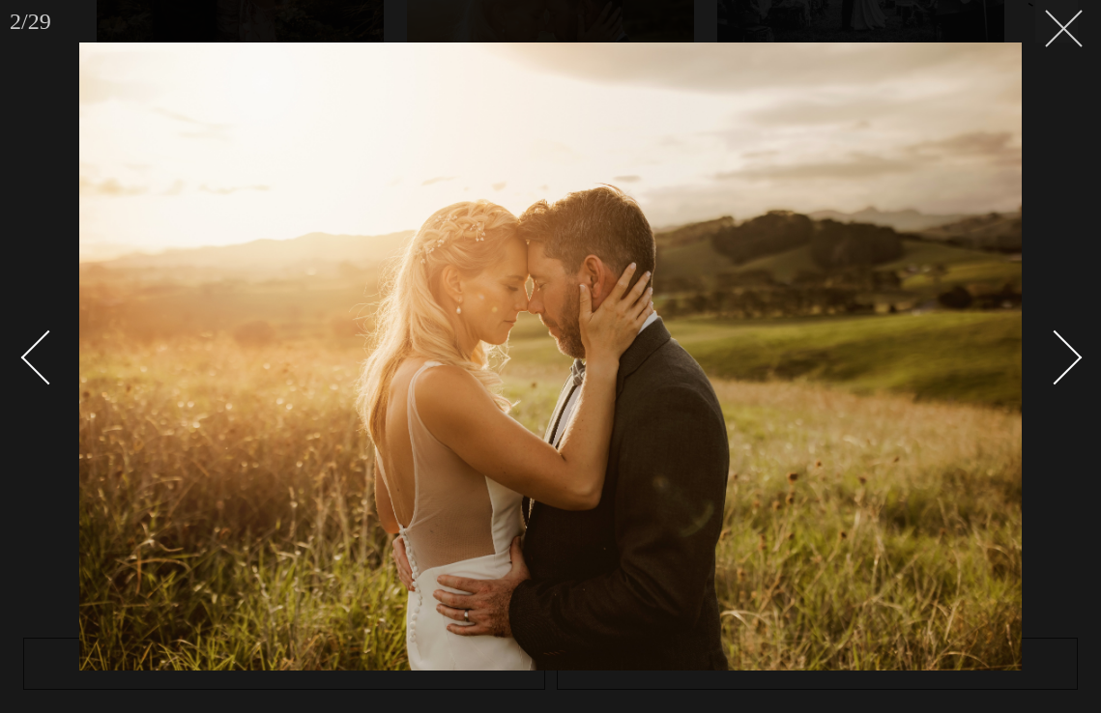
click at [1063, 37] on button at bounding box center [1056, 21] width 43 height 43
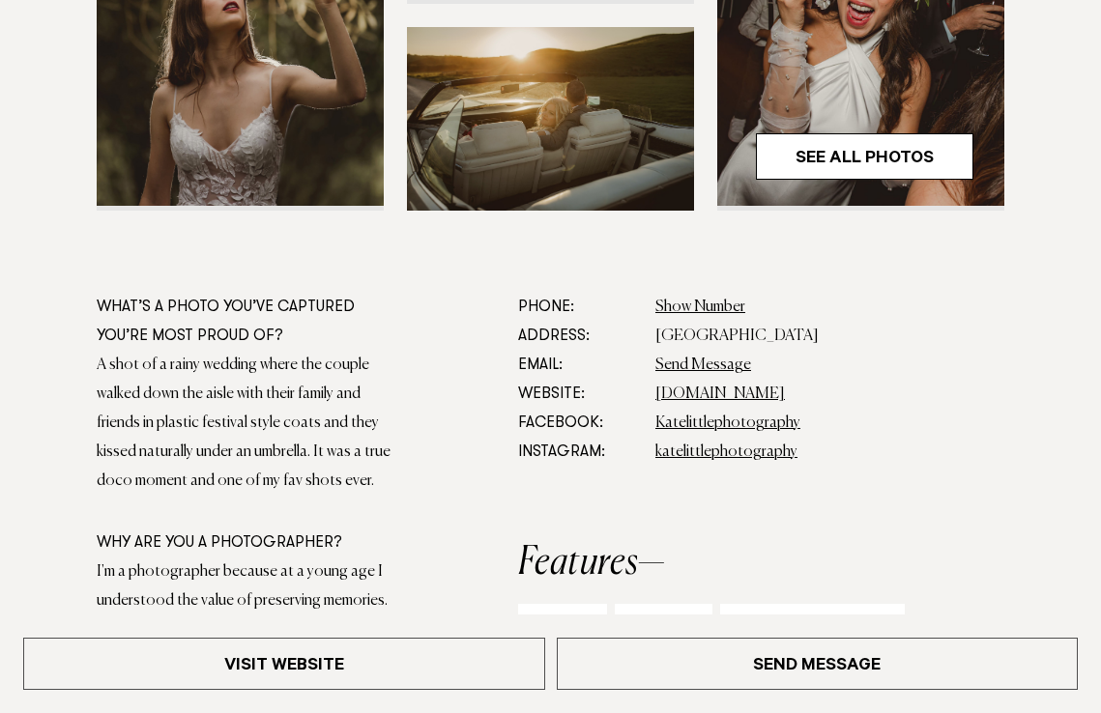
scroll to position [811, 0]
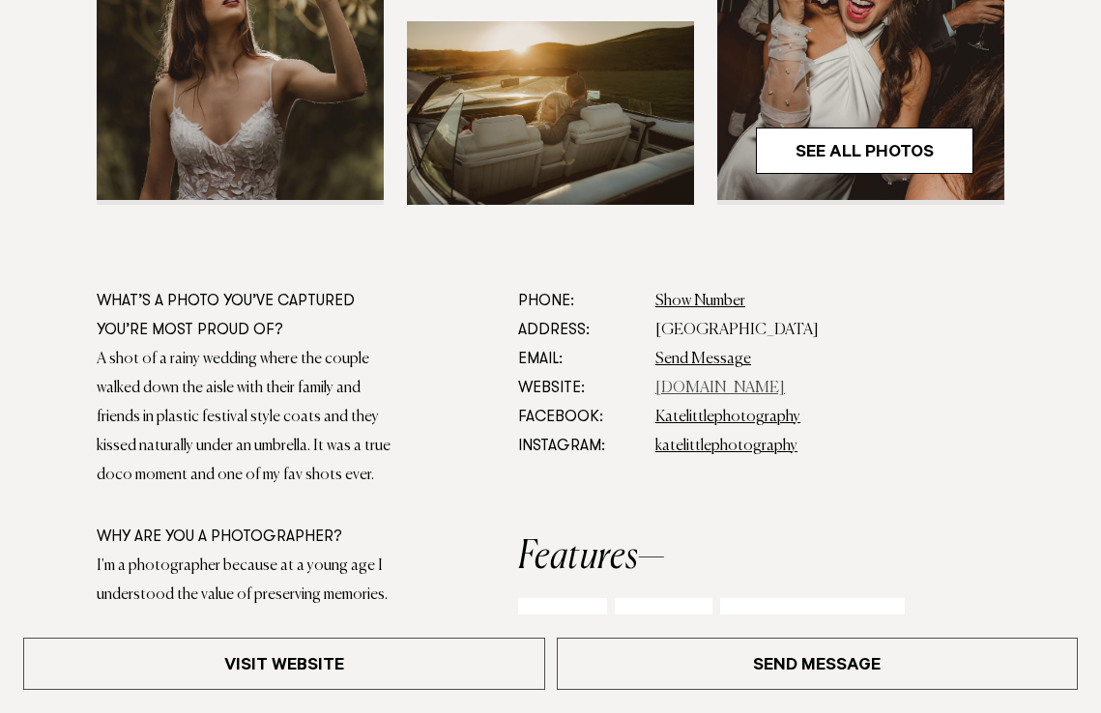
click at [701, 388] on link "[DOMAIN_NAME]" at bounding box center [719, 388] width 129 height 15
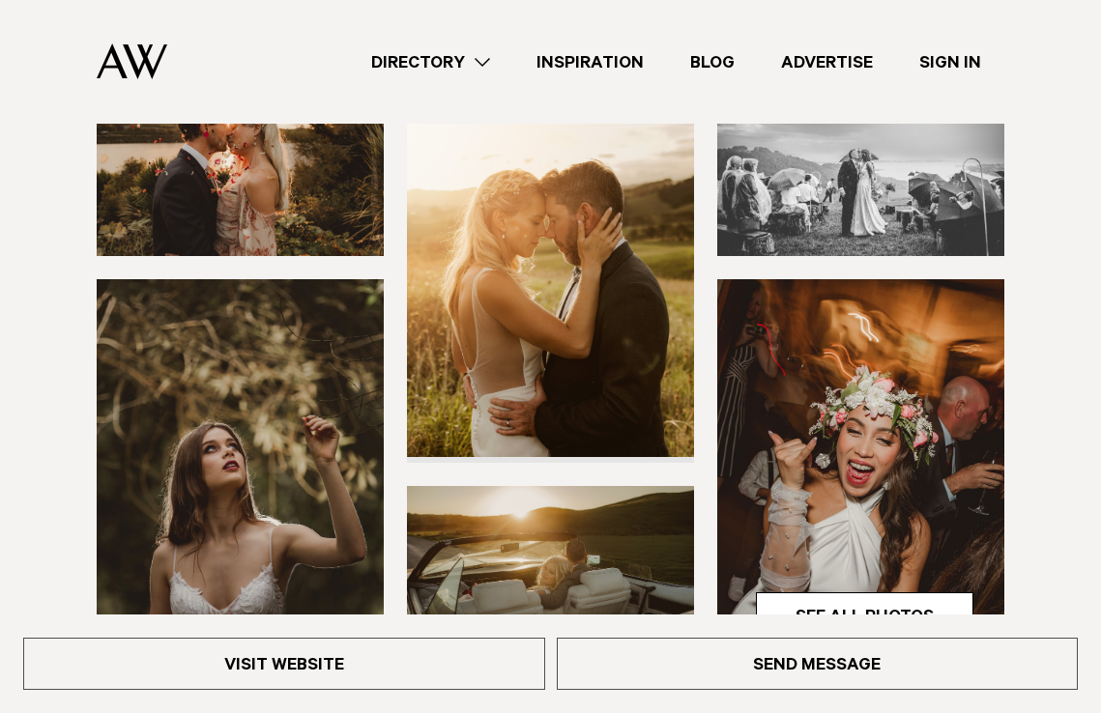
scroll to position [0, 0]
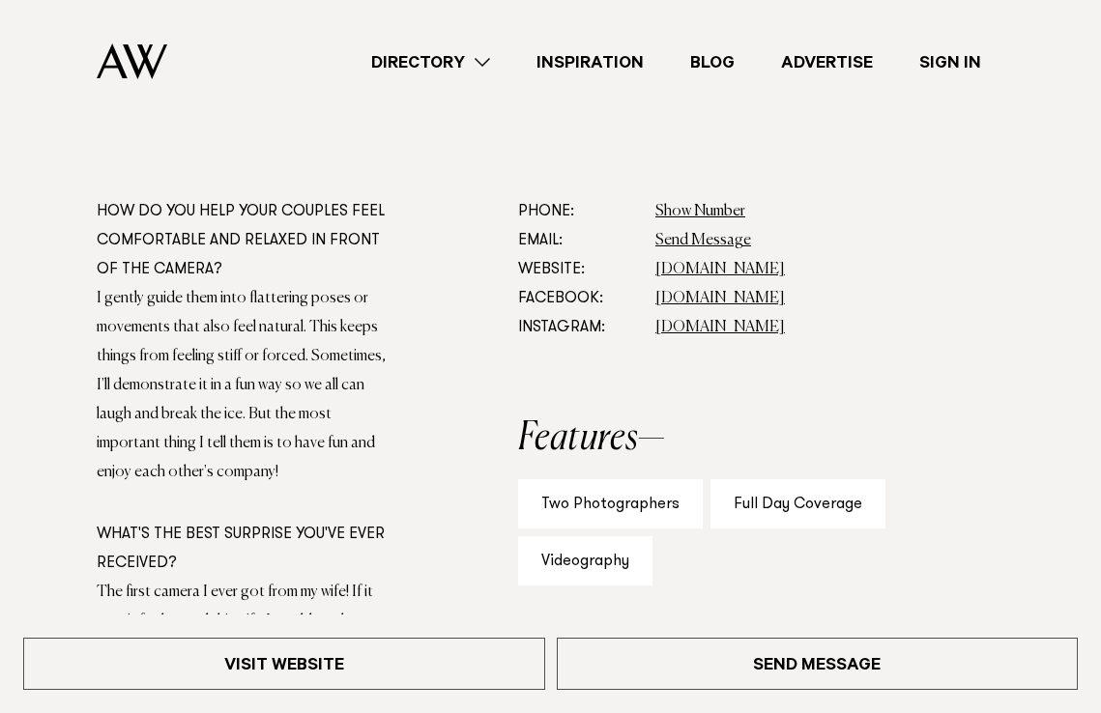
scroll to position [892, 0]
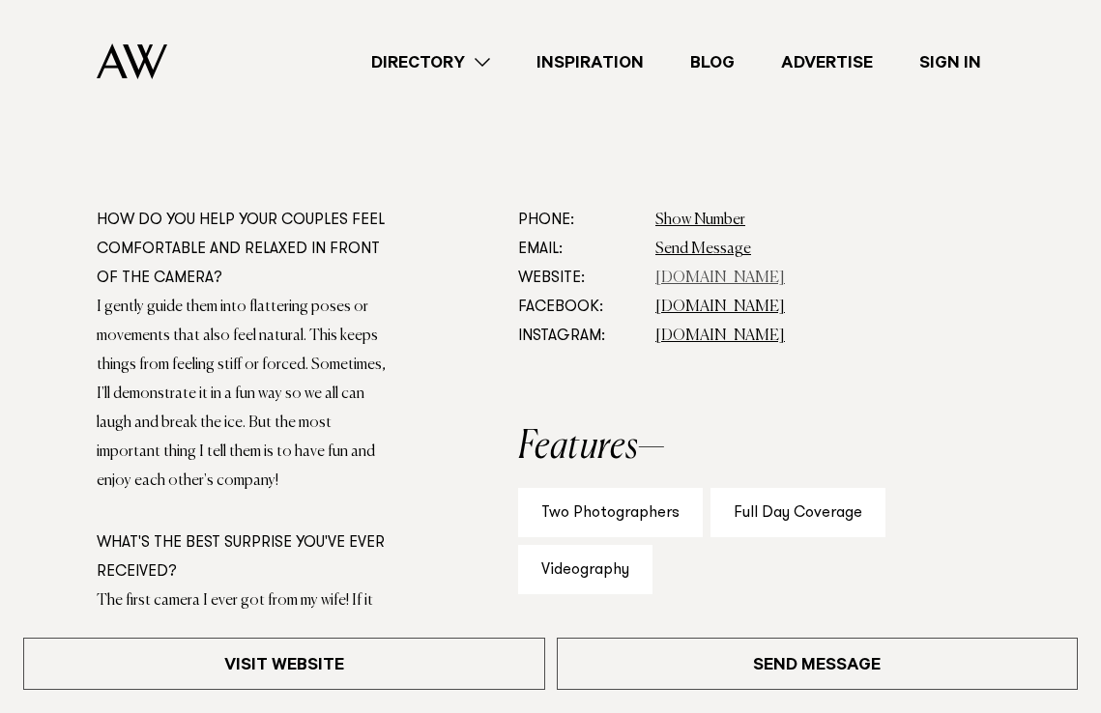
click at [709, 274] on link "[DOMAIN_NAME]" at bounding box center [719, 278] width 129 height 15
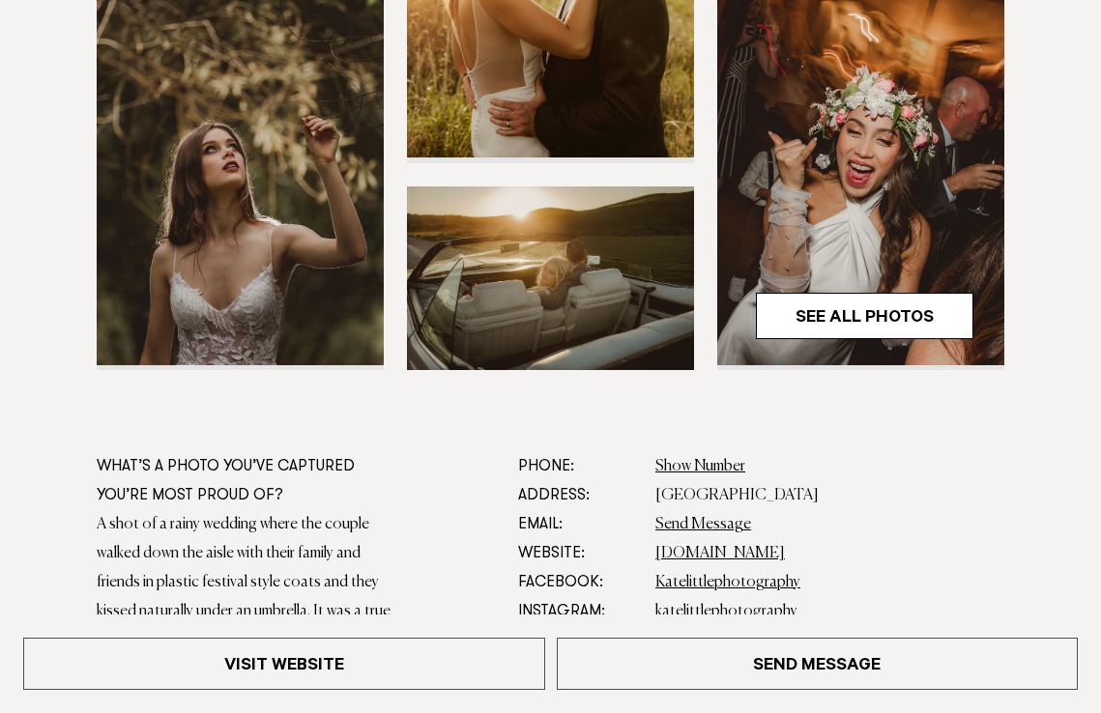
scroll to position [647, 0]
